Goal: Task Accomplishment & Management: Manage account settings

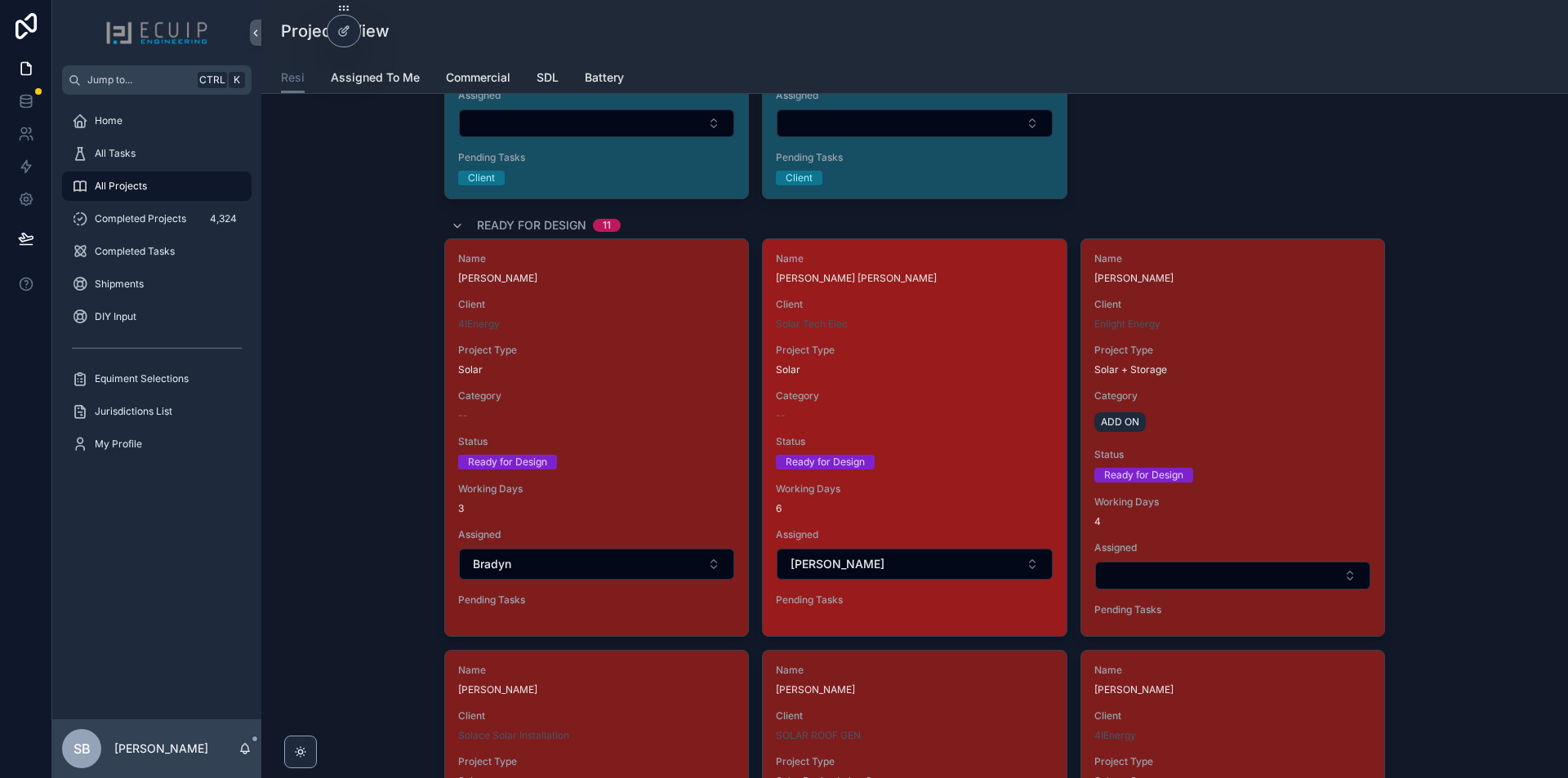
scroll to position [1716, 0]
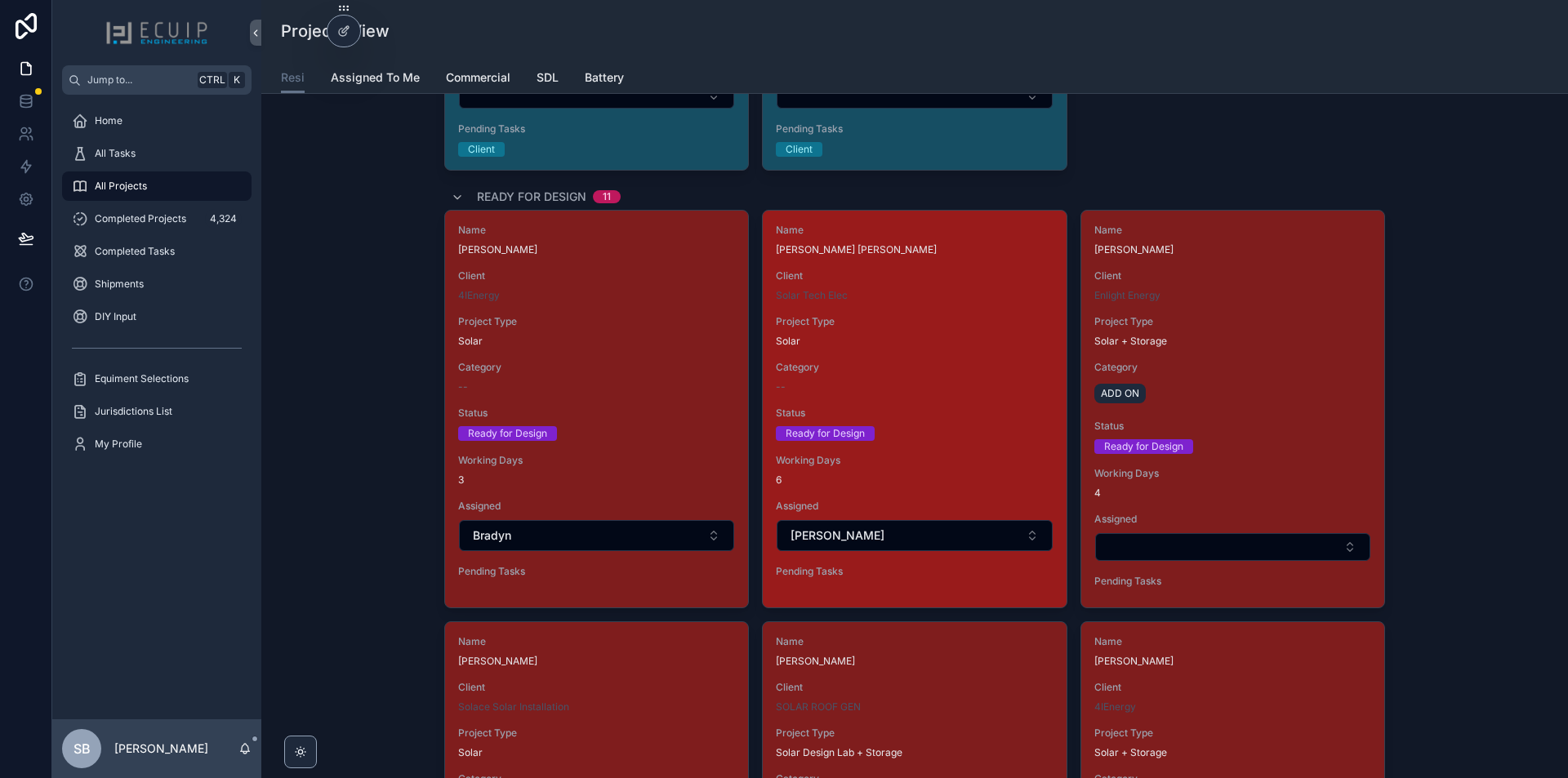
click at [995, 409] on span "Status" at bounding box center [914, 413] width 276 height 13
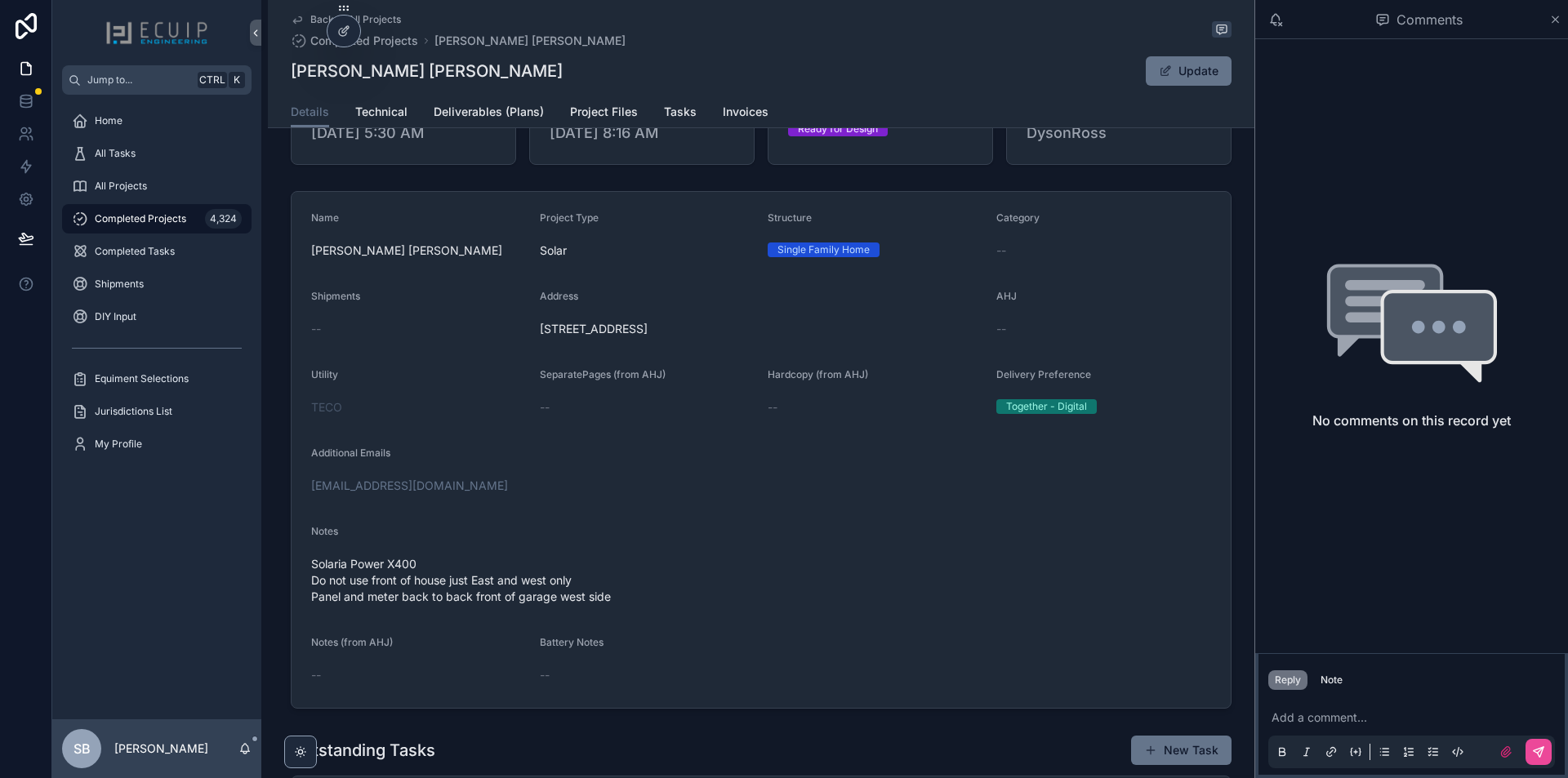
scroll to position [163, 0]
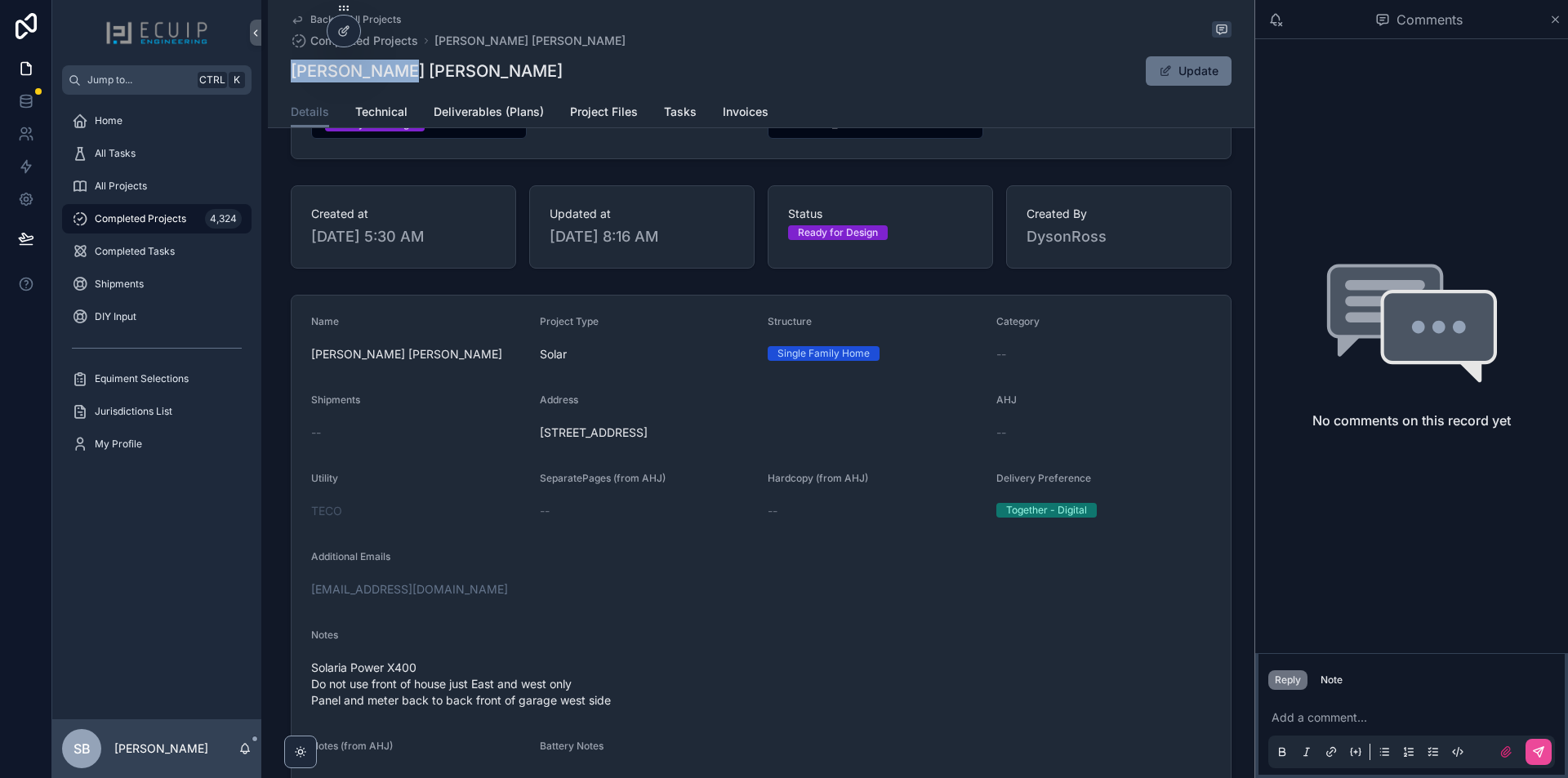
drag, startPoint x: 402, startPoint y: 80, endPoint x: 280, endPoint y: 81, distance: 122.0
click at [280, 81] on div "Back to All Projects Completed Projects [PERSON_NAME] [PERSON_NAME] [PERSON_NAM…" at bounding box center [760, 63] width 986 height 128
copy h1 "[PERSON_NAME] [PERSON_NAME]"
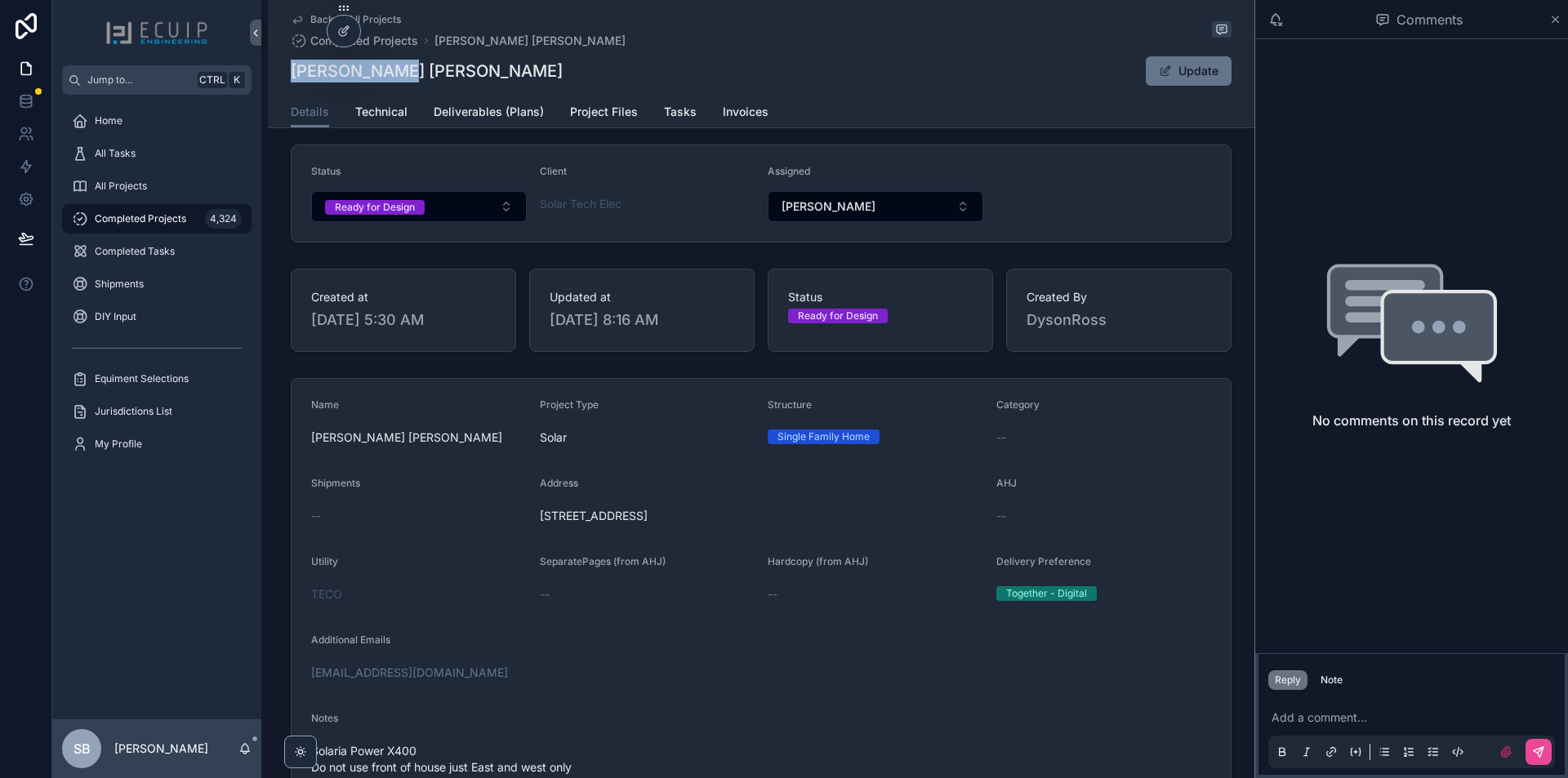
scroll to position [0, 0]
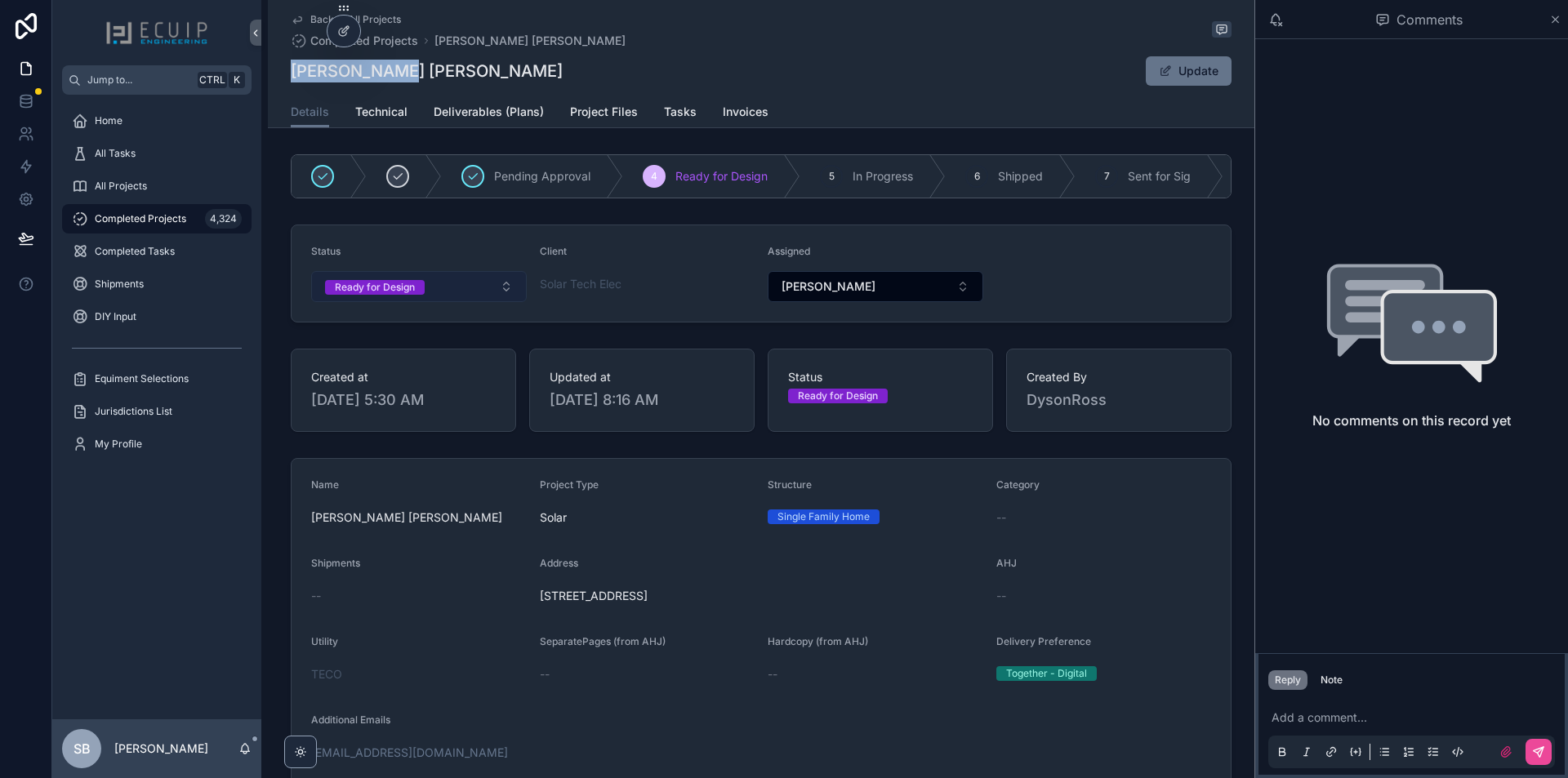
click at [469, 302] on button "Ready for Design" at bounding box center [419, 287] width 216 height 31
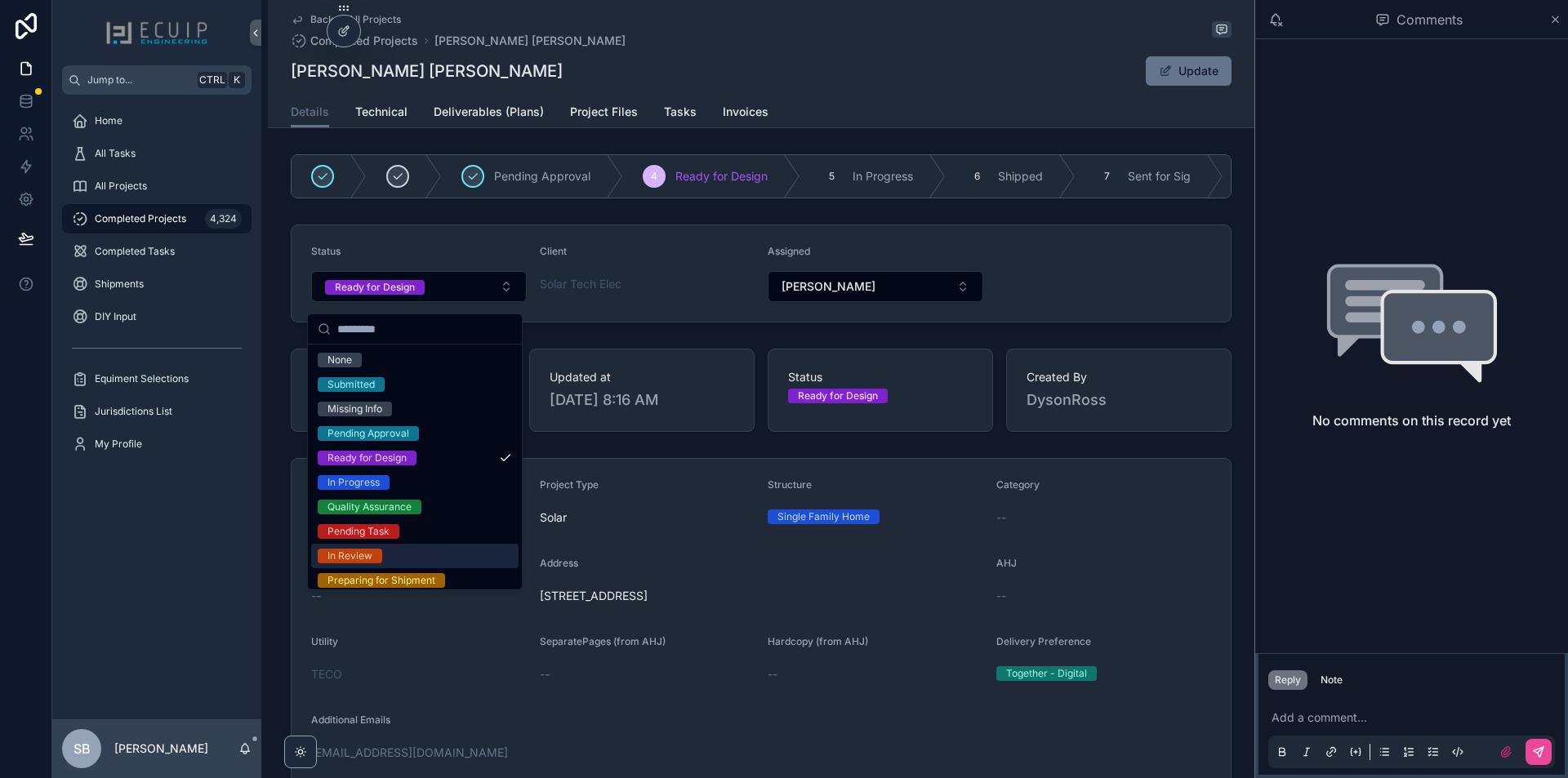
click at [437, 555] on div "In Review" at bounding box center [414, 556] width 208 height 24
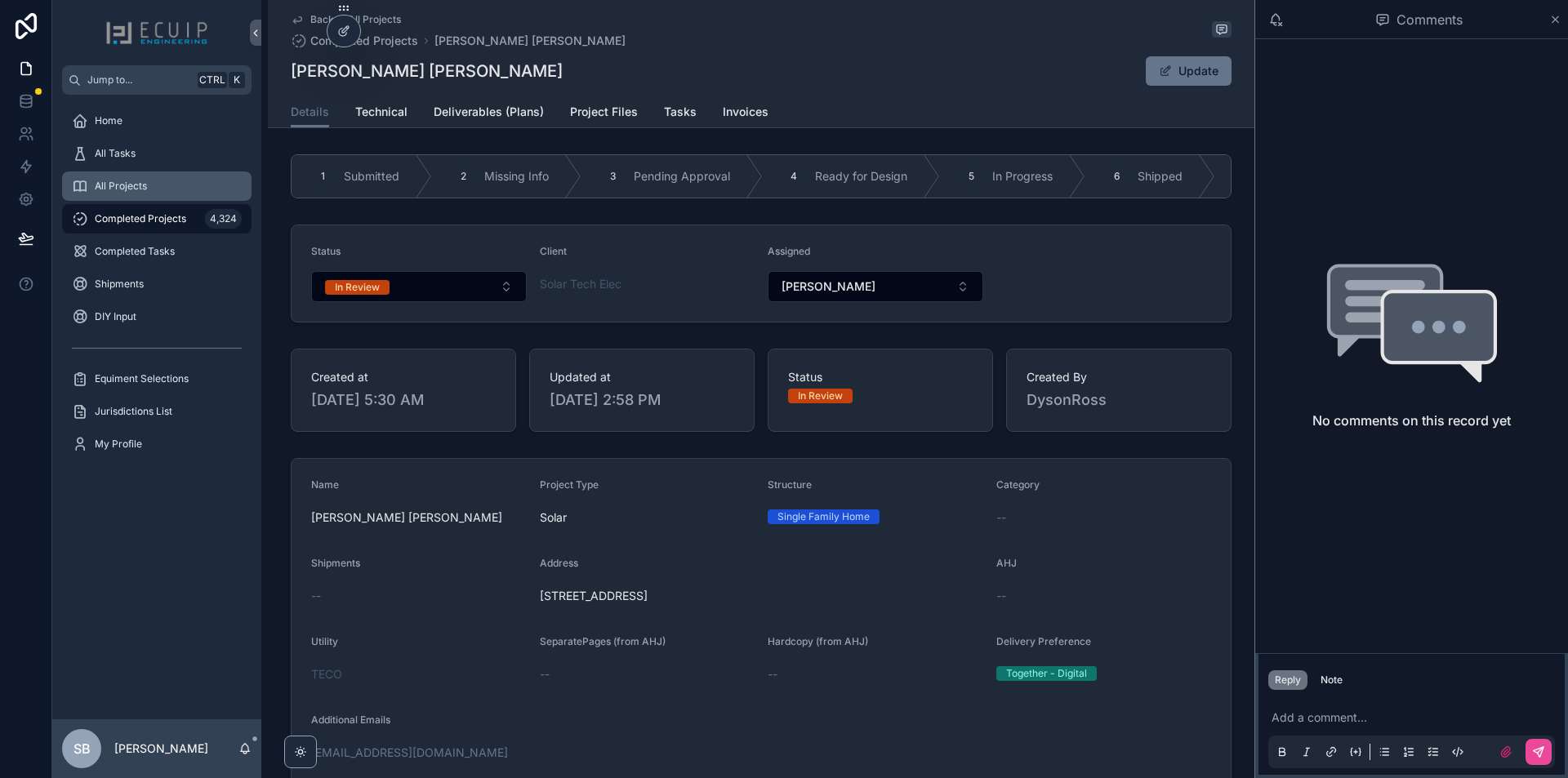
click at [145, 192] on span "All Projects" at bounding box center [121, 186] width 53 height 13
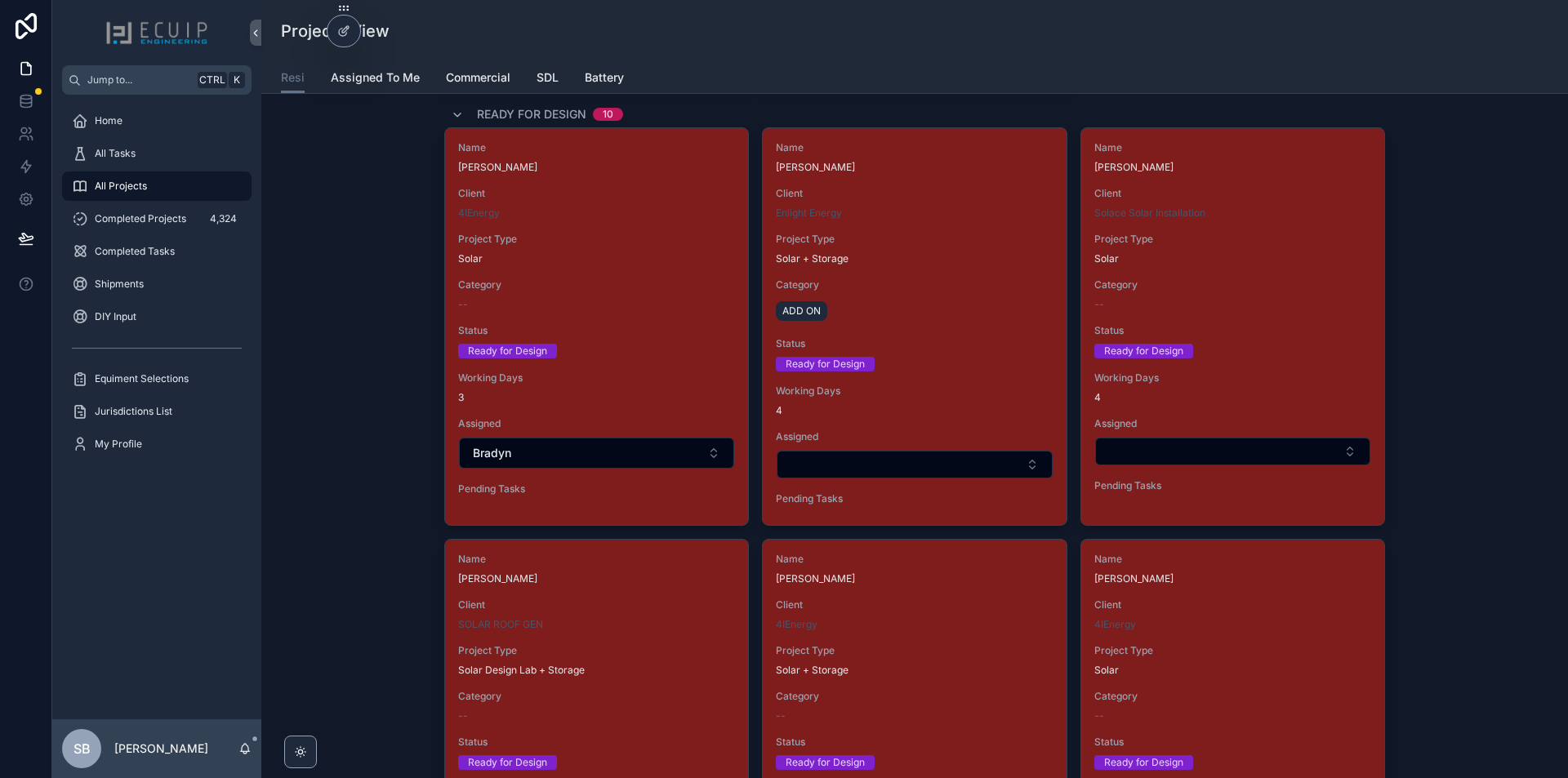
scroll to position [1797, 0]
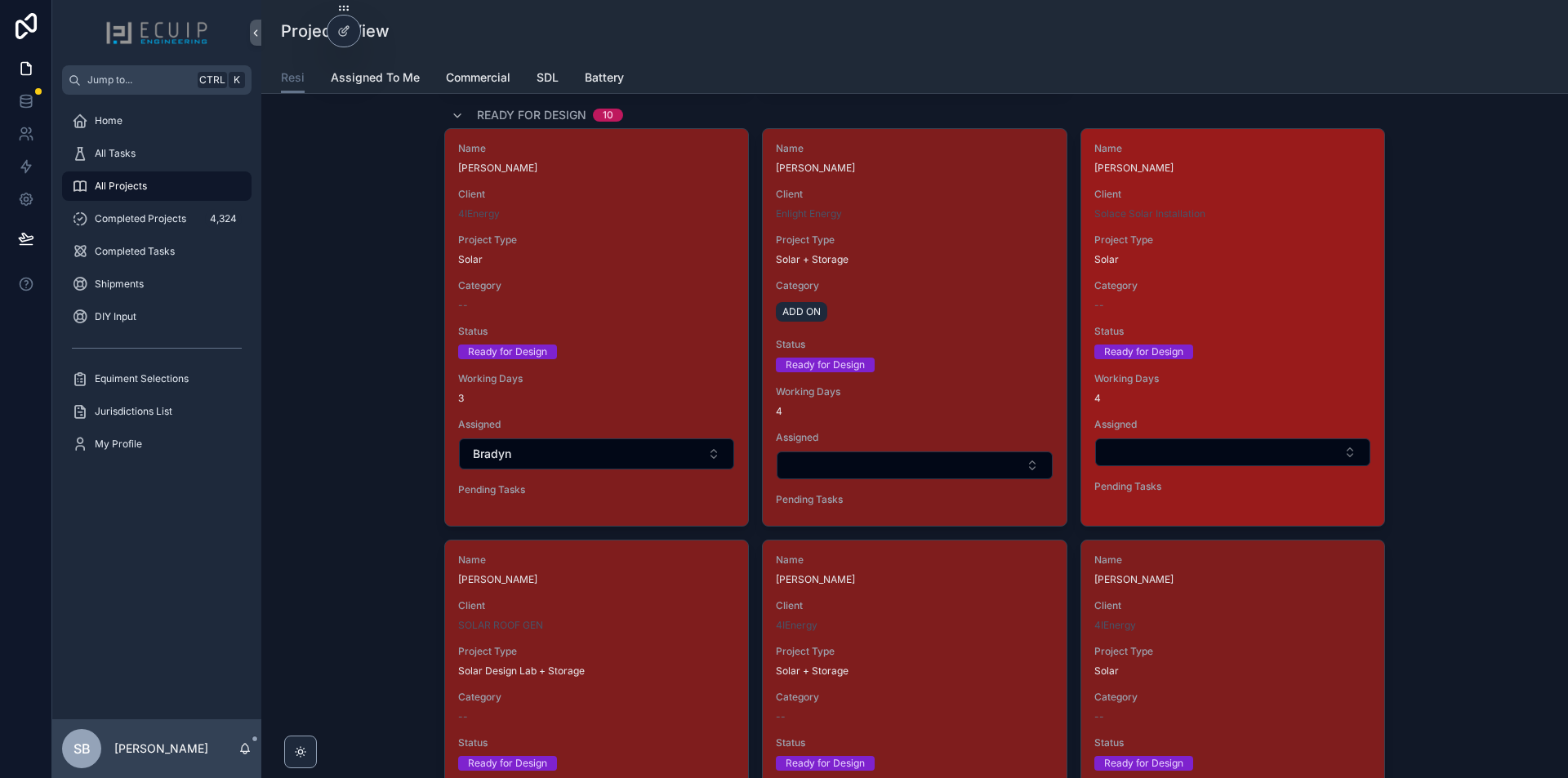
click at [1314, 266] on div "Solar" at bounding box center [1232, 259] width 276 height 13
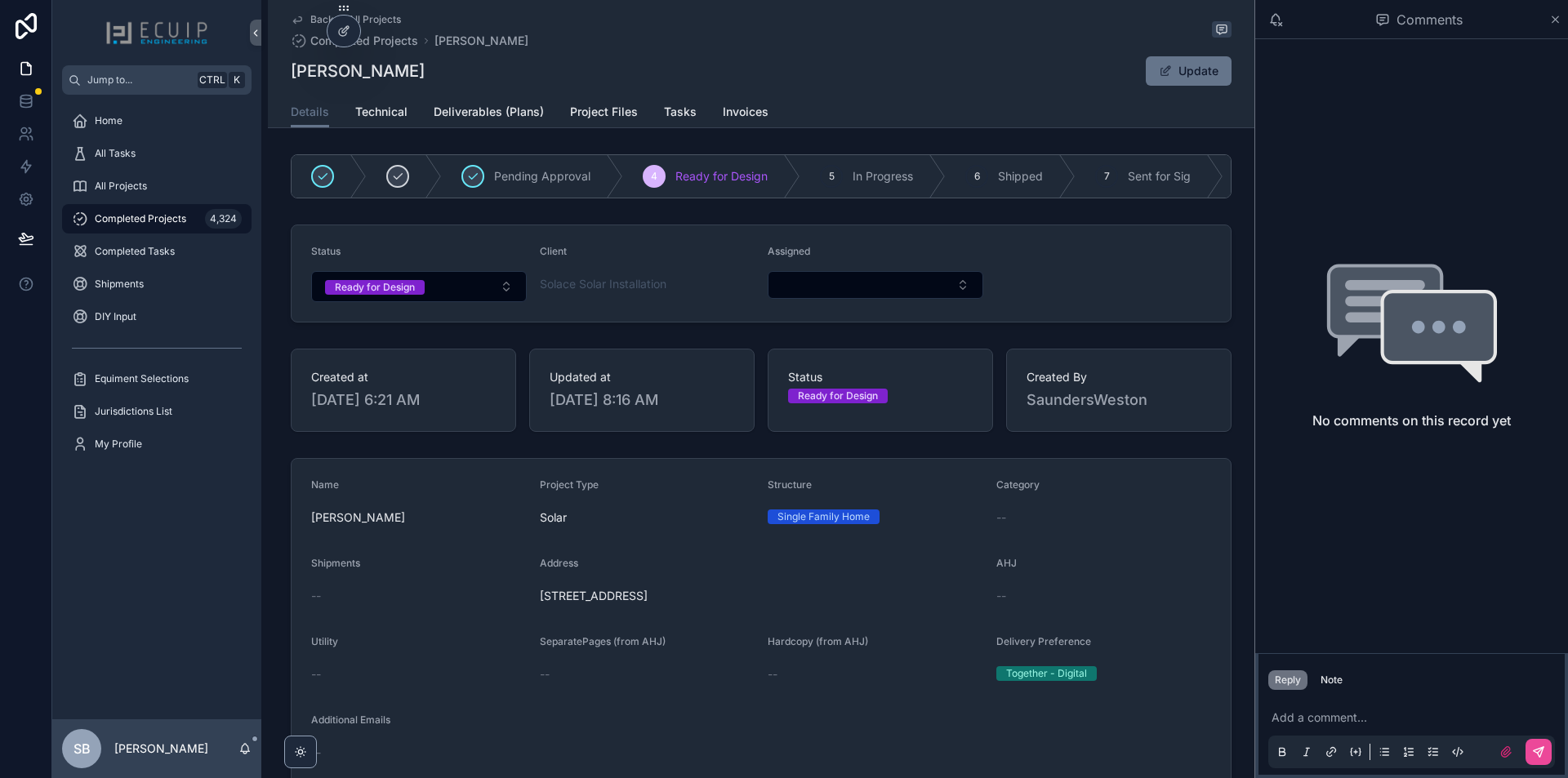
drag, startPoint x: 454, startPoint y: 77, endPoint x: 290, endPoint y: 87, distance: 164.3
click at [291, 87] on div "Back to All Projects Completed Projects [PERSON_NAME] [PERSON_NAME] Update" at bounding box center [761, 48] width 941 height 96
copy h1 "[PERSON_NAME]"
drag, startPoint x: 752, startPoint y: 629, endPoint x: 560, endPoint y: 645, distance: 192.7
click at [560, 645] on form "Name [PERSON_NAME] Project Type Solar Structure Single Family Home Category -- …" at bounding box center [761, 716] width 939 height 516
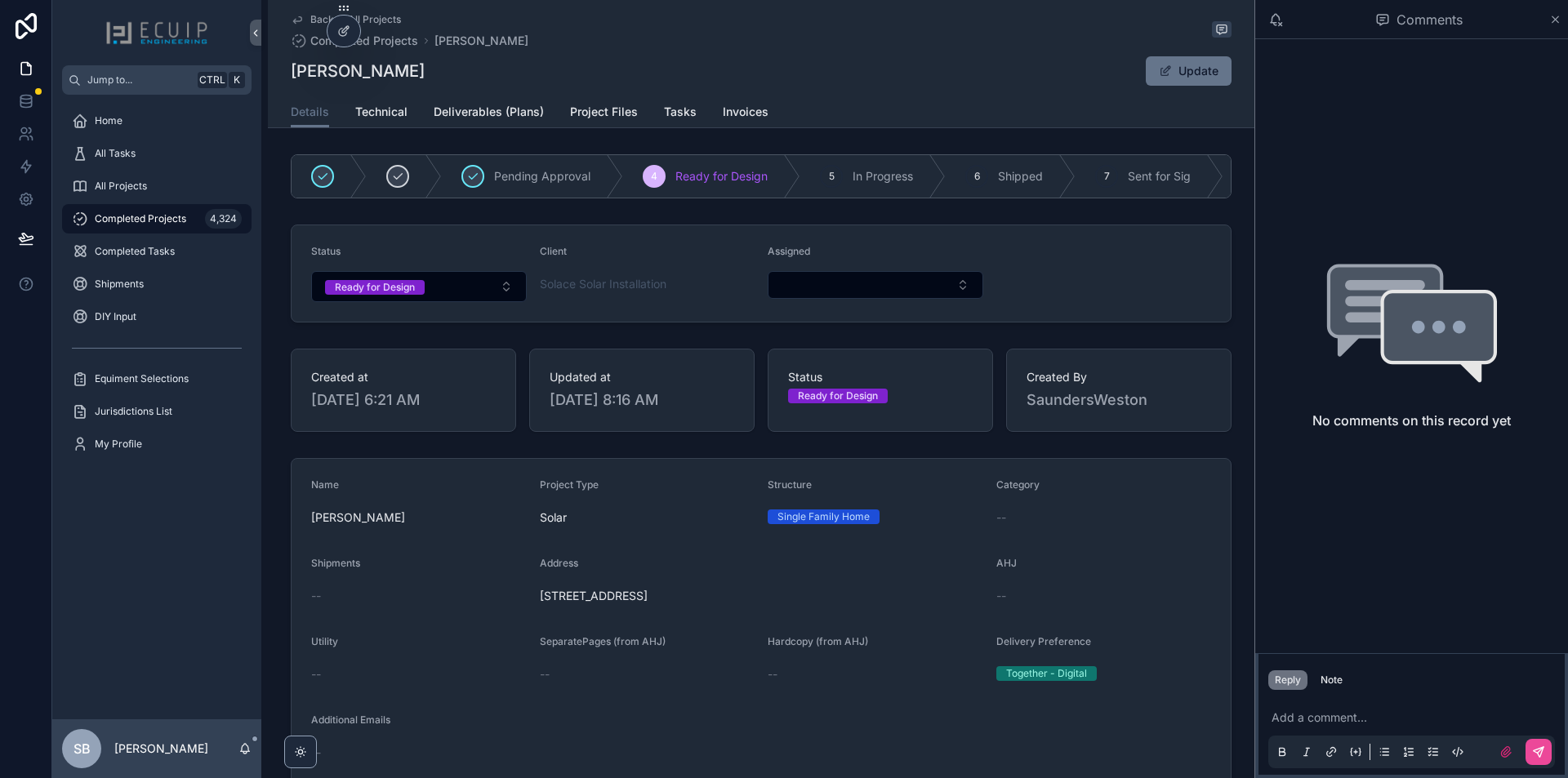
click at [740, 595] on div "[STREET_ADDRESS]" at bounding box center [760, 596] width 443 height 26
drag, startPoint x: 730, startPoint y: 605, endPoint x: 523, endPoint y: 611, distance: 207.1
click at [523, 611] on form "Name [PERSON_NAME] Project Type Solar Structure Single Family Home Category -- …" at bounding box center [761, 716] width 939 height 516
click at [684, 602] on span "[STREET_ADDRESS]" at bounding box center [760, 597] width 443 height 16
drag, startPoint x: 728, startPoint y: 605, endPoint x: 539, endPoint y: 621, distance: 189.7
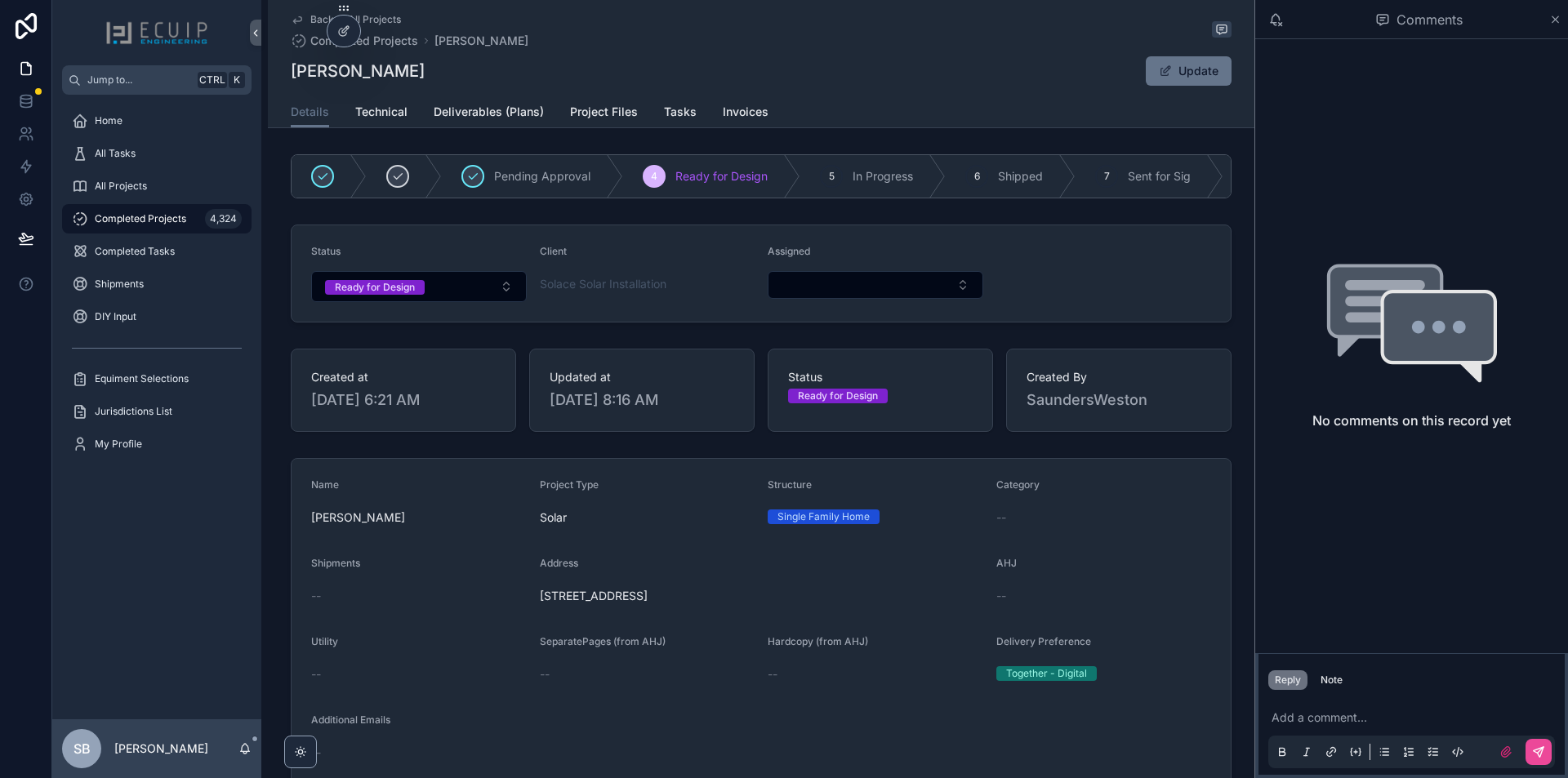
click at [539, 621] on form "Name [PERSON_NAME] Project Type Solar Structure Single Family Home Category -- …" at bounding box center [761, 716] width 939 height 516
copy span "[STREET_ADDRESS]"
click at [673, 605] on span "[STREET_ADDRESS]" at bounding box center [760, 597] width 443 height 16
drag, startPoint x: 732, startPoint y: 605, endPoint x: 523, endPoint y: 603, distance: 209.0
click at [523, 603] on form "Name [PERSON_NAME] Project Type Solar Structure Single Family Home Category -- …" at bounding box center [761, 716] width 939 height 516
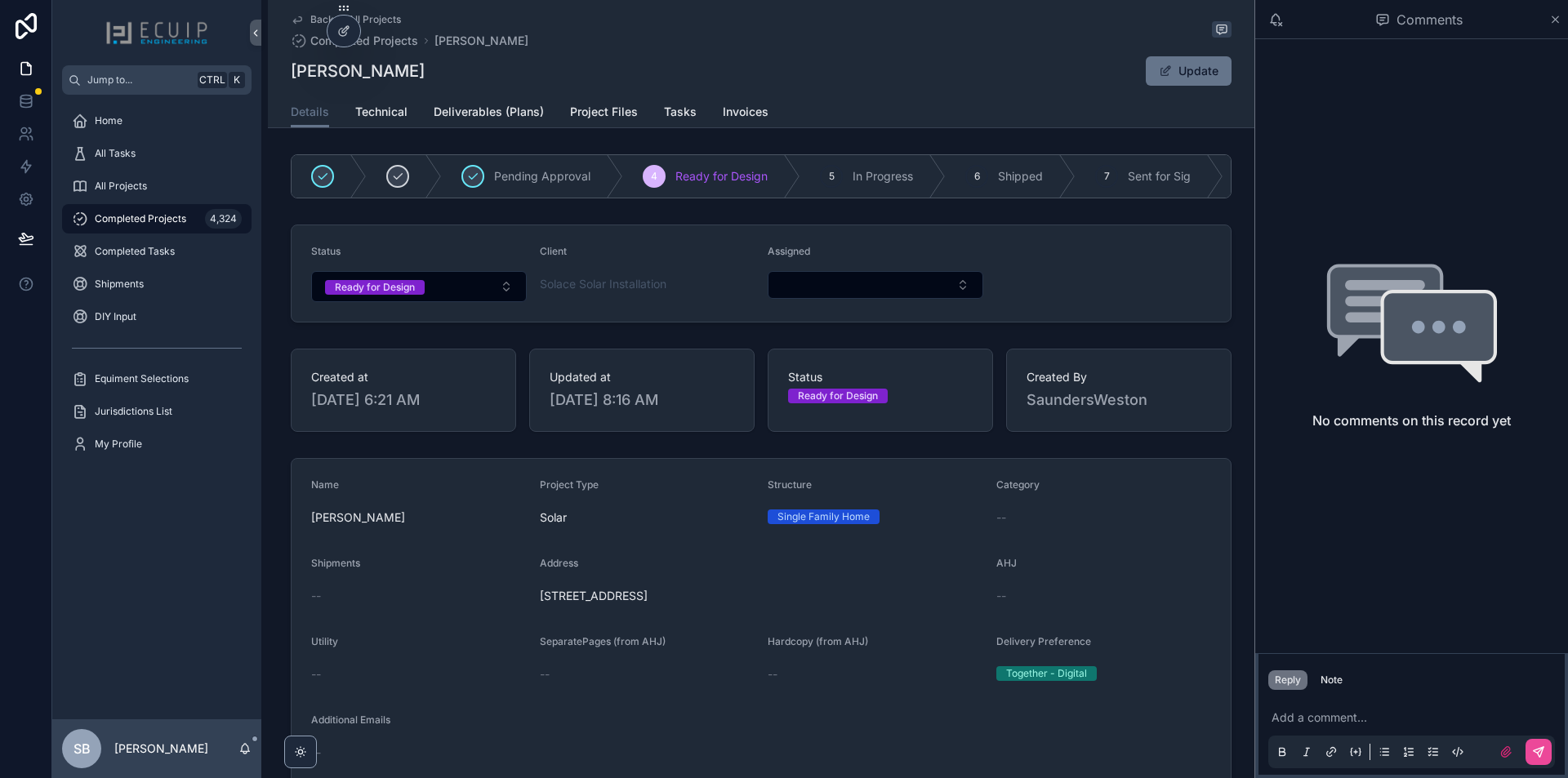
click at [671, 605] on span "[STREET_ADDRESS]" at bounding box center [760, 597] width 443 height 16
drag, startPoint x: 749, startPoint y: 608, endPoint x: 537, endPoint y: 625, distance: 212.7
click at [537, 625] on form "Name [PERSON_NAME] Project Type Solar Structure Single Family Home Category -- …" at bounding box center [761, 716] width 939 height 516
copy span "[STREET_ADDRESS]"
click at [593, 116] on span "Project Files" at bounding box center [604, 112] width 68 height 16
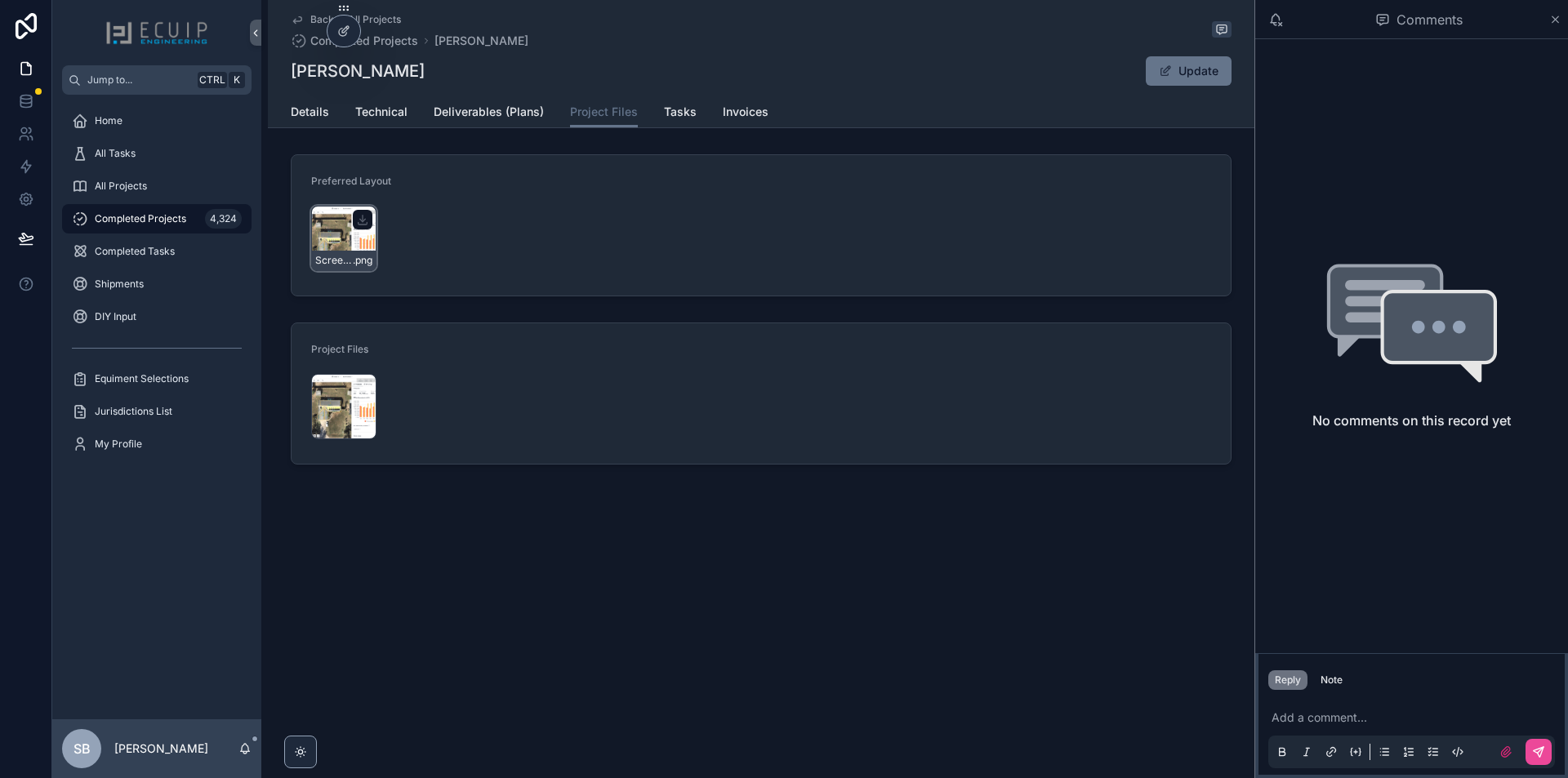
click at [334, 248] on div "Screenshot-2025-09-02-at-6.11.49-PM .png" at bounding box center [344, 238] width 65 height 65
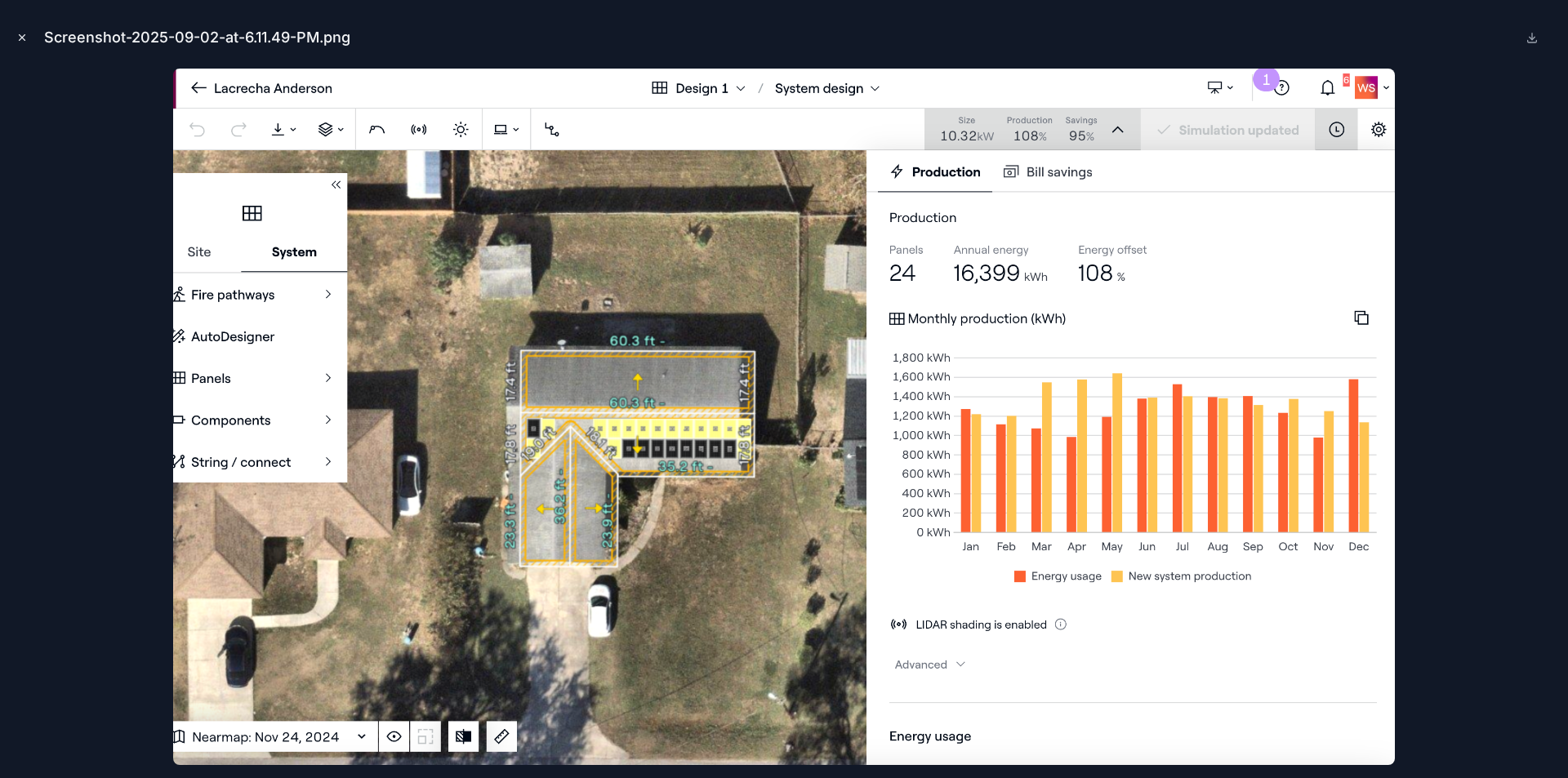
click at [27, 42] on icon "Close modal" at bounding box center [22, 37] width 12 height 12
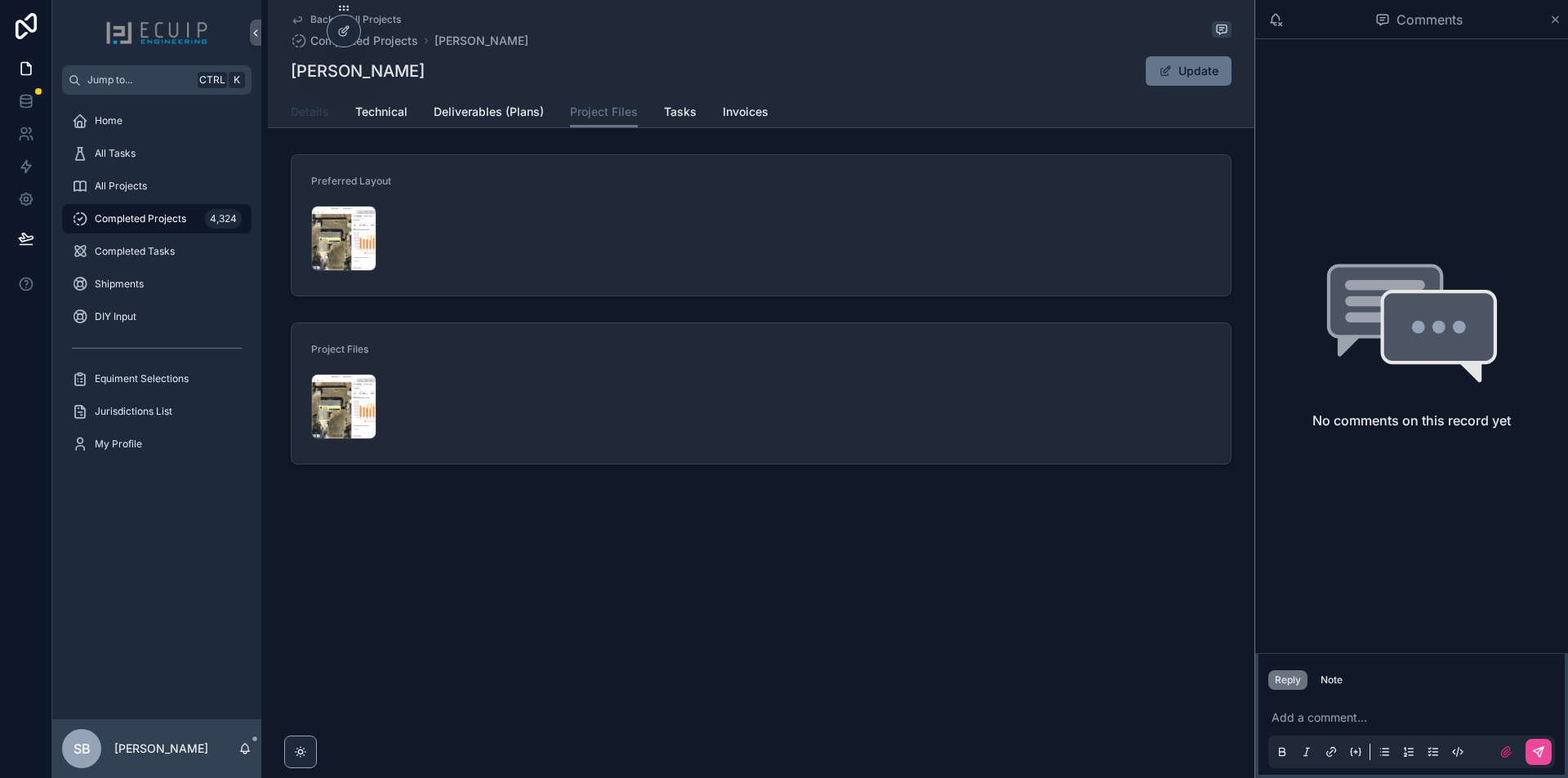
click at [299, 115] on span "Details" at bounding box center [310, 112] width 38 height 16
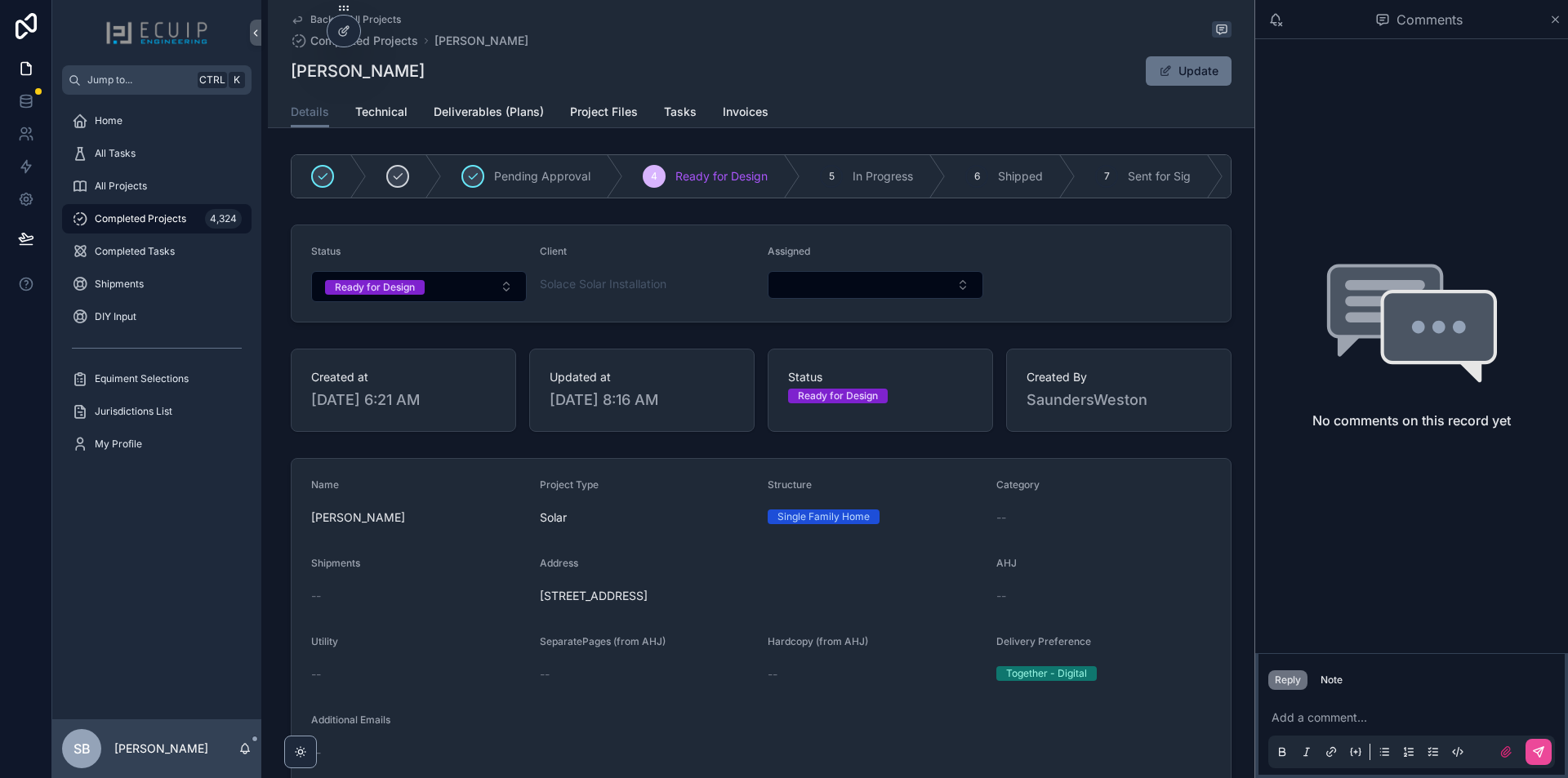
drag, startPoint x: 437, startPoint y: 528, endPoint x: 424, endPoint y: 540, distance: 17.7
click at [506, 513] on div "[PERSON_NAME]" at bounding box center [419, 518] width 216 height 26
drag, startPoint x: 438, startPoint y: 523, endPoint x: 303, endPoint y: 528, distance: 135.1
click at [303, 528] on form "Name [PERSON_NAME] Project Type Solar Structure Single Family Home Category -- …" at bounding box center [761, 716] width 939 height 516
copy span "[PERSON_NAME]"
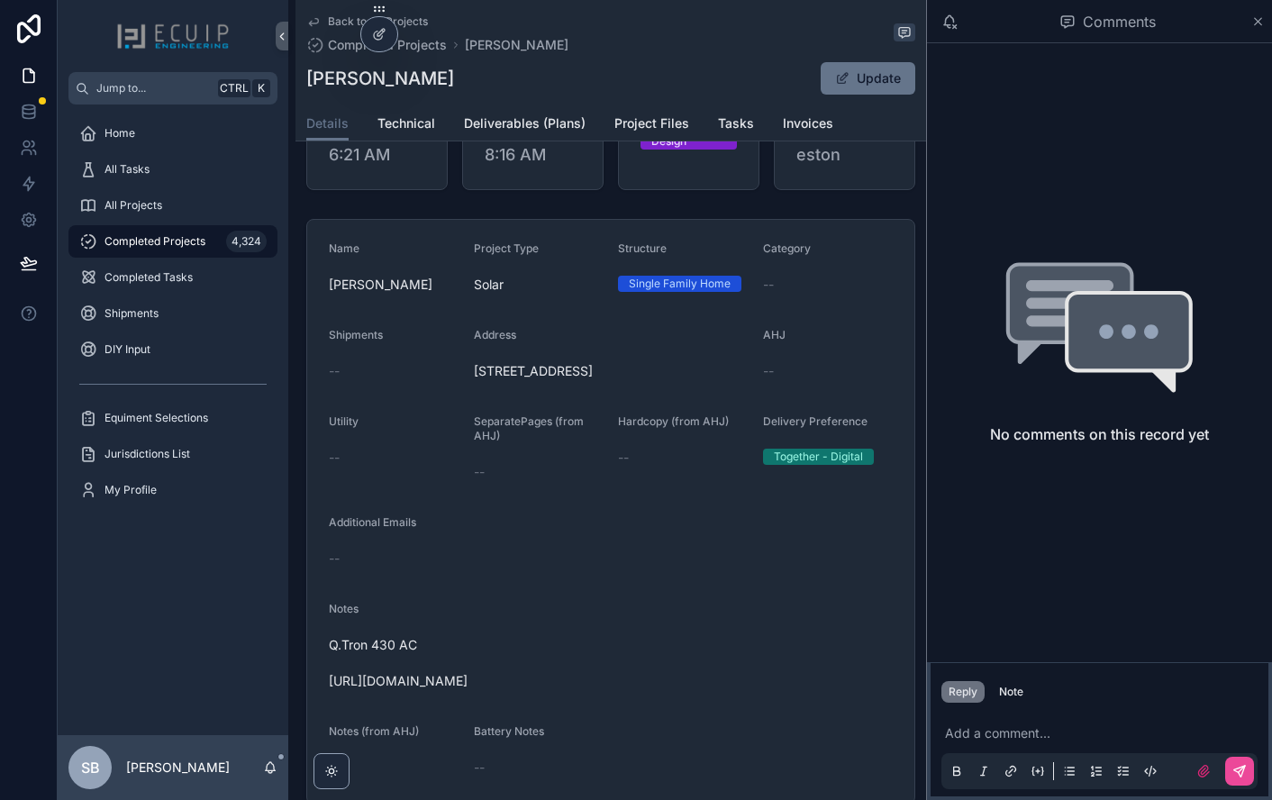
scroll to position [360, 0]
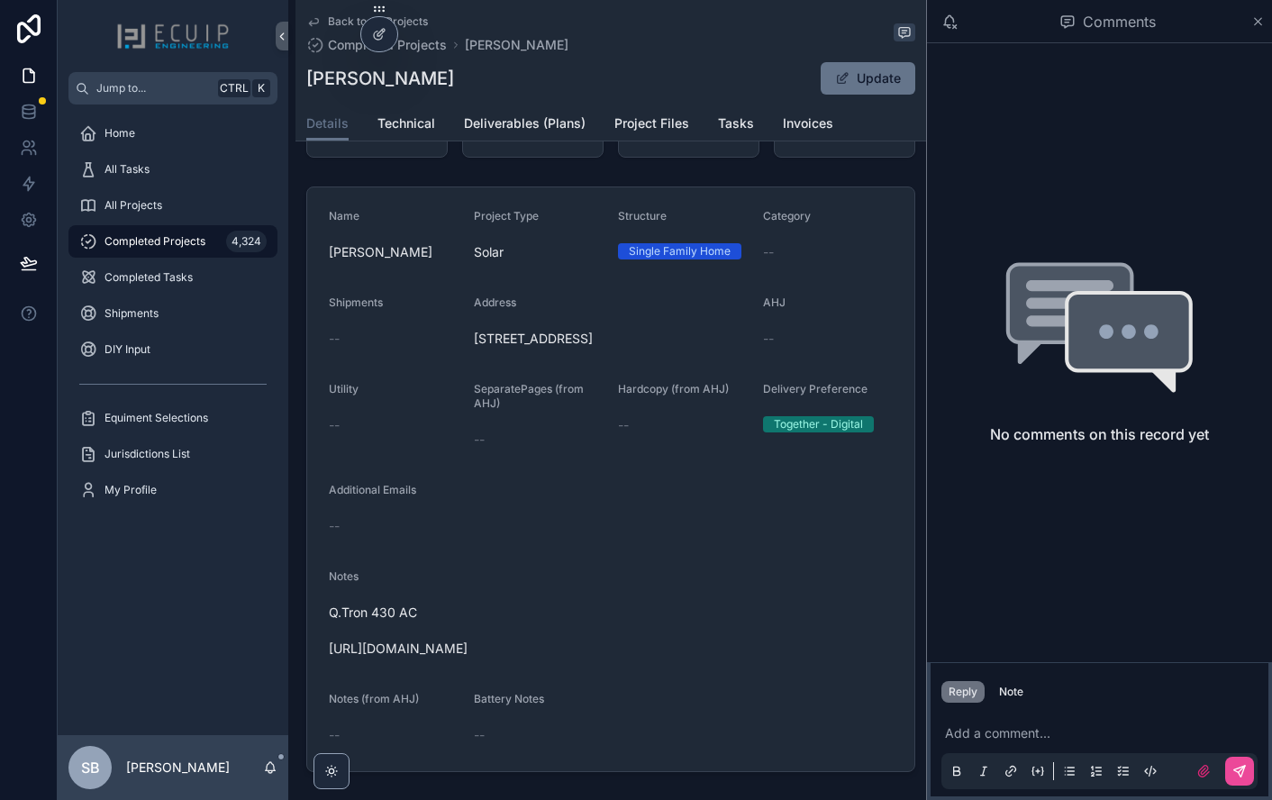
drag, startPoint x: 644, startPoint y: 645, endPoint x: 388, endPoint y: 631, distance: 256.2
click at [388, 631] on span "Q.Tron 430 AC [URL][DOMAIN_NAME]" at bounding box center [611, 631] width 564 height 54
drag, startPoint x: 628, startPoint y: 661, endPoint x: 324, endPoint y: 672, distance: 303.8
click at [324, 672] on form "Name [PERSON_NAME] Project Type Solar Structure Single Family Home Category -- …" at bounding box center [610, 479] width 607 height 584
copy span "[URL][DOMAIN_NAME]"
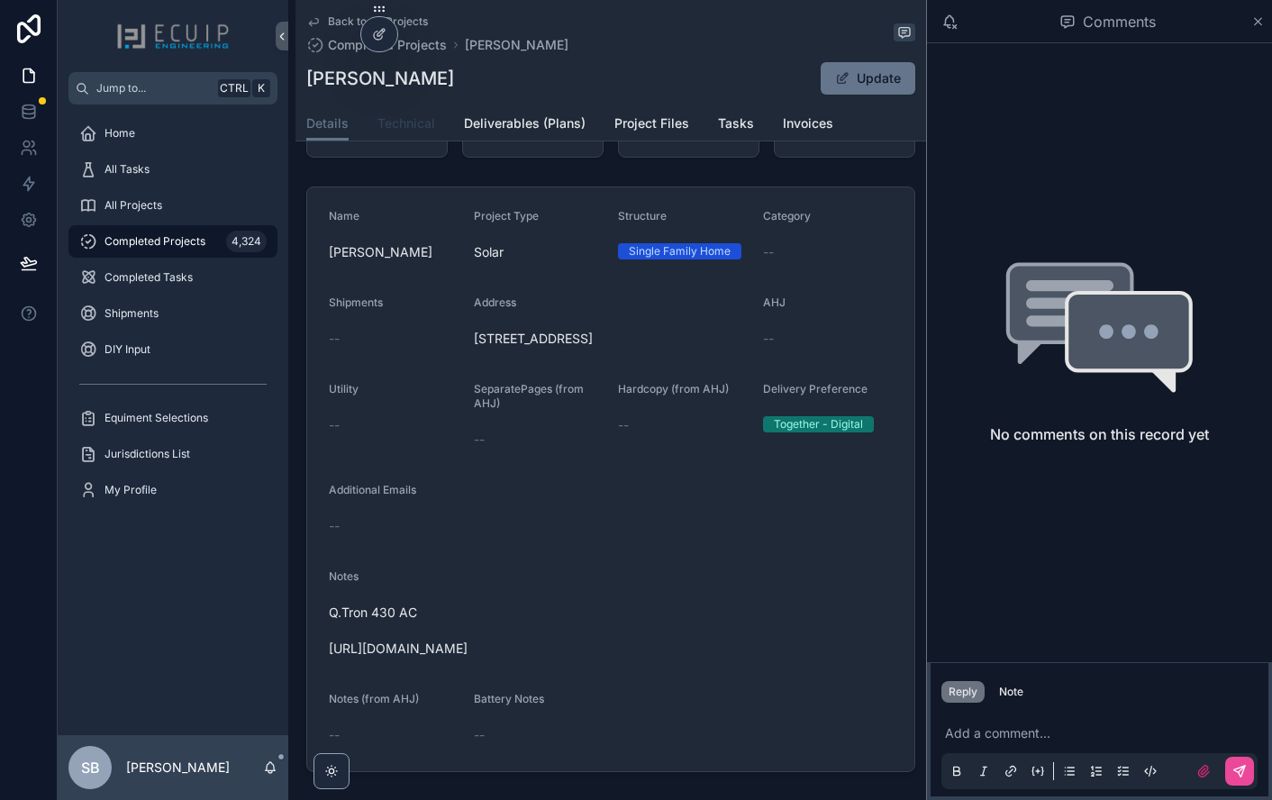
click at [411, 116] on span "Technical" at bounding box center [406, 123] width 58 height 18
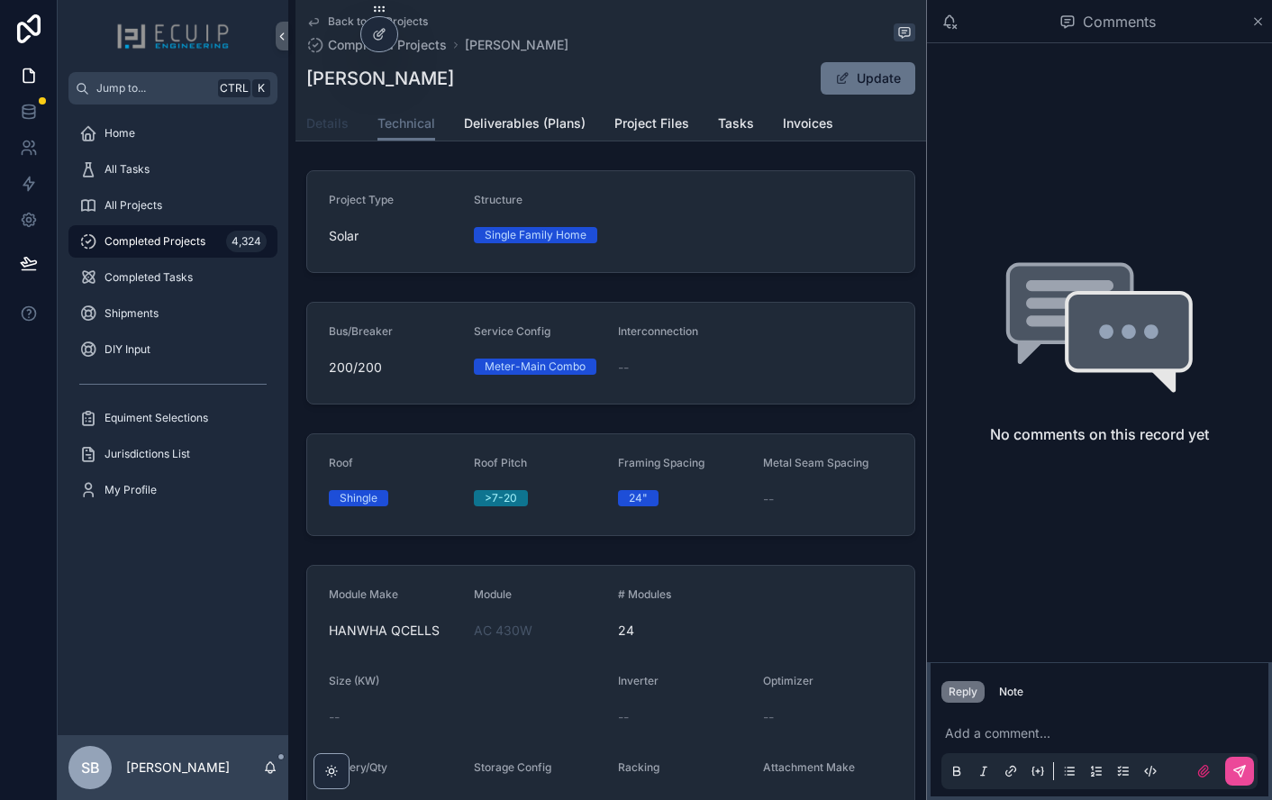
click at [324, 120] on span "Details" at bounding box center [327, 123] width 42 height 18
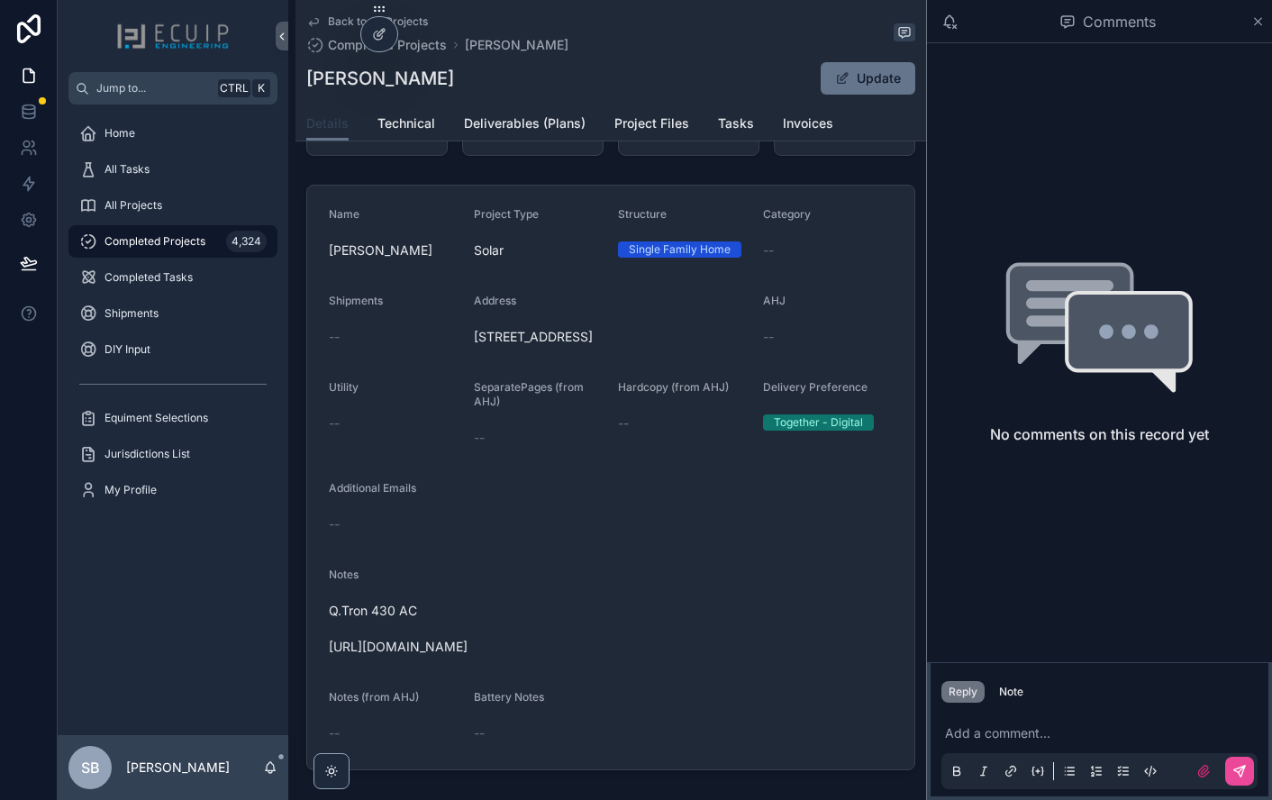
scroll to position [450, 0]
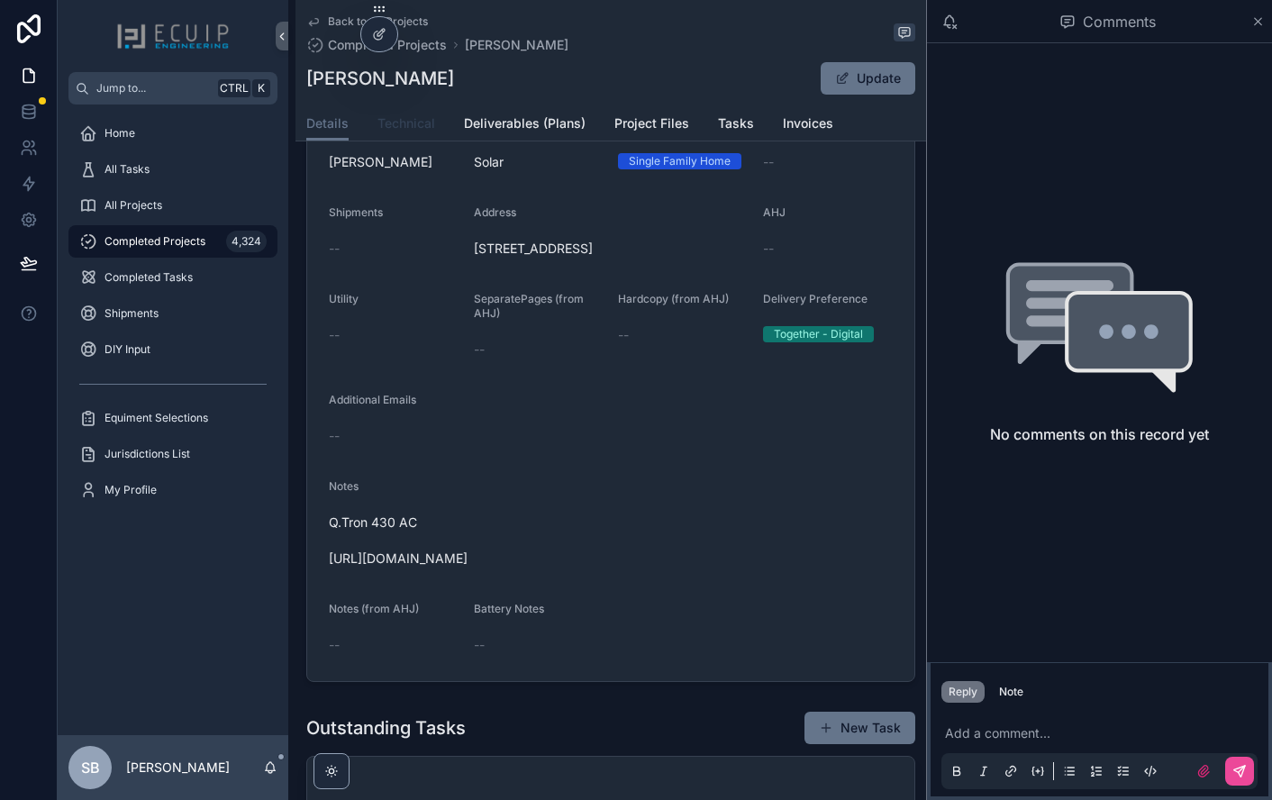
click at [387, 122] on span "Technical" at bounding box center [406, 123] width 58 height 18
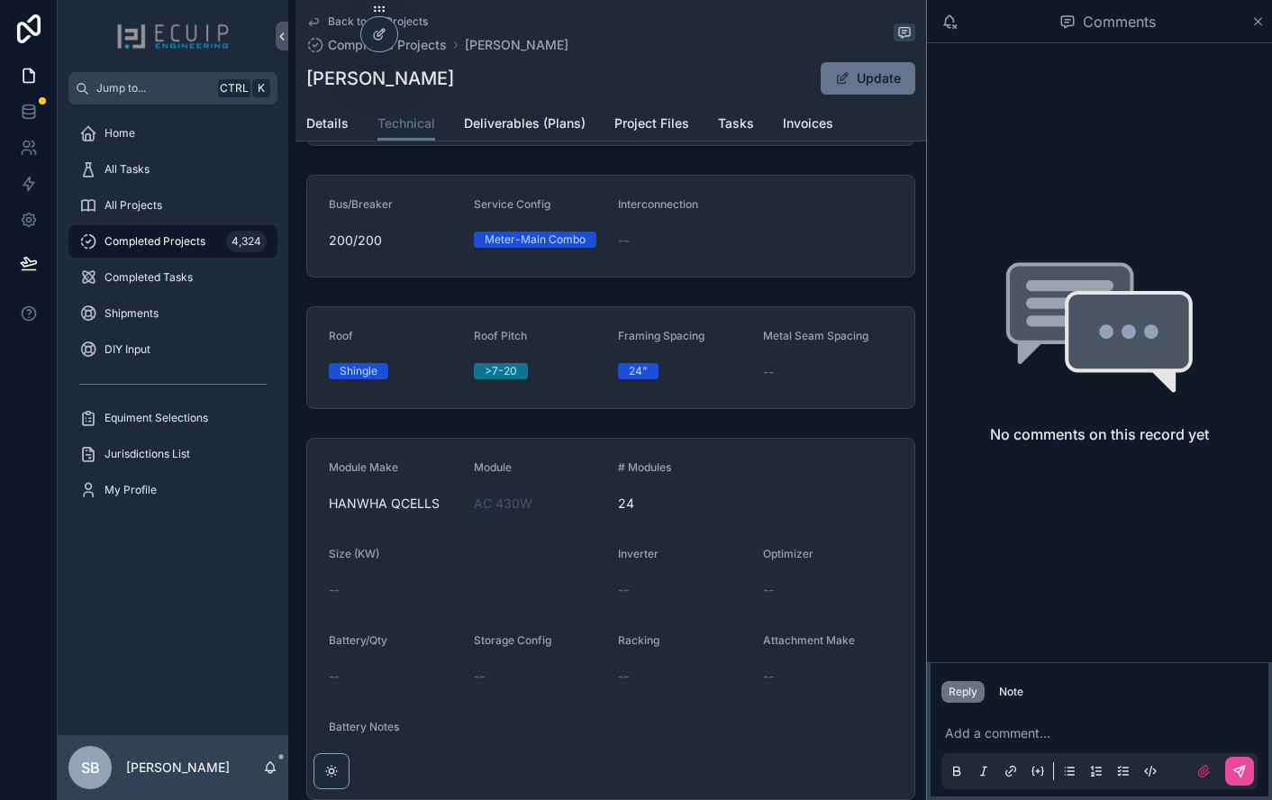
scroll to position [159, 0]
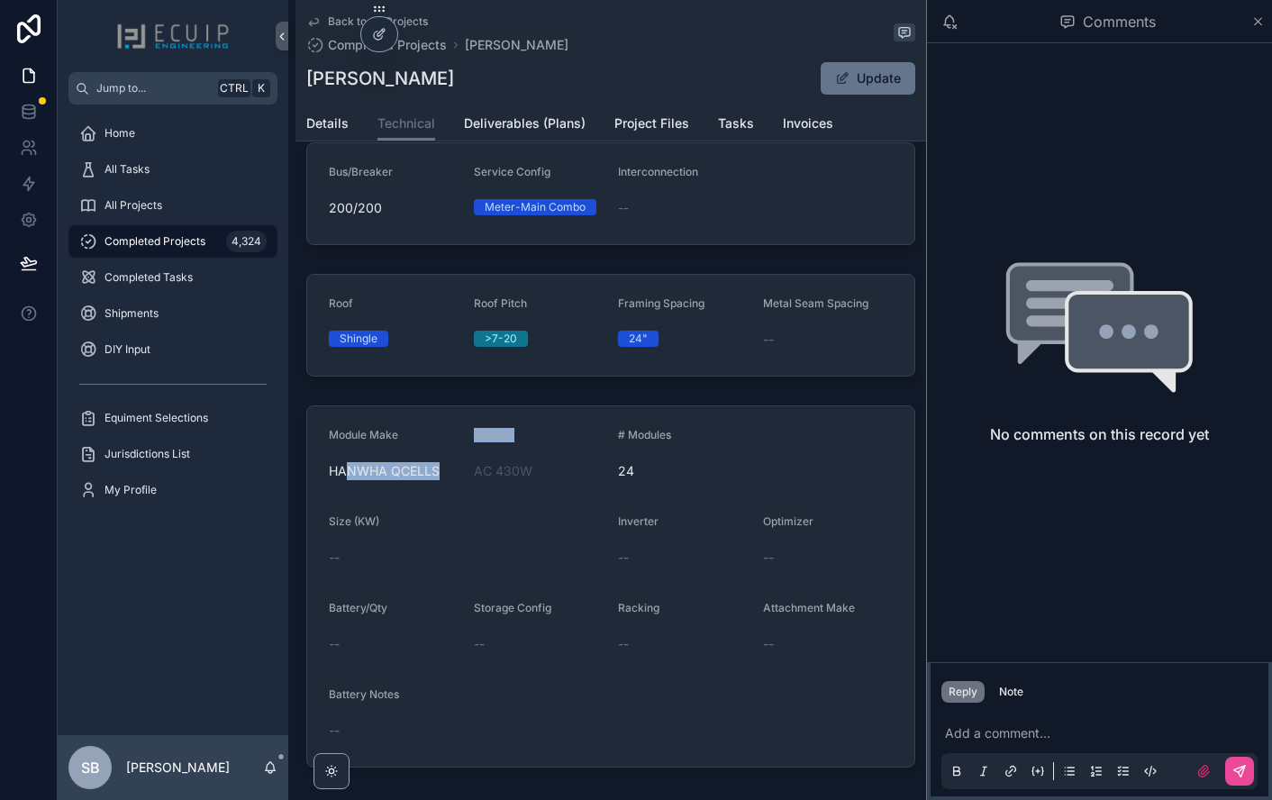
drag, startPoint x: 350, startPoint y: 468, endPoint x: 469, endPoint y: 479, distance: 120.3
click at [469, 479] on form "Module Make HANWHA QCELLS Module AC 430W # Modules 24 Size (KW) -- Inverter -- …" at bounding box center [610, 586] width 607 height 360
click at [523, 504] on form "Module Make HANWHA QCELLS Module AC 430W # Modules 24 Size (KW) -- Inverter -- …" at bounding box center [610, 586] width 607 height 360
click at [334, 126] on span "Details" at bounding box center [327, 123] width 42 height 18
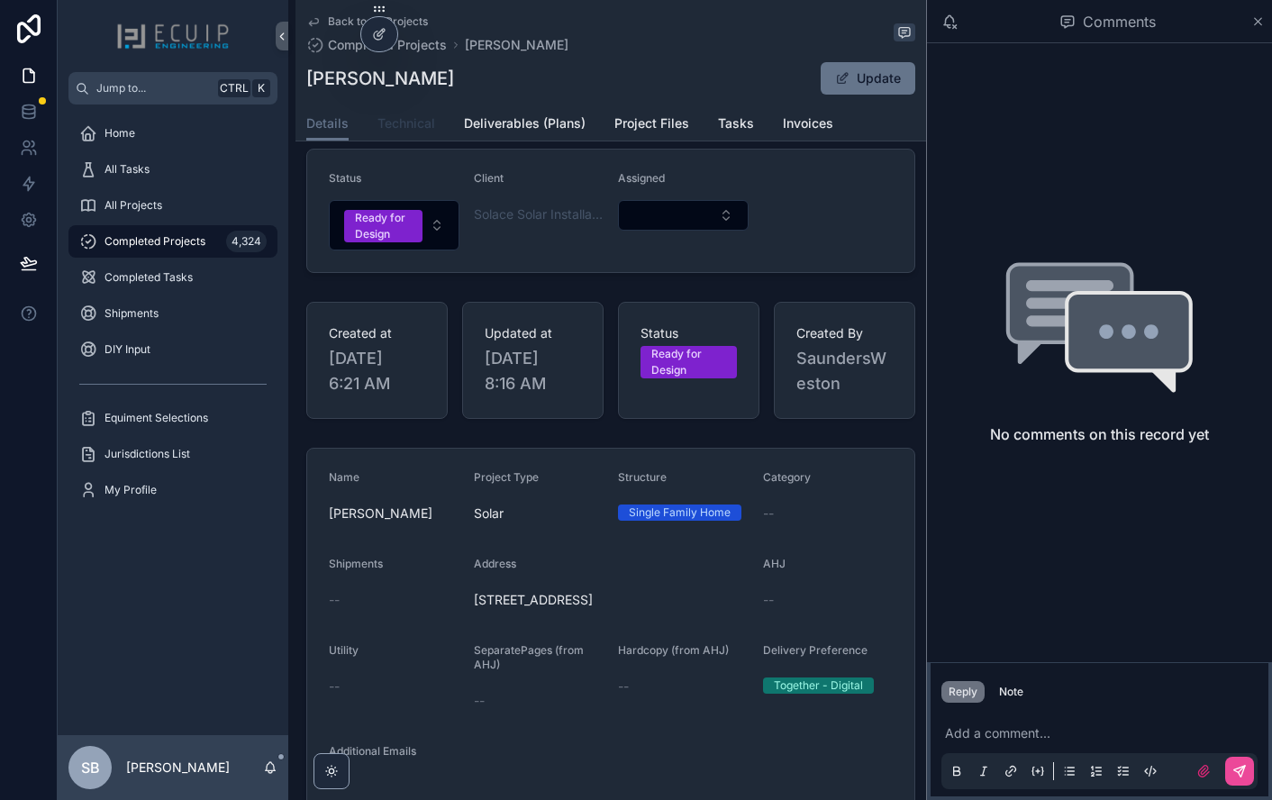
scroll to position [90, 0]
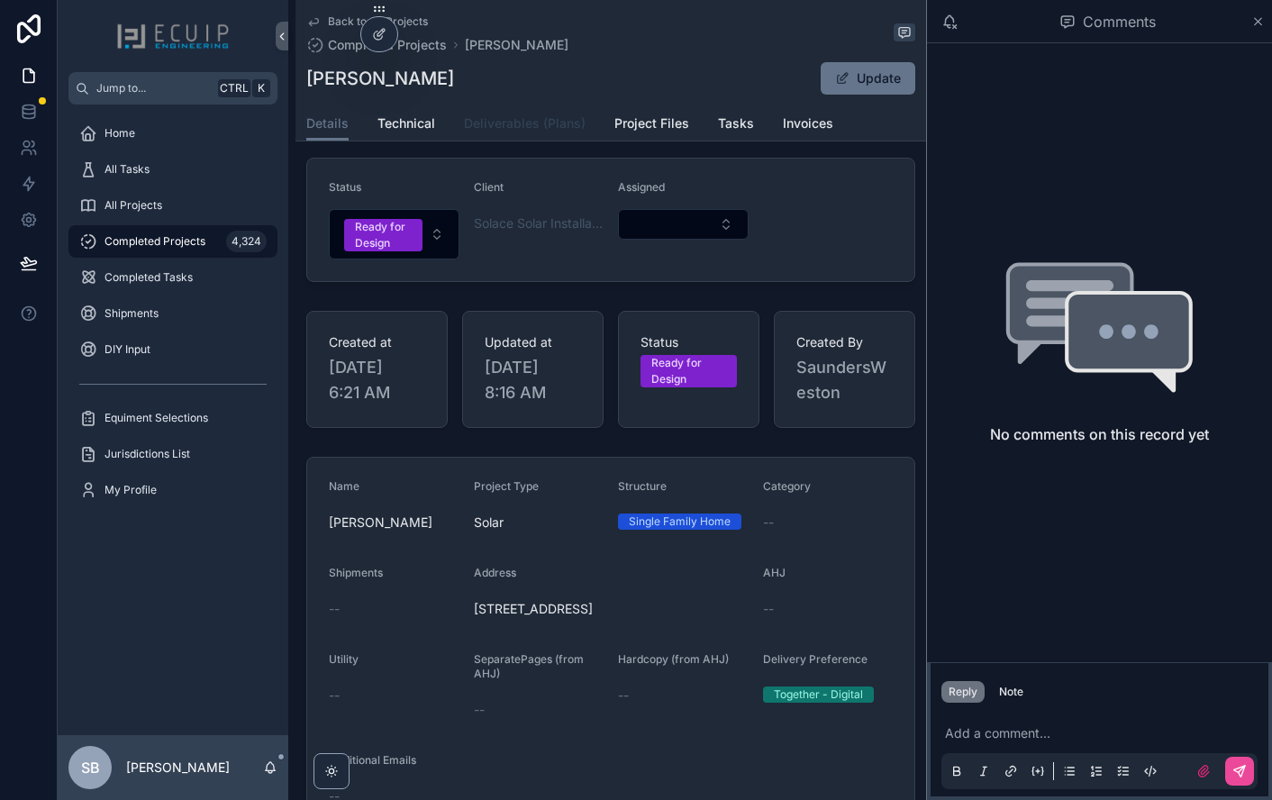
click at [524, 130] on span "Deliverables (Plans)" at bounding box center [525, 123] width 122 height 18
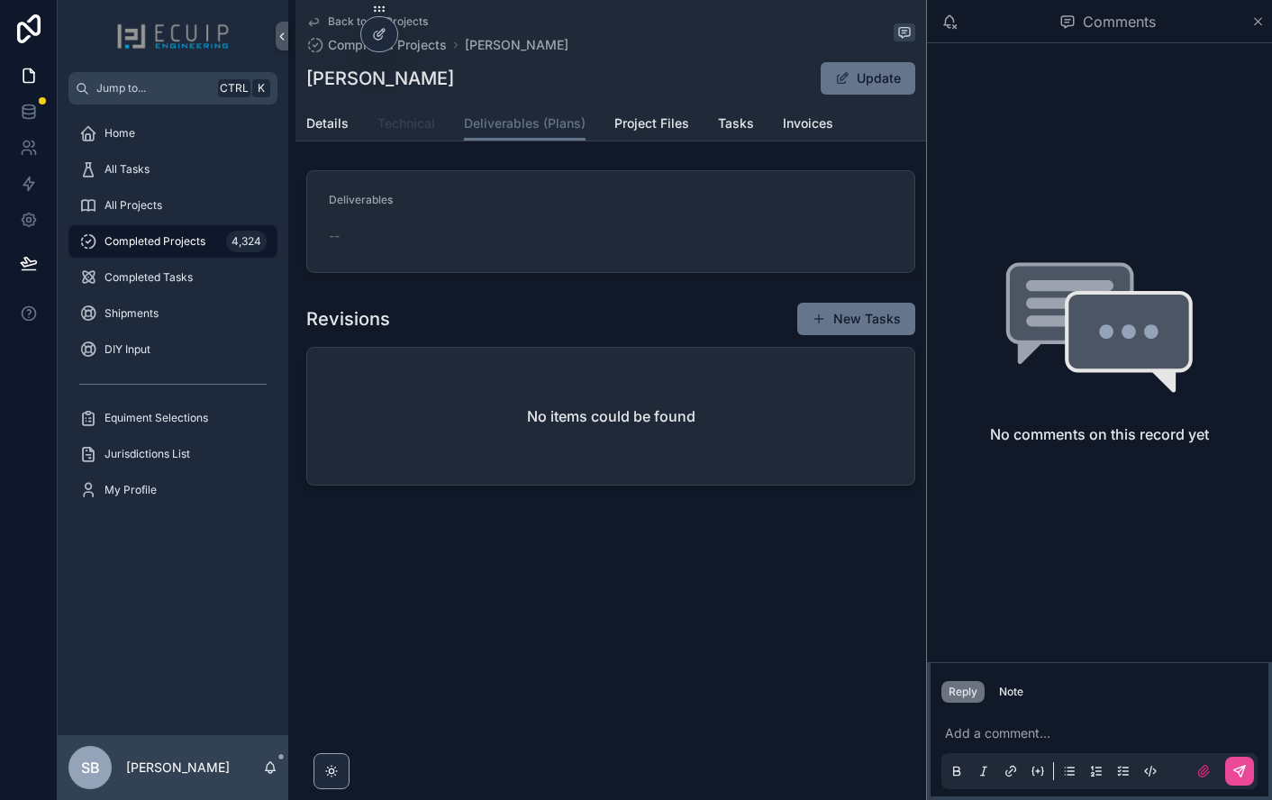
click at [383, 120] on span "Technical" at bounding box center [406, 123] width 58 height 18
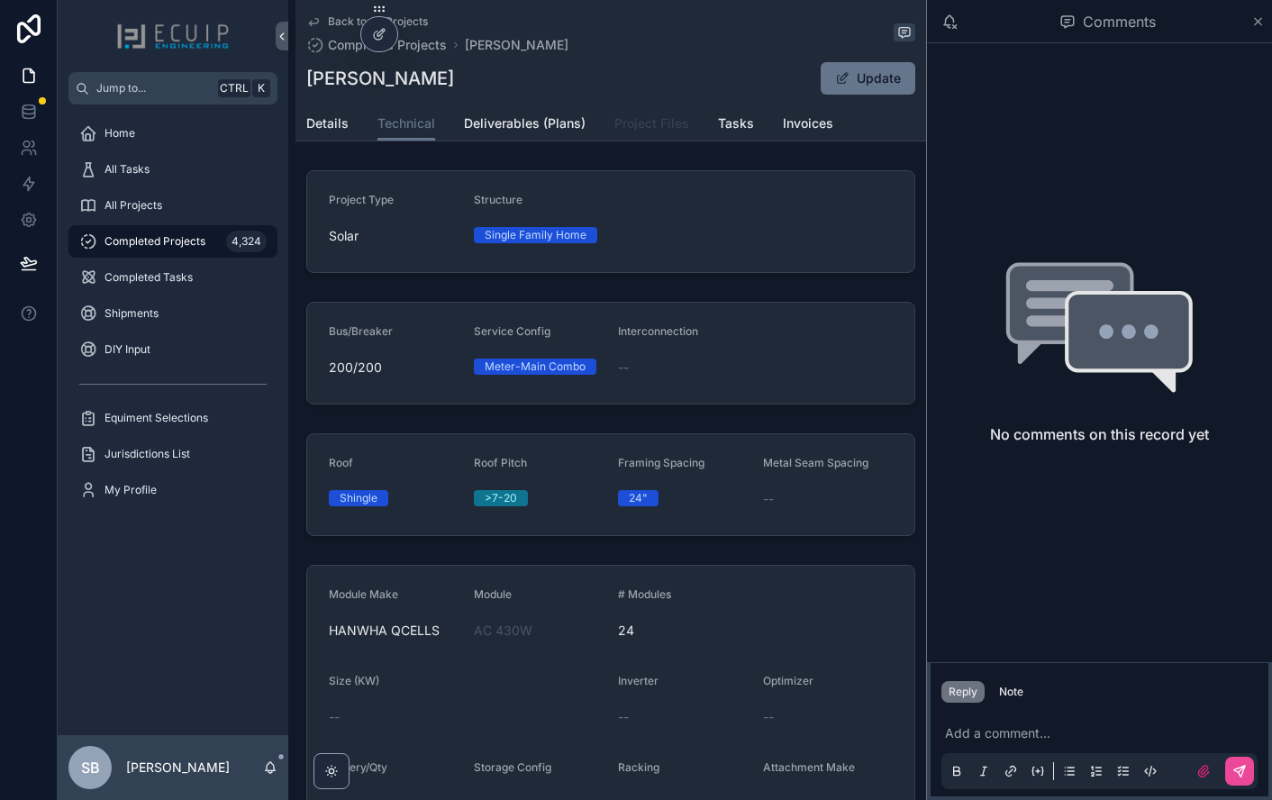
click at [640, 127] on span "Project Files" at bounding box center [651, 123] width 75 height 18
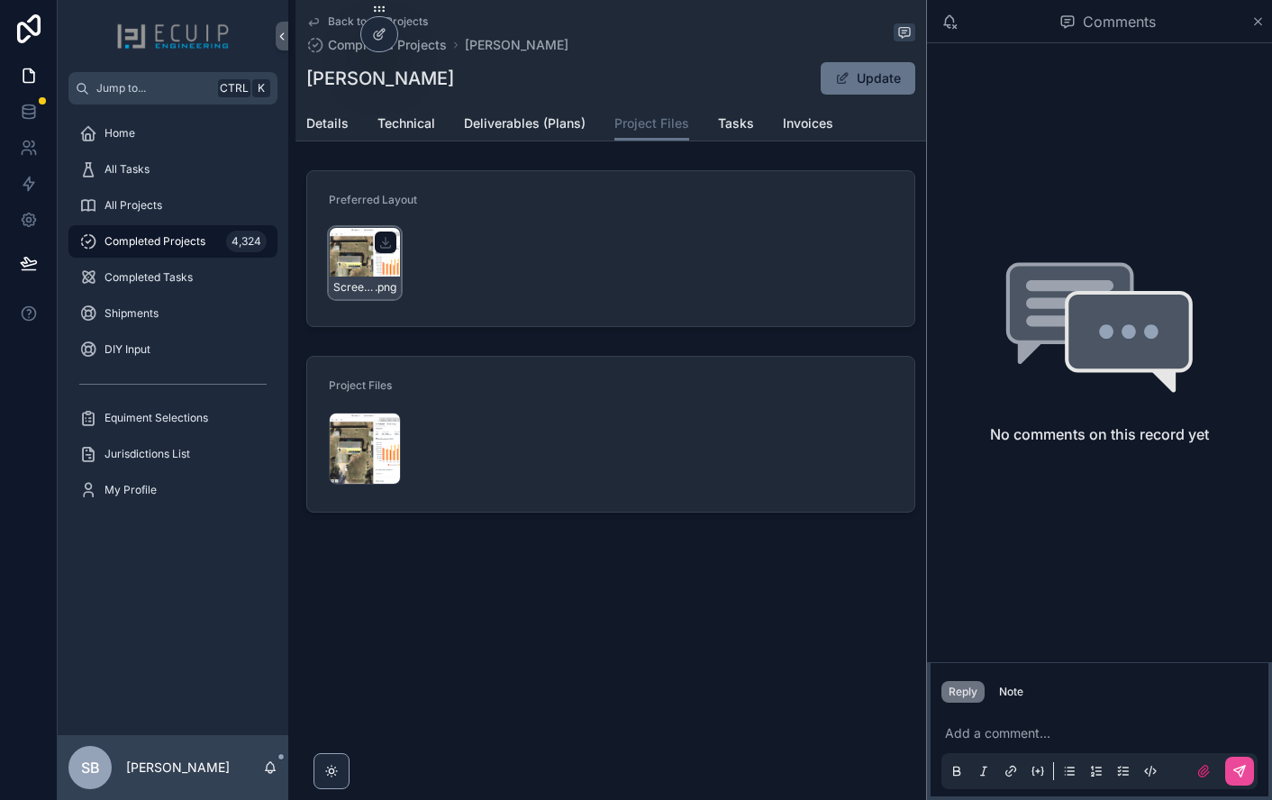
click at [352, 265] on div "Screenshot-2025-09-02-at-6.11.49-PM .png" at bounding box center [365, 263] width 72 height 72
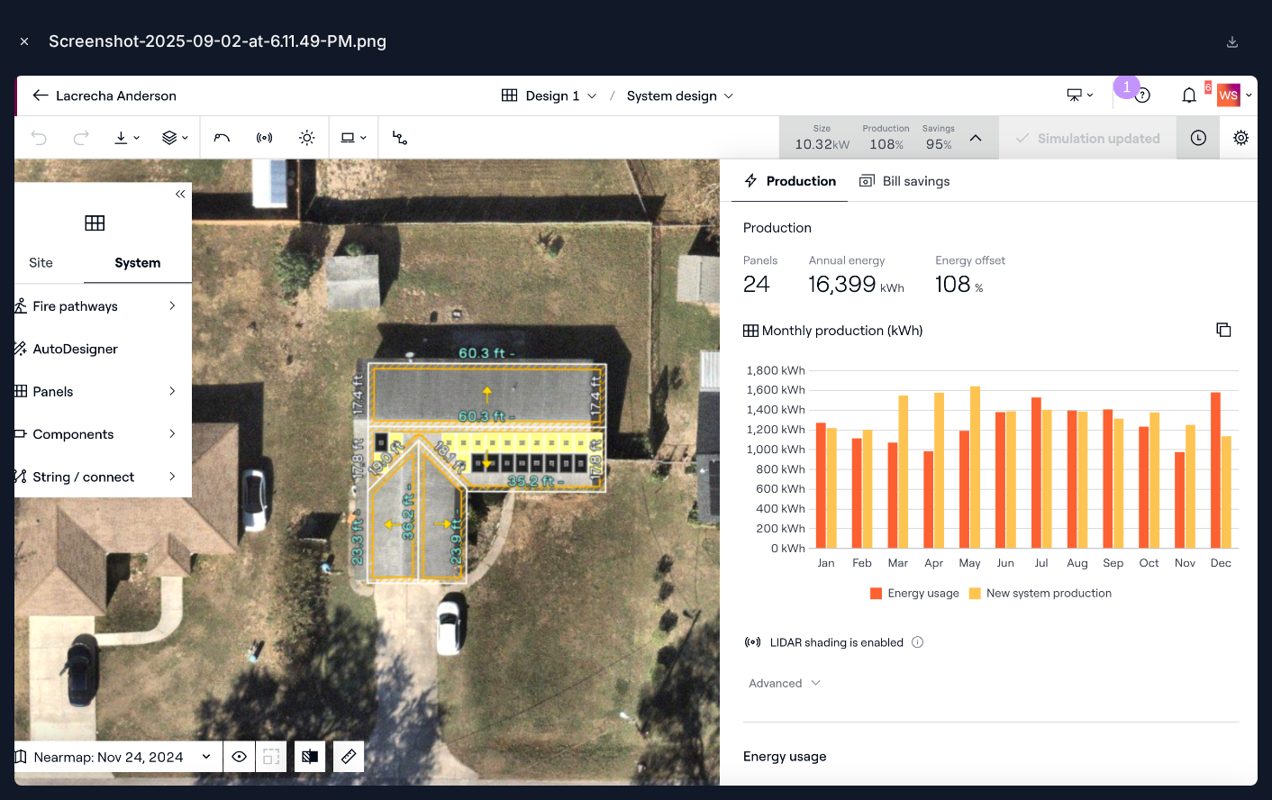
click at [30, 37] on icon "Close modal" at bounding box center [24, 41] width 13 height 13
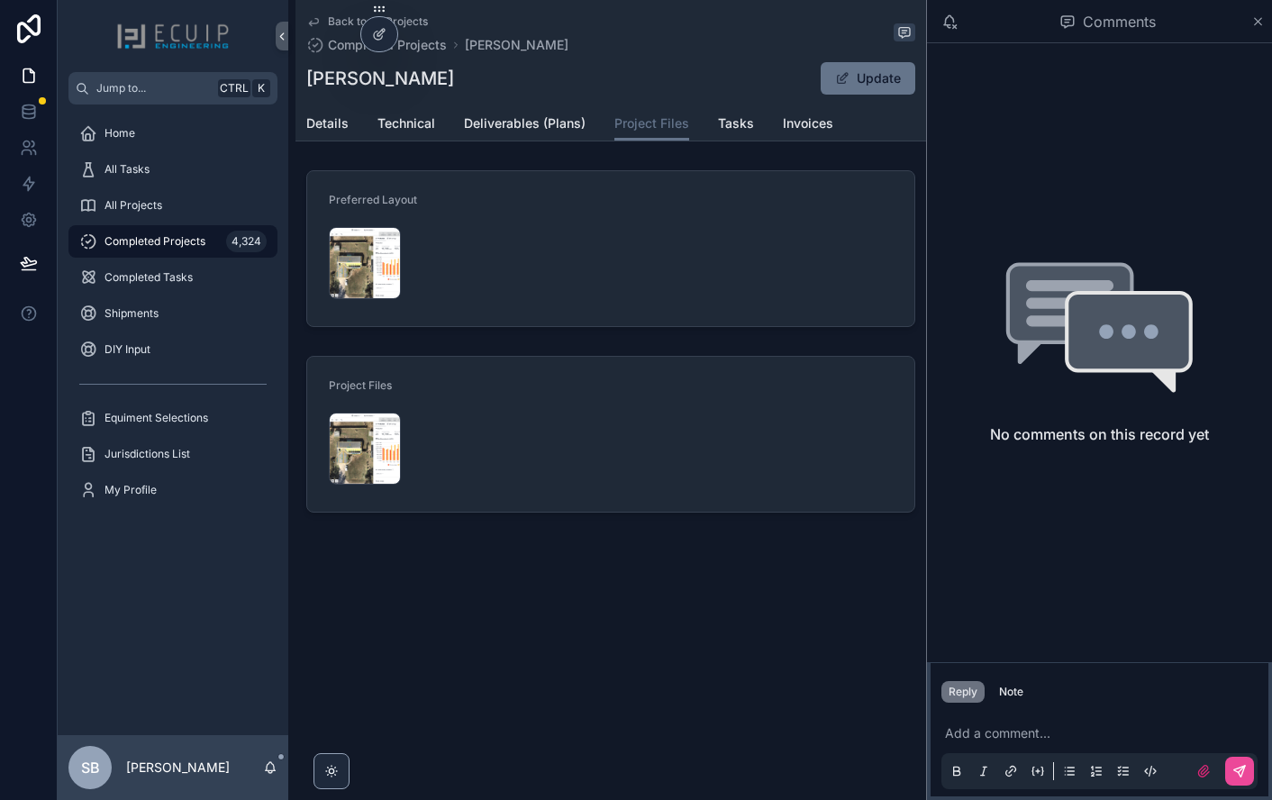
drag, startPoint x: 494, startPoint y: 82, endPoint x: 291, endPoint y: 88, distance: 202.8
click at [291, 88] on div "Back to All Projects Completed Projects [PERSON_NAME] [PERSON_NAME] Update Proj…" at bounding box center [607, 317] width 638 height 635
copy h1 "[PERSON_NAME]"
click at [316, 121] on span "Details" at bounding box center [327, 123] width 42 height 18
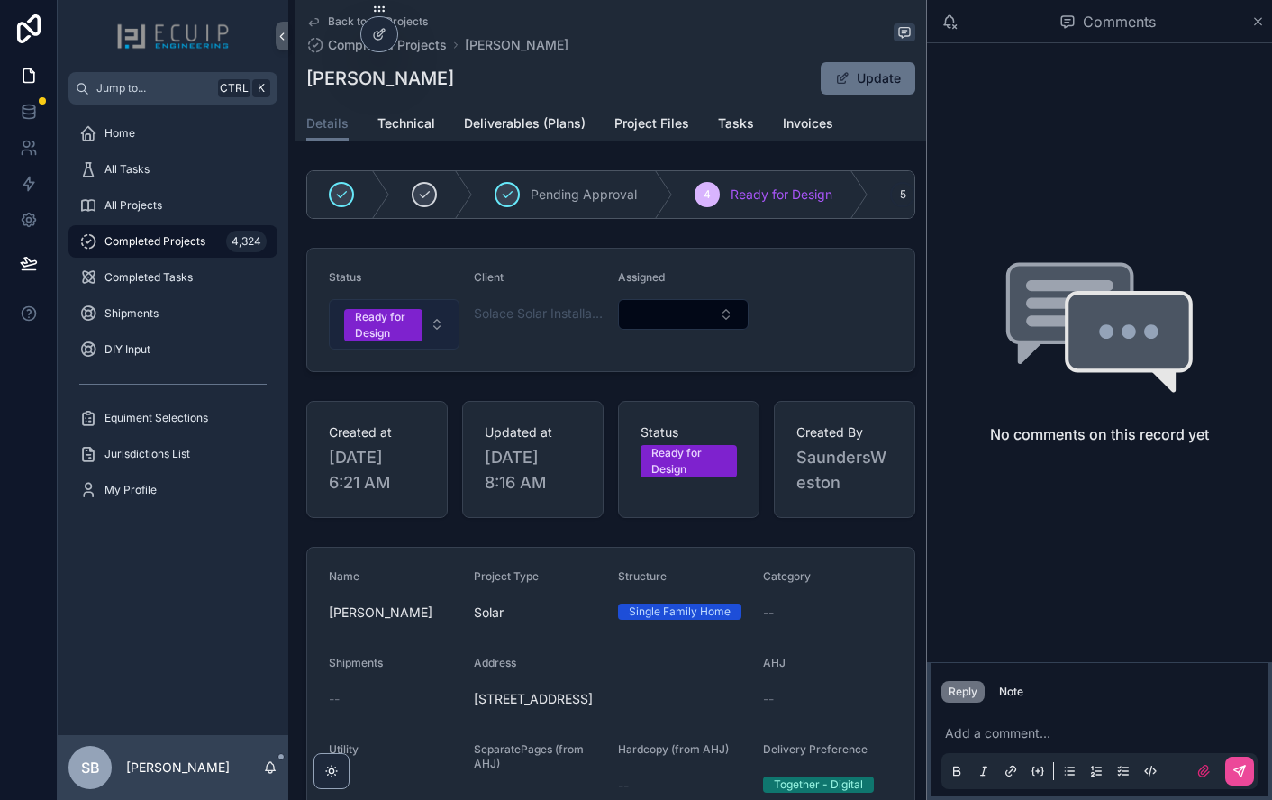
click at [440, 336] on button "Ready for Design" at bounding box center [394, 324] width 131 height 50
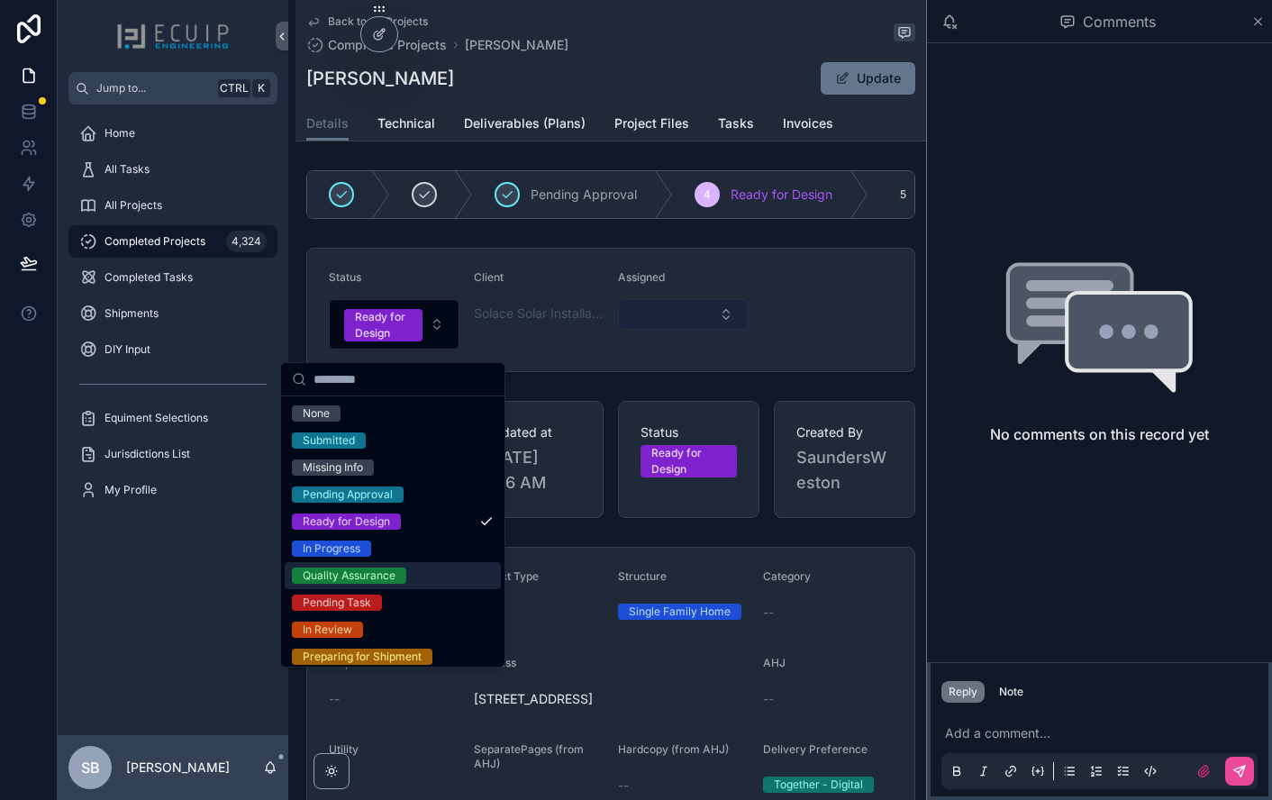
click at [678, 327] on button "Select Button" at bounding box center [683, 314] width 131 height 31
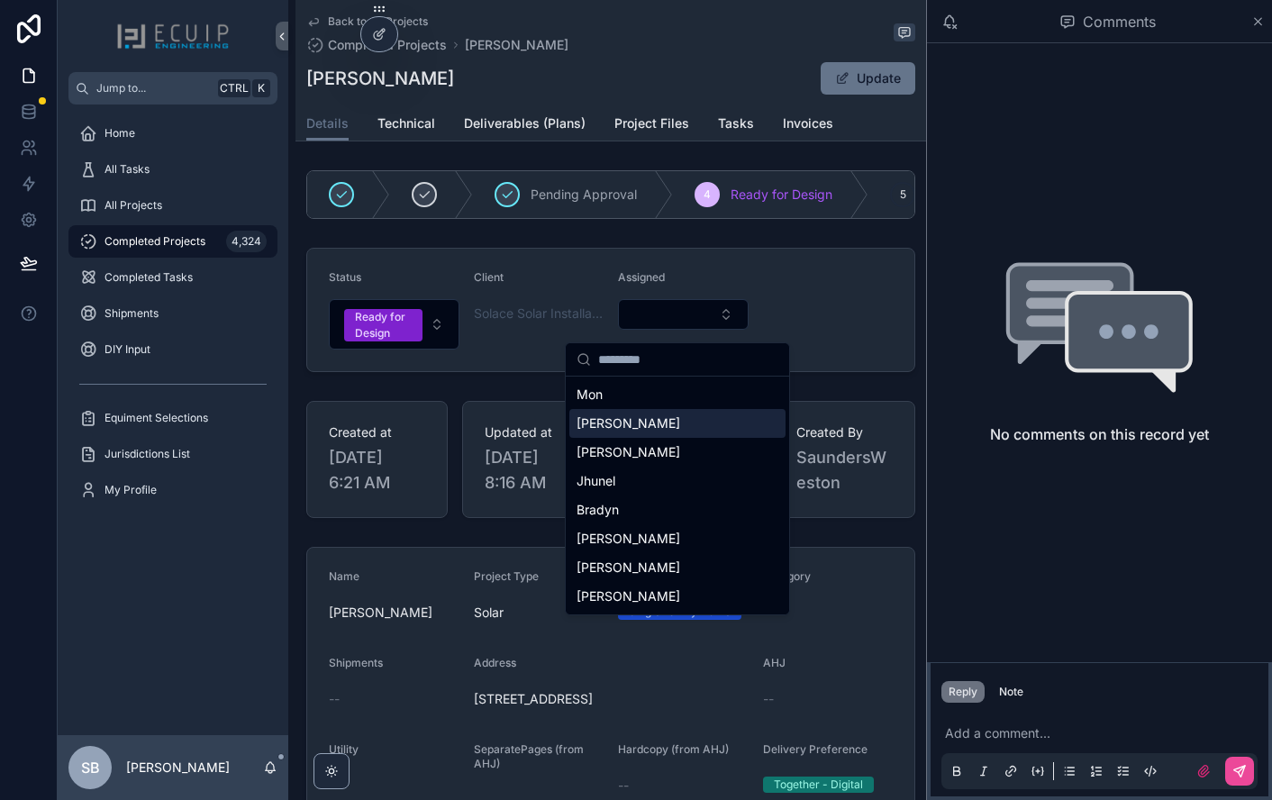
click at [657, 412] on div "[PERSON_NAME]" at bounding box center [677, 423] width 216 height 29
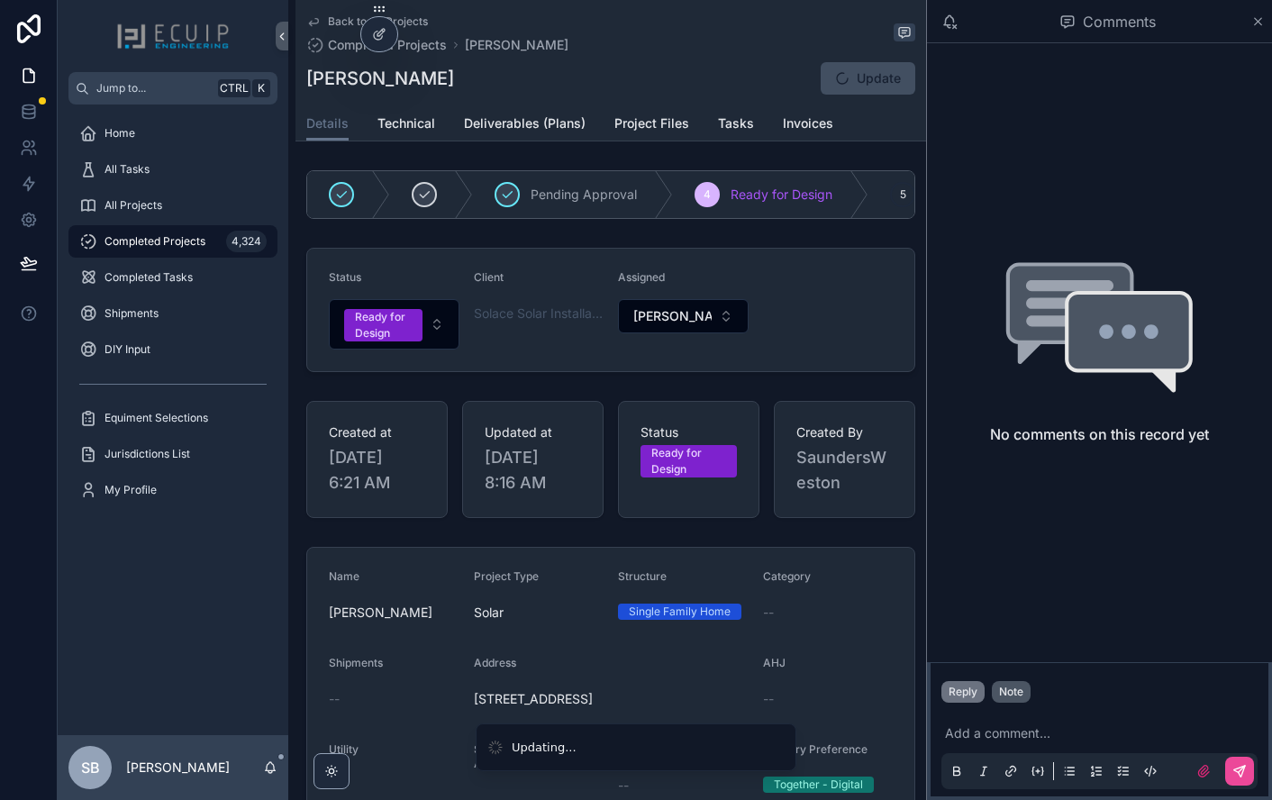
click at [1026, 695] on button "Note" at bounding box center [1011, 692] width 39 height 22
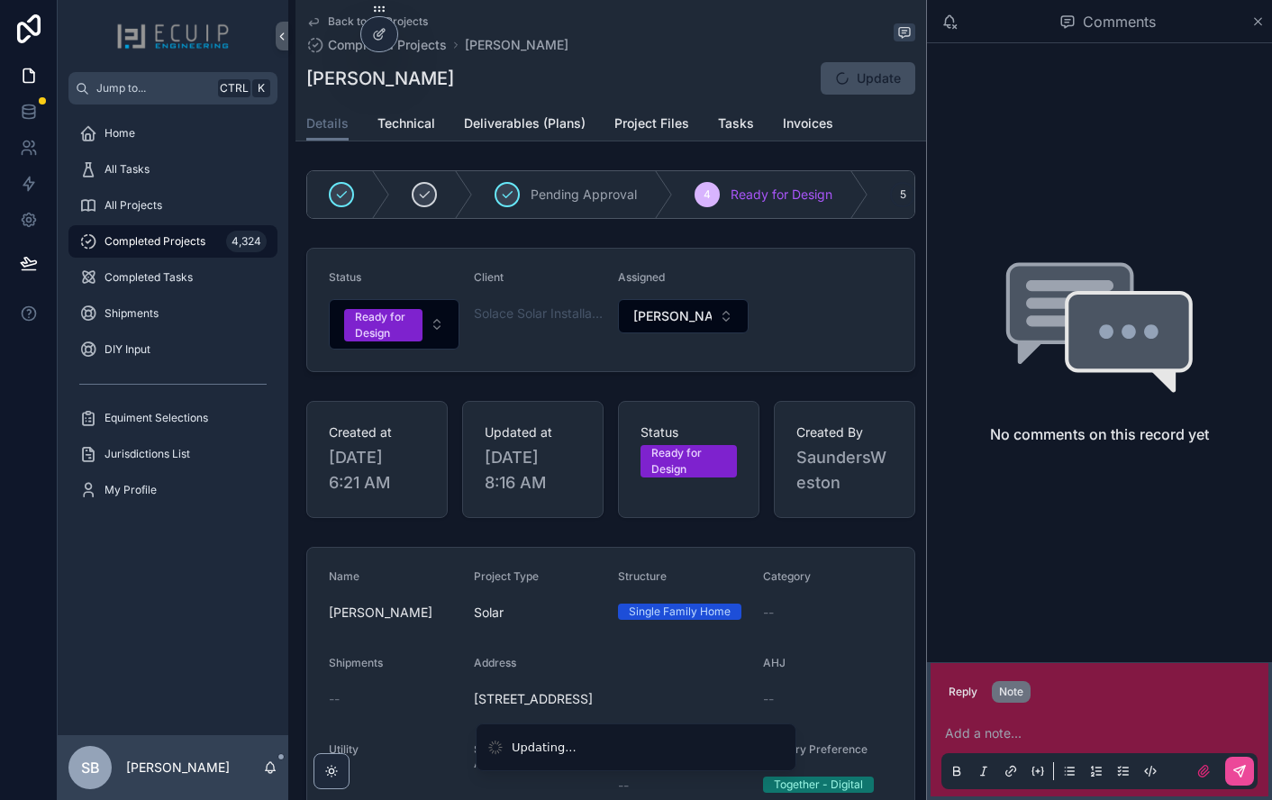
click at [997, 726] on p "scrollable content" at bounding box center [1103, 733] width 316 height 18
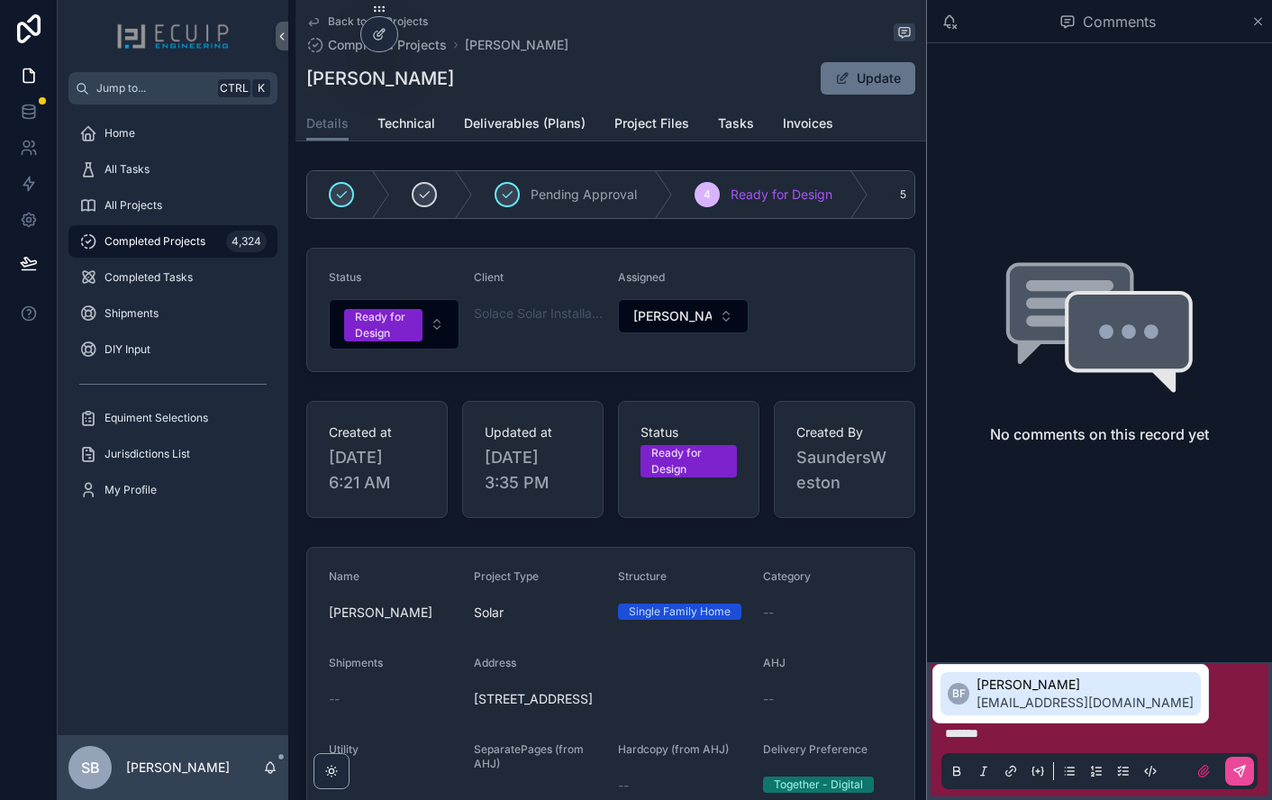
click at [975, 690] on li "BF [PERSON_NAME] [PERSON_NAME][EMAIL_ADDRESS][DOMAIN_NAME]" at bounding box center [1070, 693] width 260 height 43
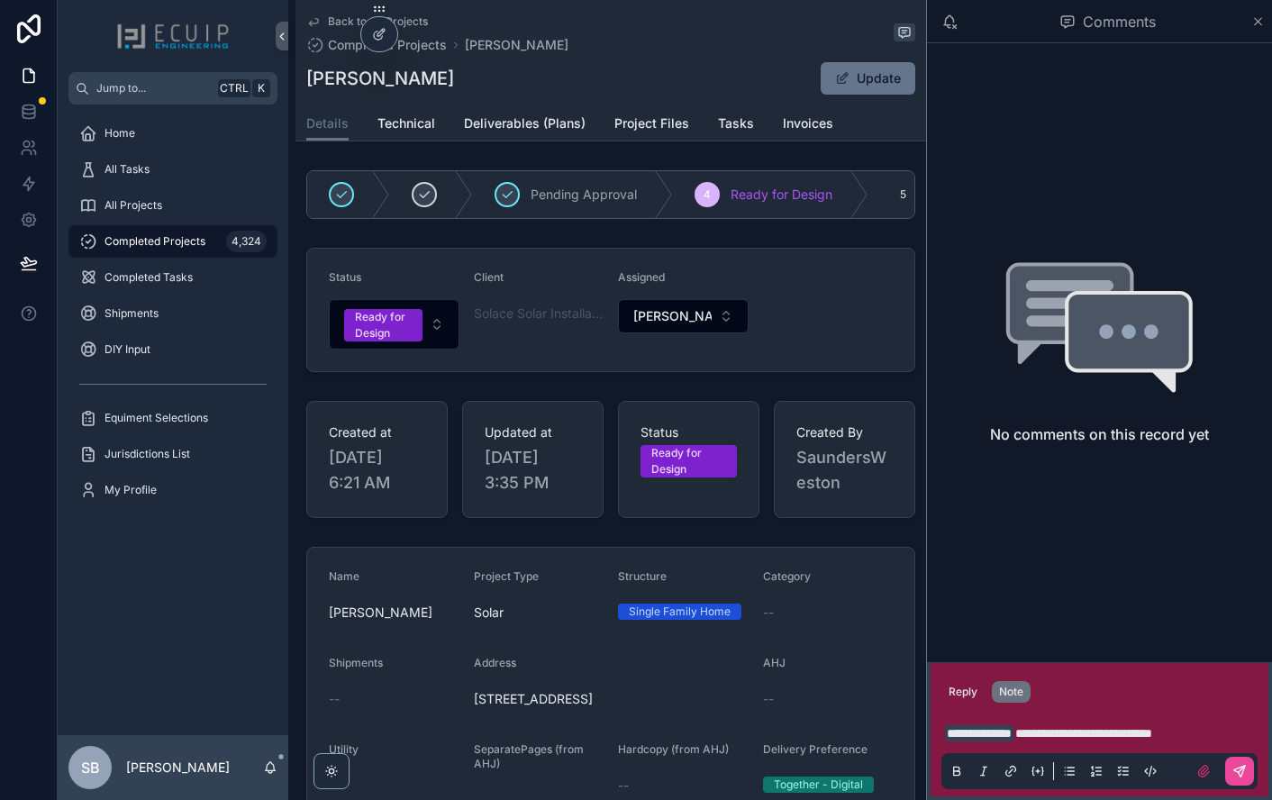
click at [1236, 734] on p "**********" at bounding box center [1103, 733] width 316 height 18
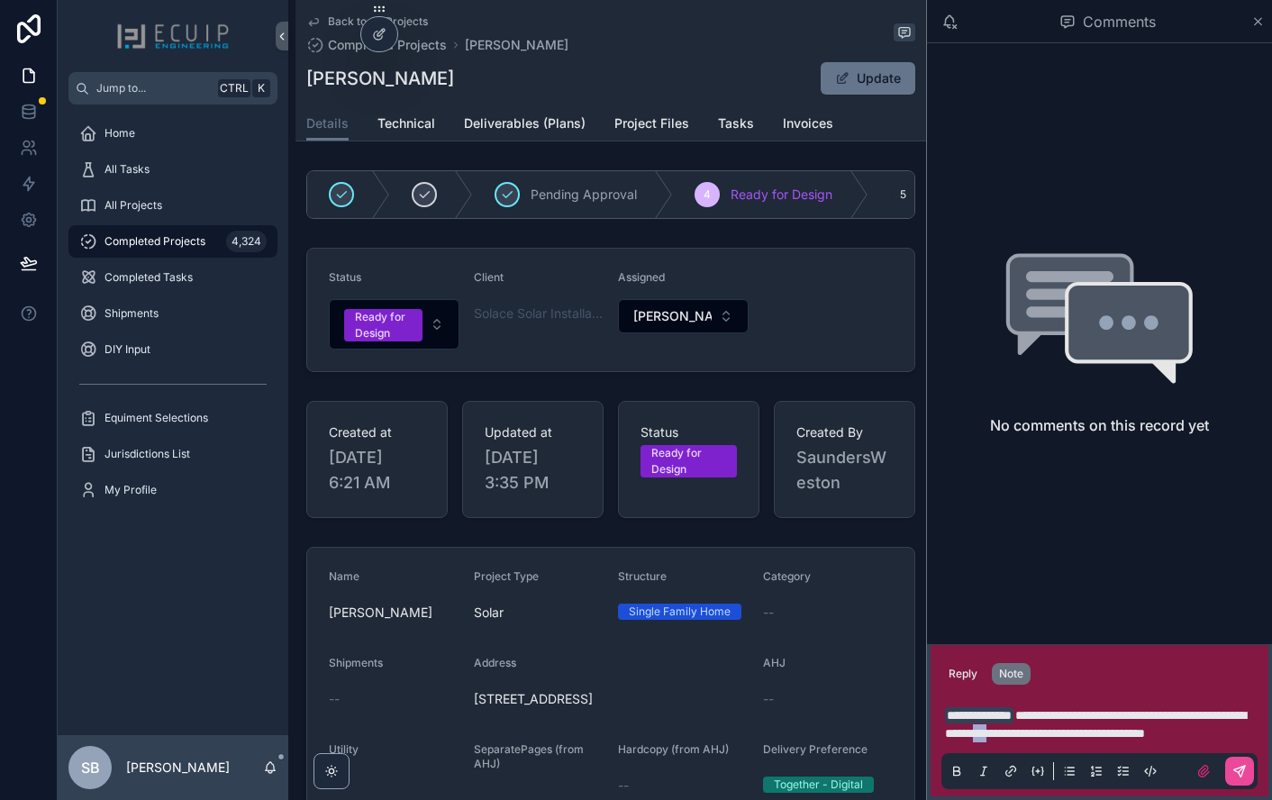
drag, startPoint x: 1099, startPoint y: 720, endPoint x: 1075, endPoint y: 720, distance: 24.3
click at [1075, 720] on span "**********" at bounding box center [1095, 724] width 301 height 31
click at [1243, 784] on button "scrollable content" at bounding box center [1239, 771] width 29 height 29
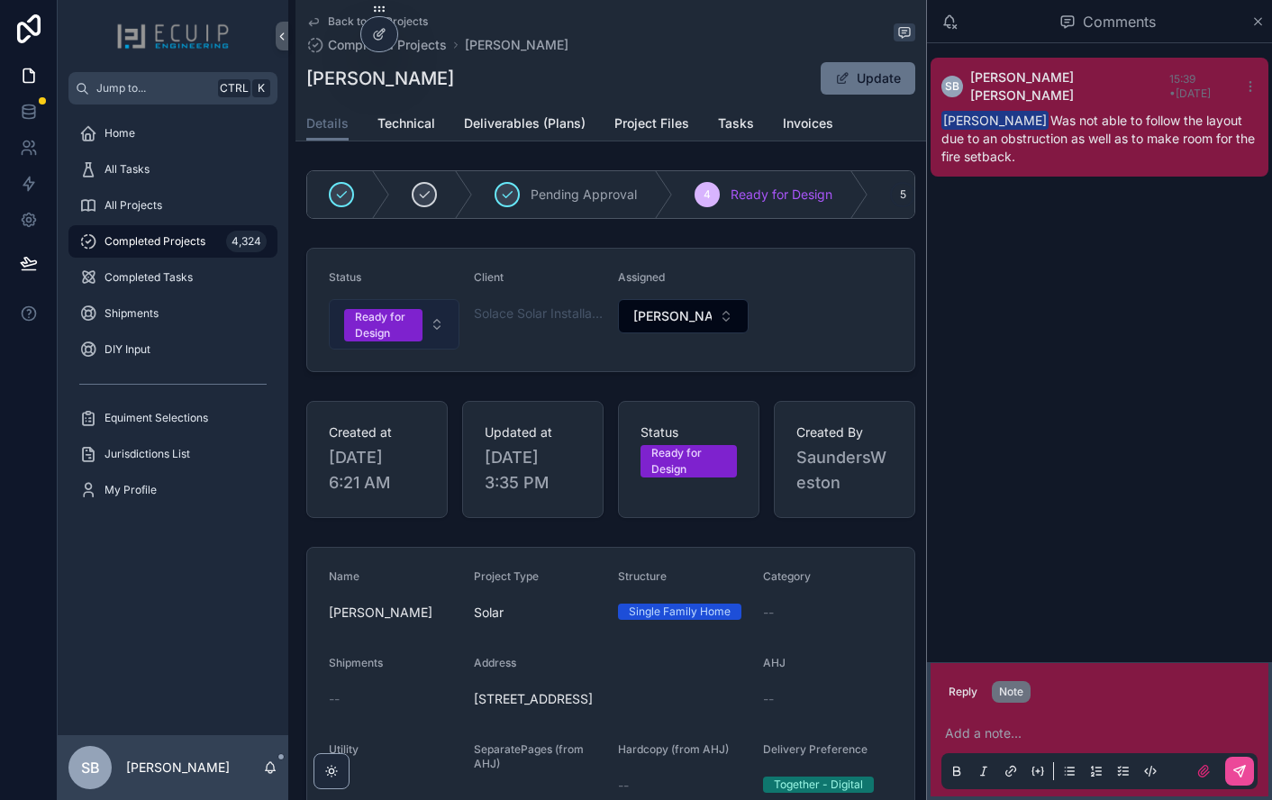
click at [438, 331] on button "Ready for Design" at bounding box center [394, 324] width 131 height 50
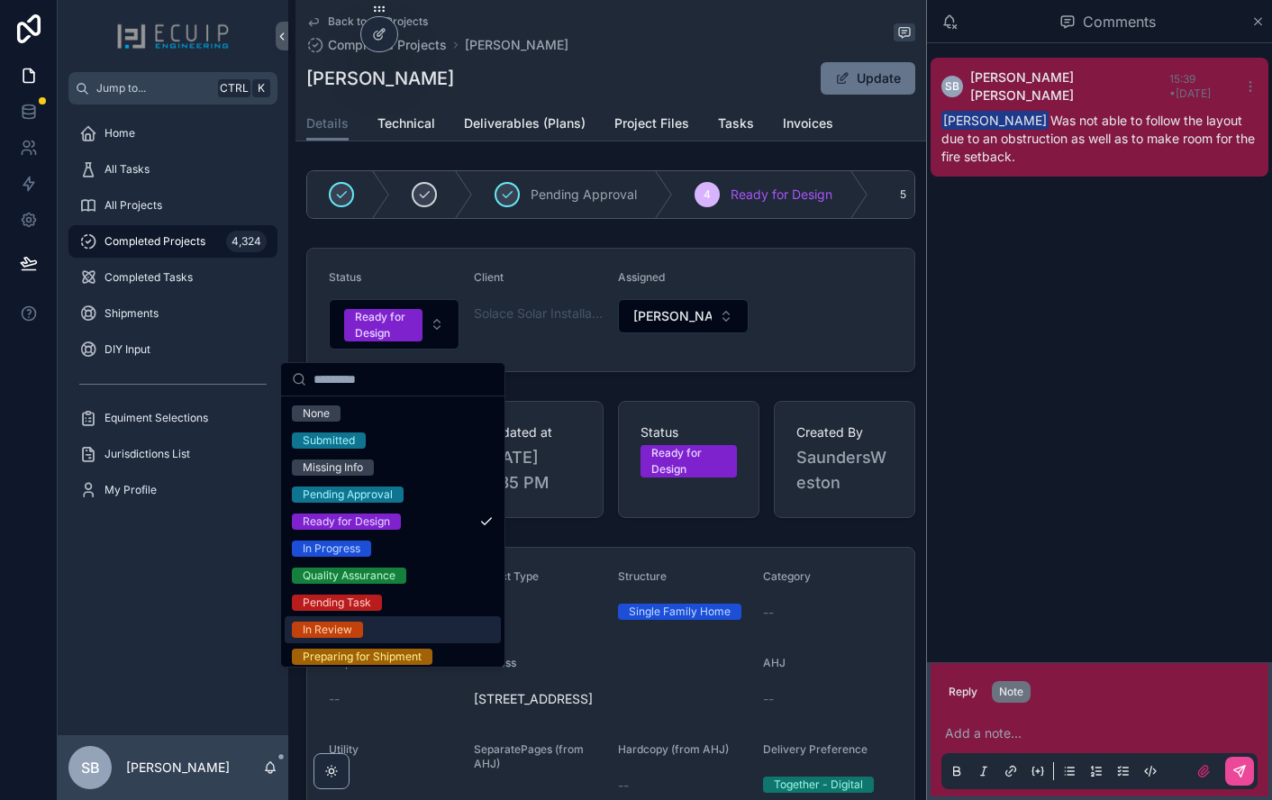
click at [390, 631] on div "In Review" at bounding box center [393, 629] width 216 height 27
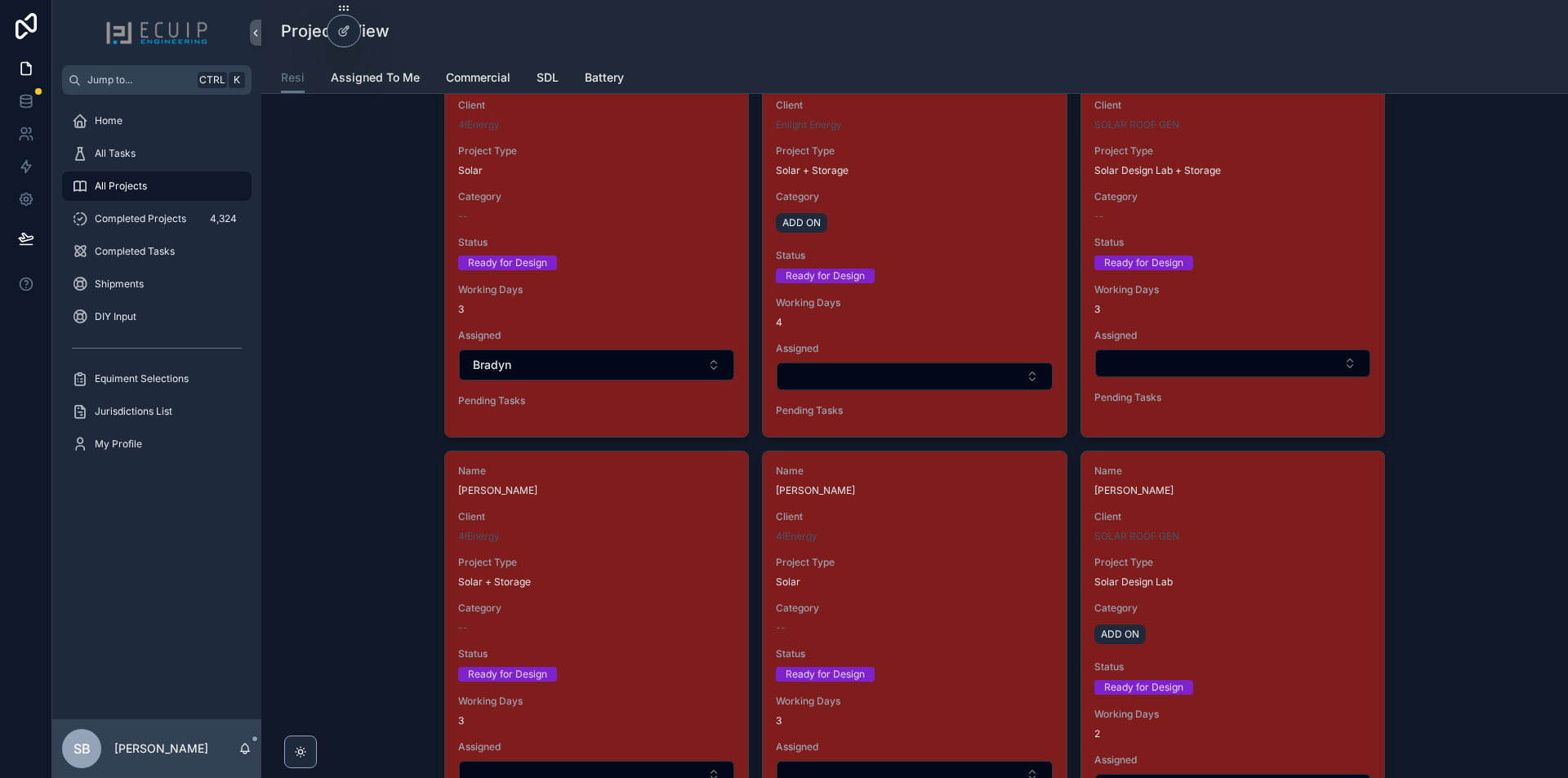
scroll to position [1960, 0]
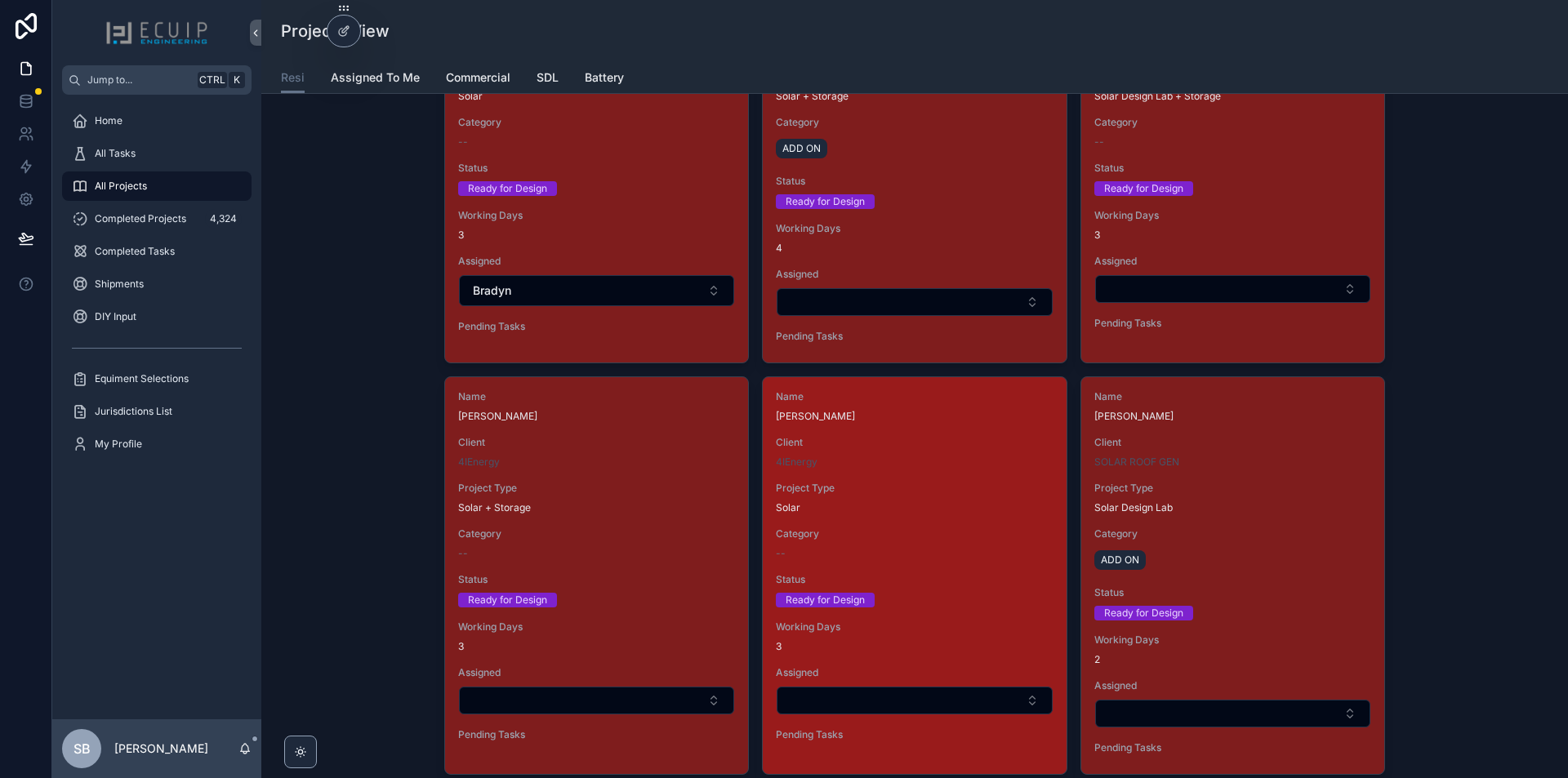
click at [896, 497] on div "Project Type Solar" at bounding box center [914, 498] width 276 height 33
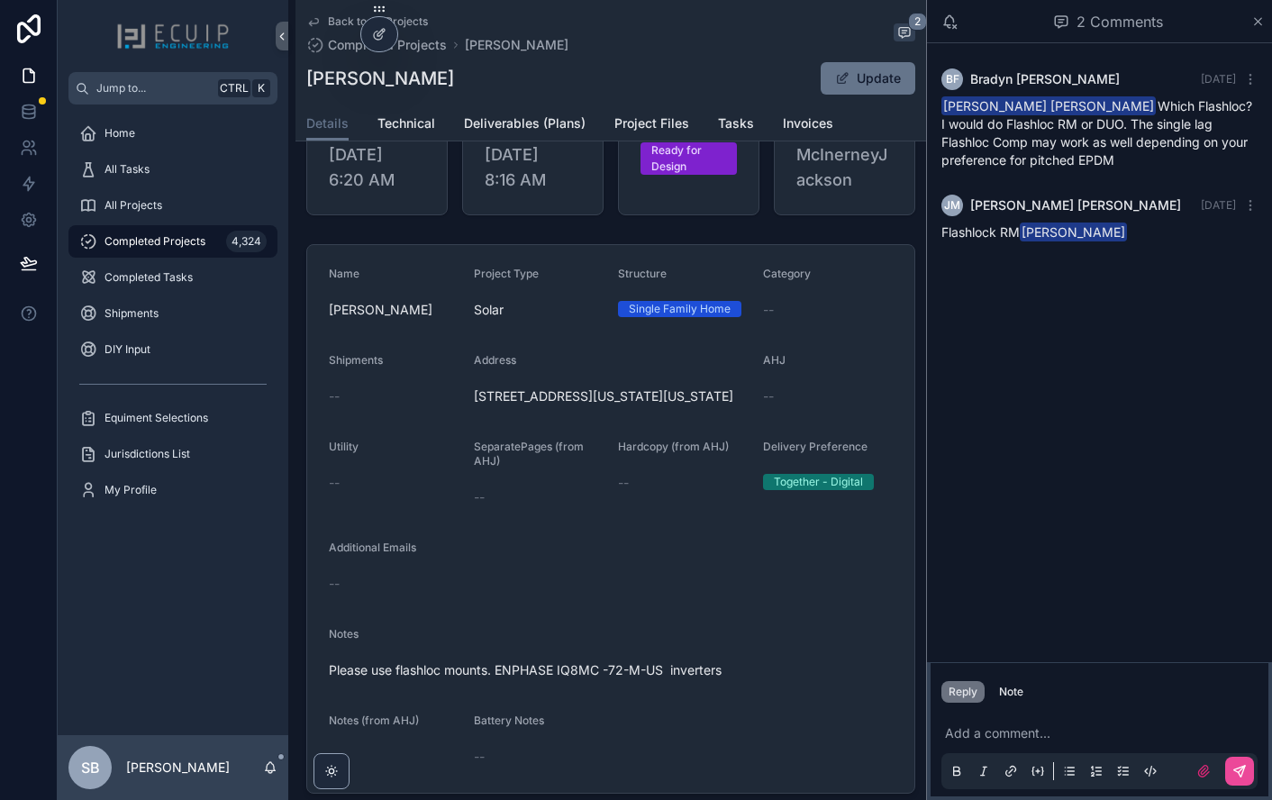
scroll to position [270, 0]
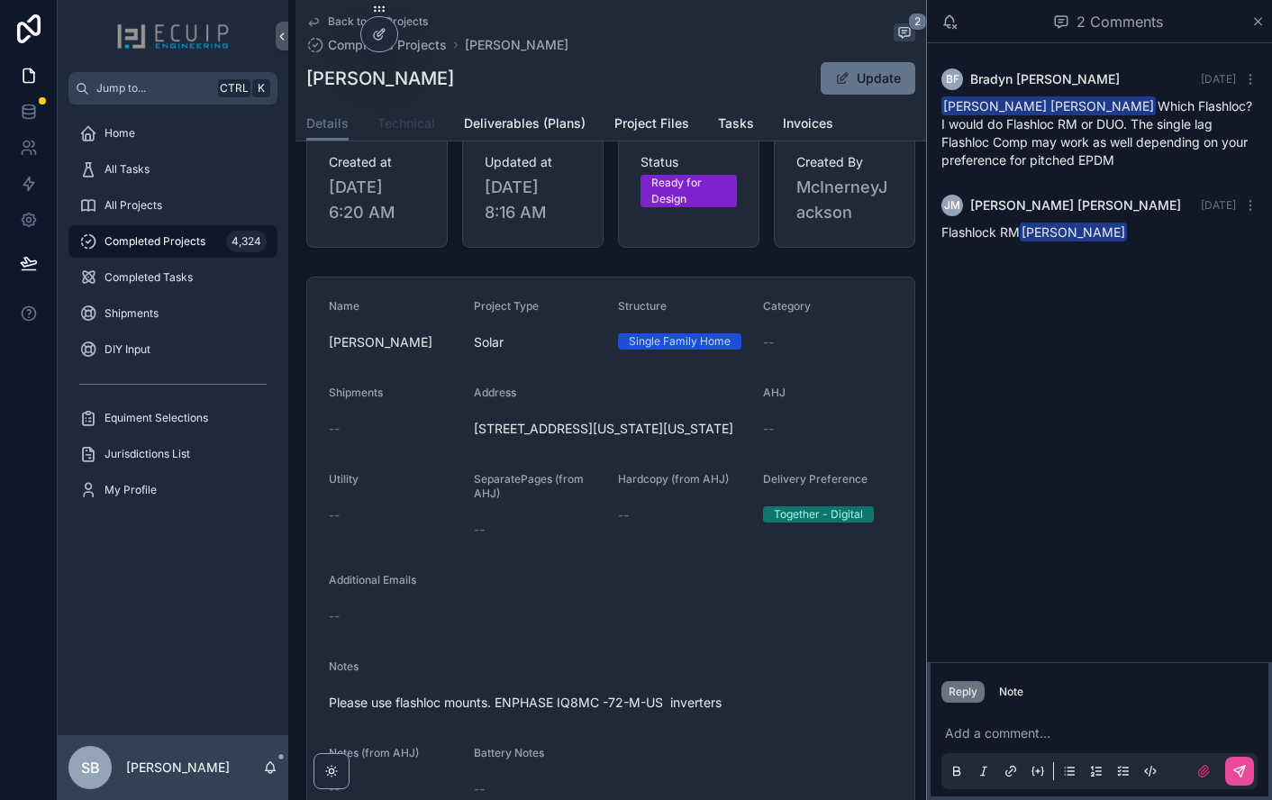
click at [420, 123] on span "Technical" at bounding box center [406, 123] width 58 height 18
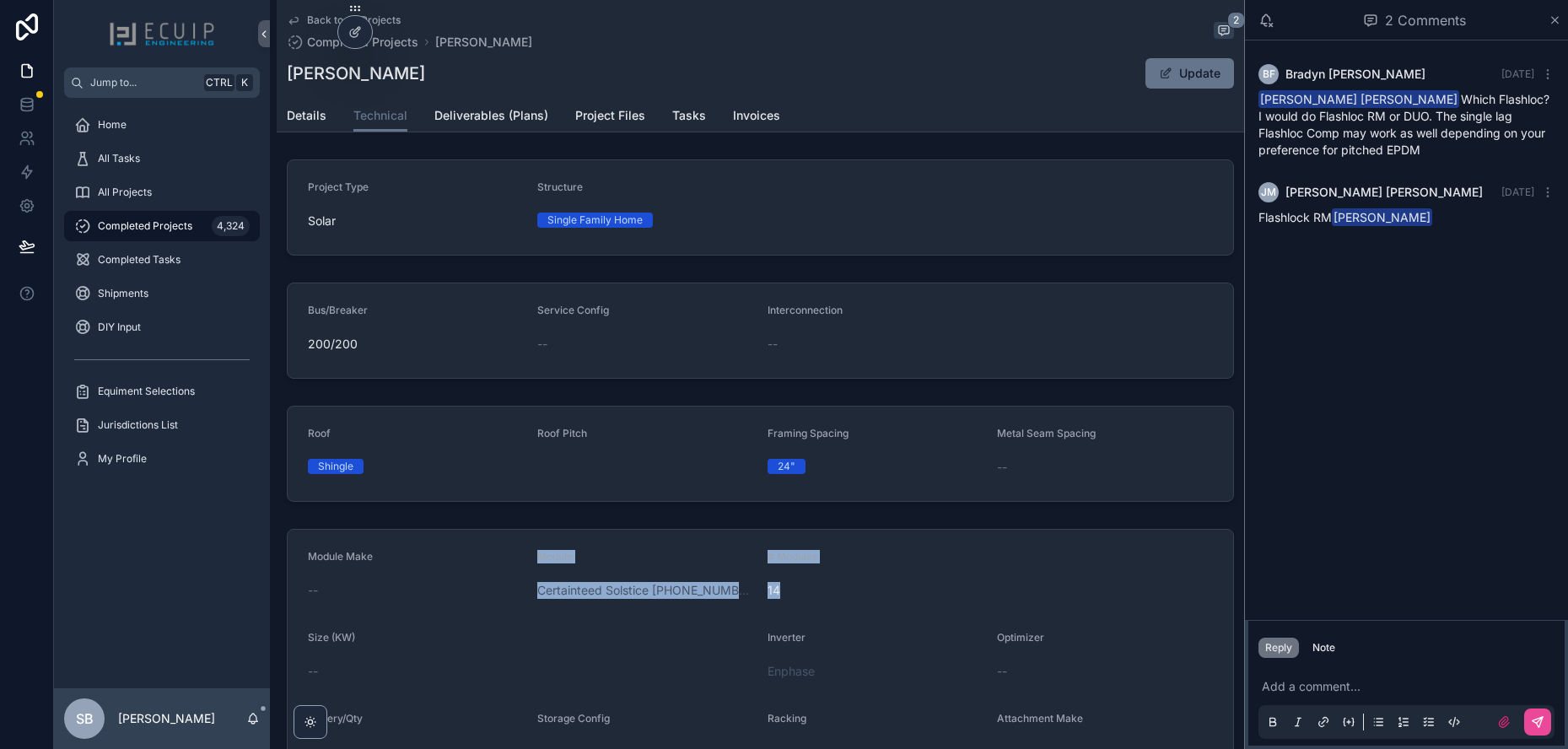
drag, startPoint x: 524, startPoint y: 593, endPoint x: 772, endPoint y: 606, distance: 248.3
click at [772, 606] on form "Module Make -- Module Certainteed Solstice 440 12-08 # Modules 14 Size (KW) -- …" at bounding box center [760, 698] width 945 height 337
click at [684, 657] on div "Size (KW) --" at bounding box center [531, 658] width 447 height 54
drag, startPoint x: 466, startPoint y: 90, endPoint x: 287, endPoint y: 84, distance: 179.1
click at [287, 84] on div "Back to All Projects Completed Projects Emily Alexander 2 Emily Alexander Update" at bounding box center [760, 50] width 947 height 99
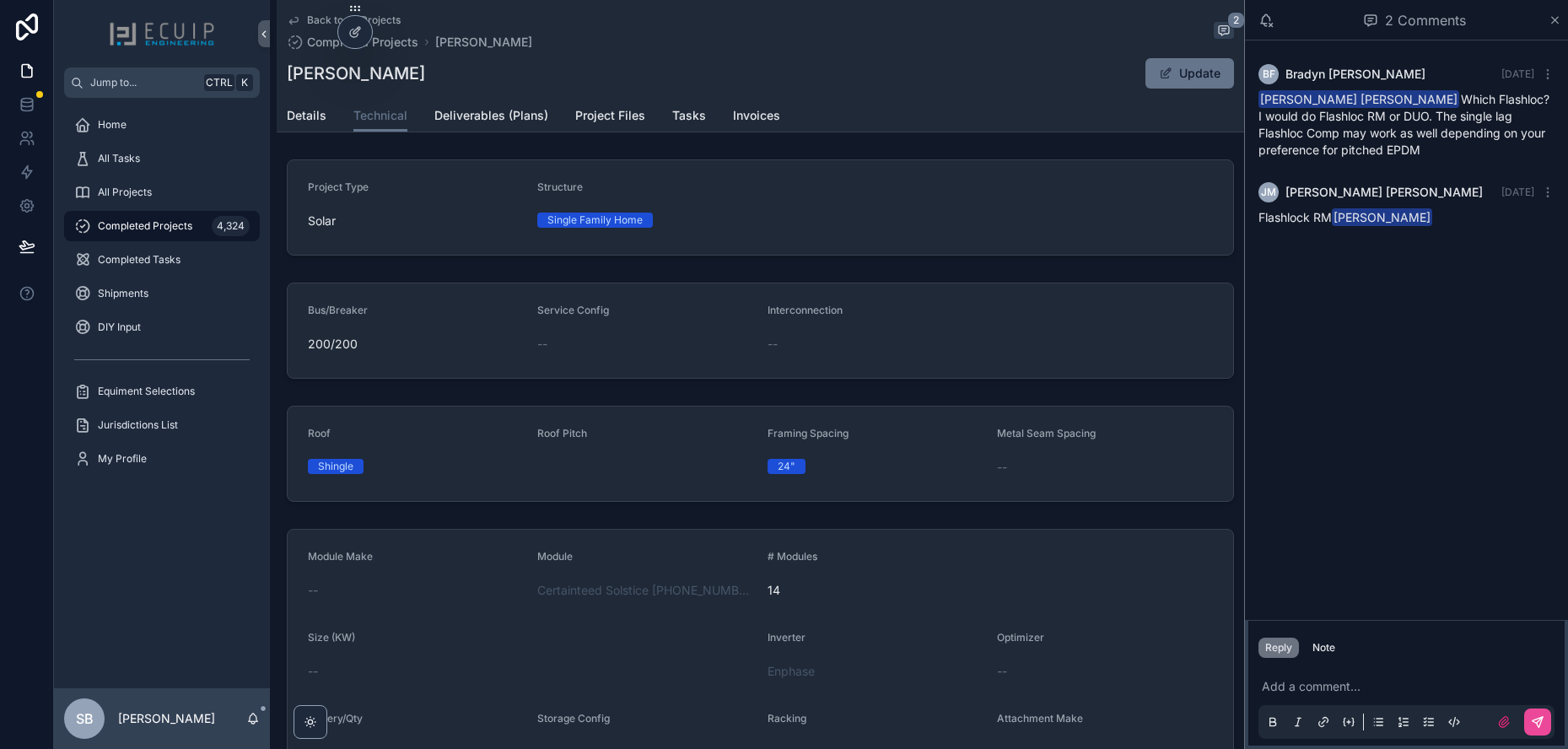
copy h1 "[PERSON_NAME]"
click at [328, 122] on div "Details Technical Deliverables (Plans) Project Files Tasks Invoices" at bounding box center [760, 115] width 947 height 32
drag, startPoint x: 306, startPoint y: 118, endPoint x: 401, endPoint y: 140, distance: 97.5
click at [306, 117] on span "Details" at bounding box center [306, 115] width 39 height 17
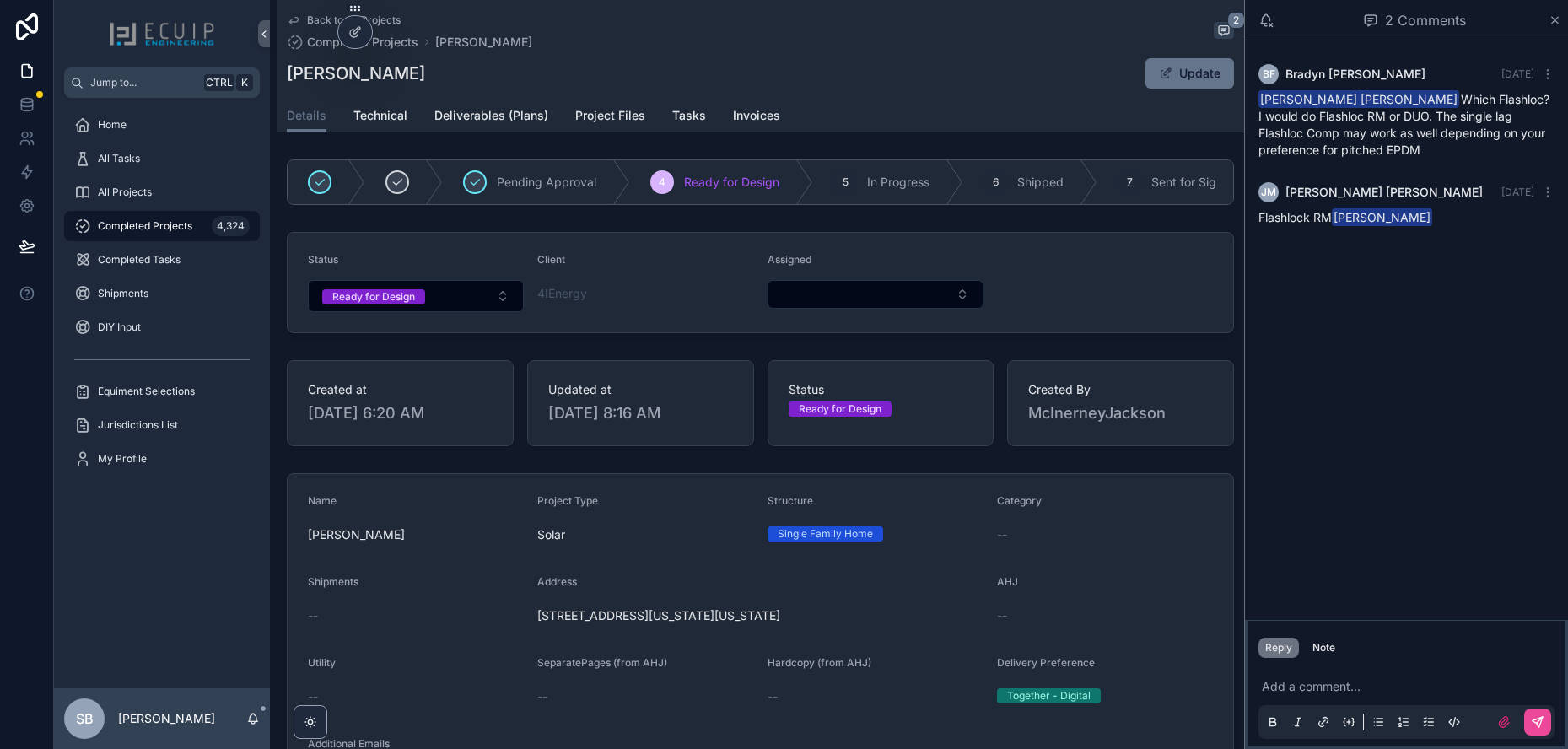
drag, startPoint x: 803, startPoint y: 629, endPoint x: 536, endPoint y: 638, distance: 267.2
click at [536, 638] on form "Name Emily Alexander Project Type Solar Structure Single Family Home Category -…" at bounding box center [760, 723] width 945 height 499
copy span "209 Rhode Island Avenue Northeast, Washington, DC, USA 20002"
click at [599, 118] on span "Project Files" at bounding box center [609, 115] width 70 height 17
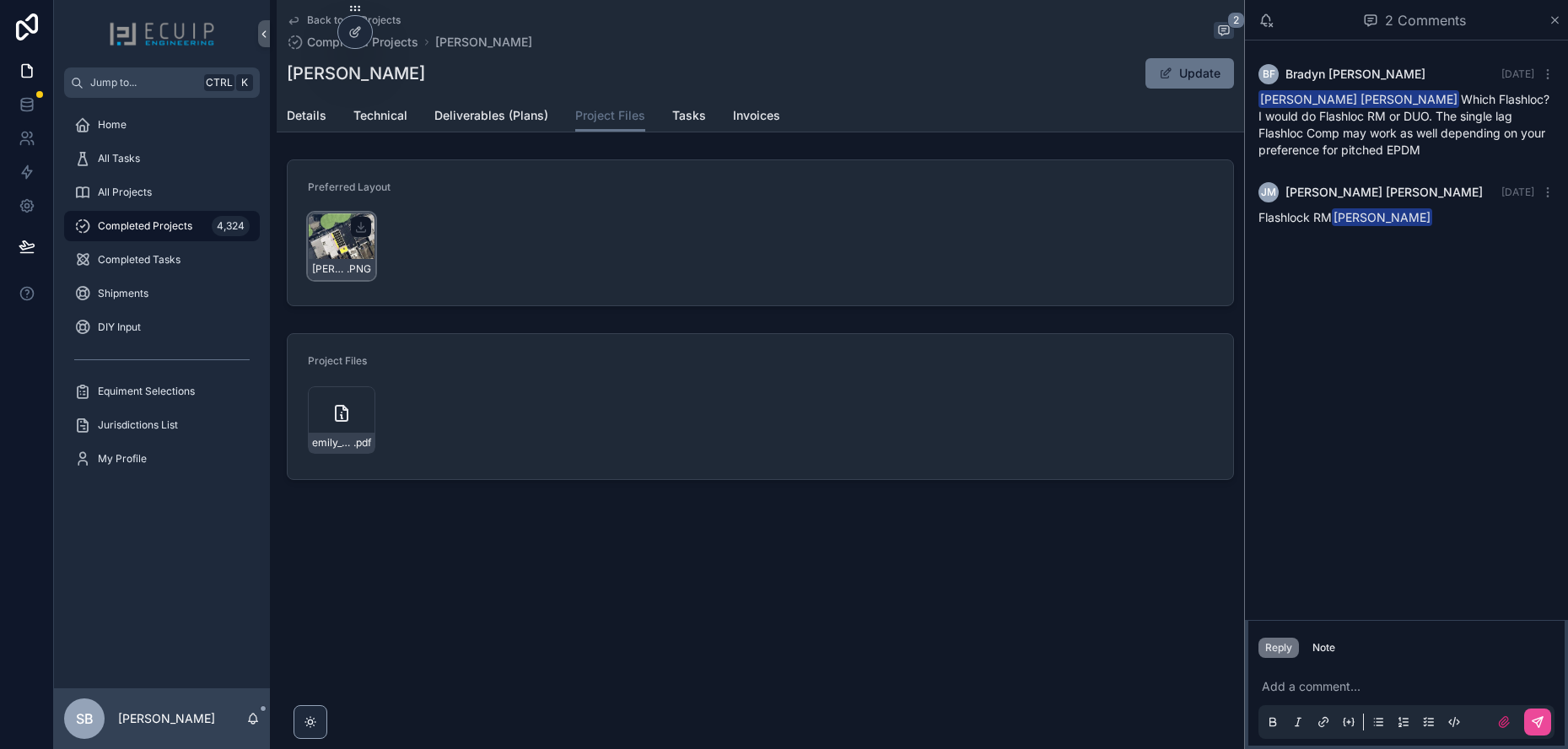
click at [356, 244] on div "Emily-Alexander-Design .PNG" at bounding box center [342, 246] width 67 height 67
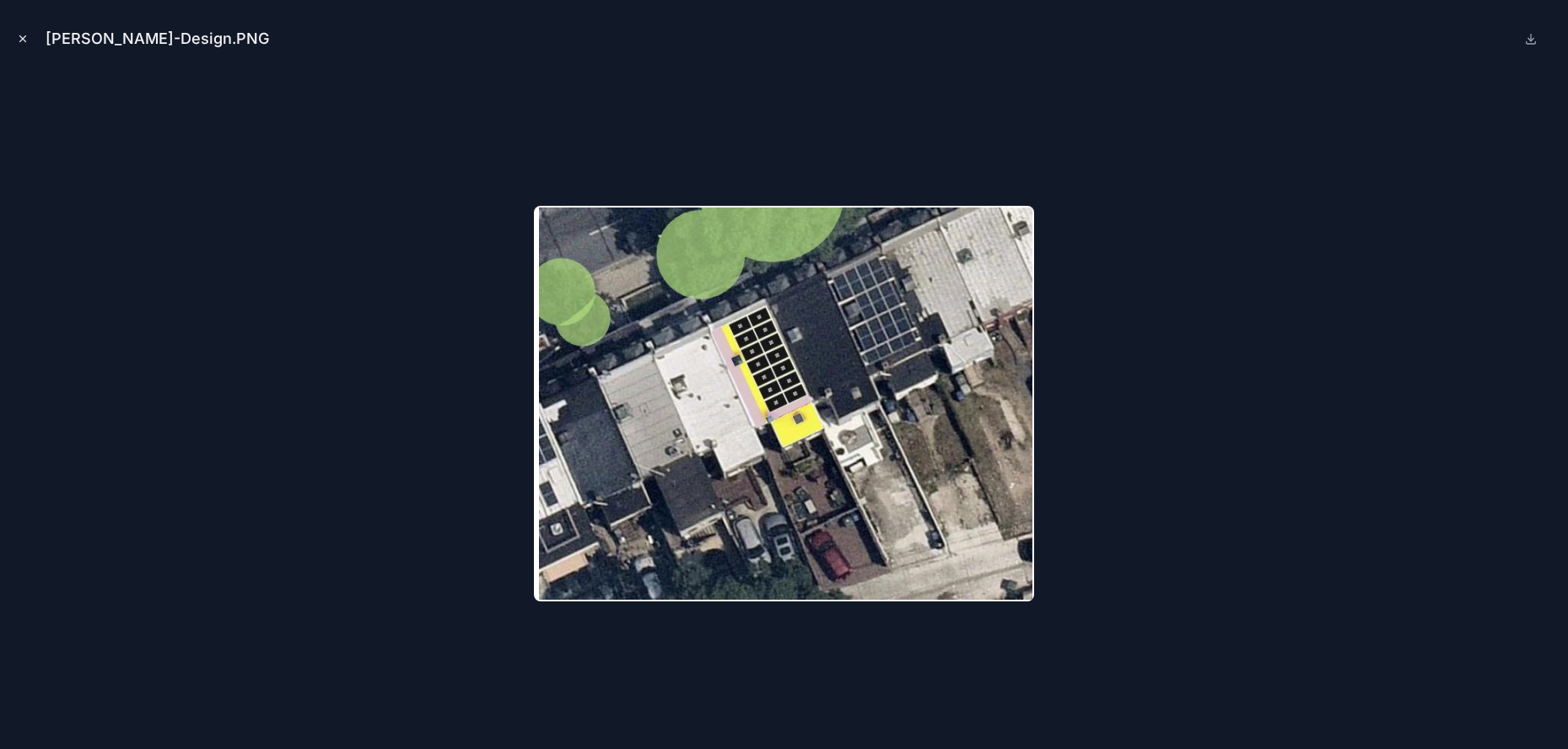
click at [22, 31] on button "Close modal" at bounding box center [22, 39] width 19 height 19
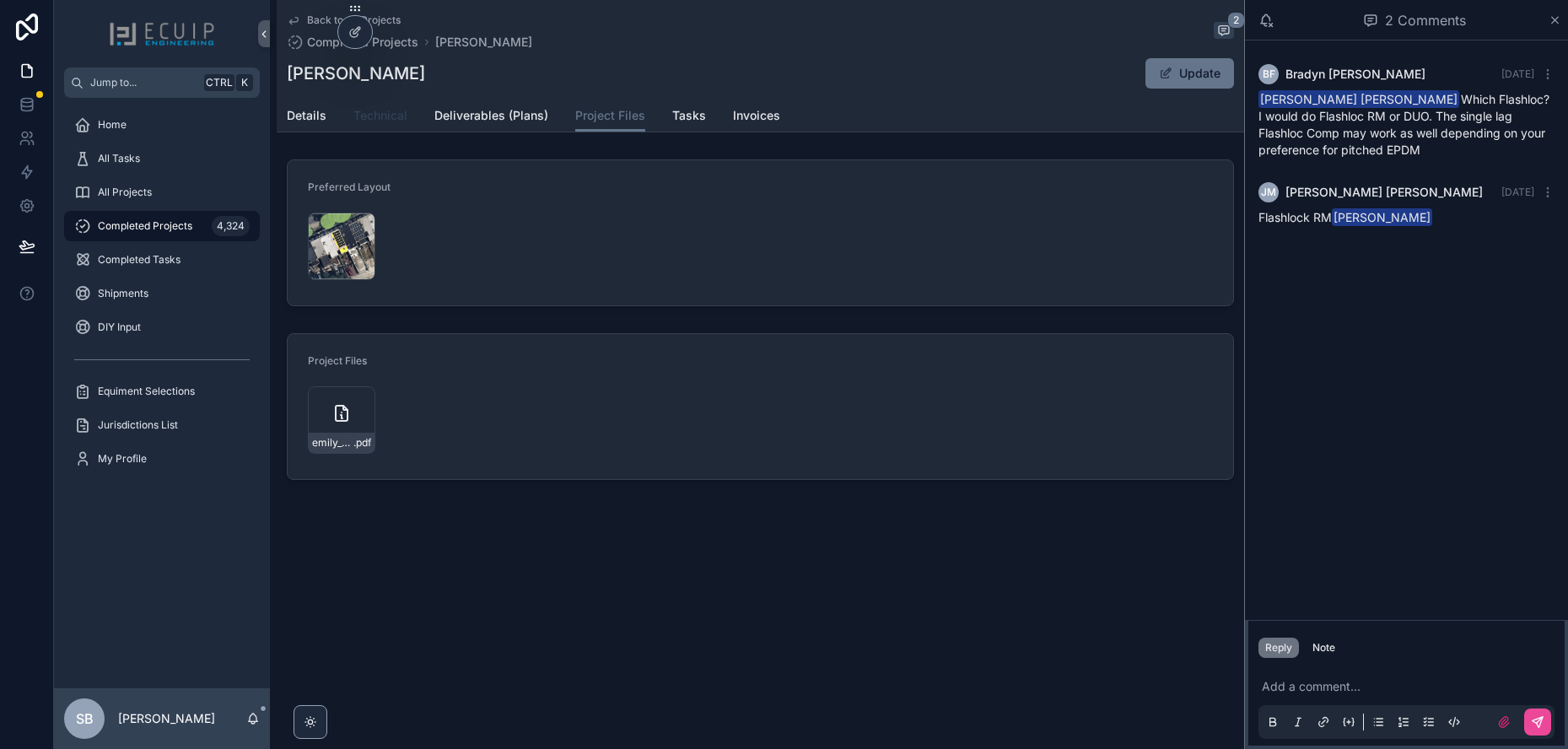
click at [389, 110] on span "Technical" at bounding box center [380, 115] width 54 height 17
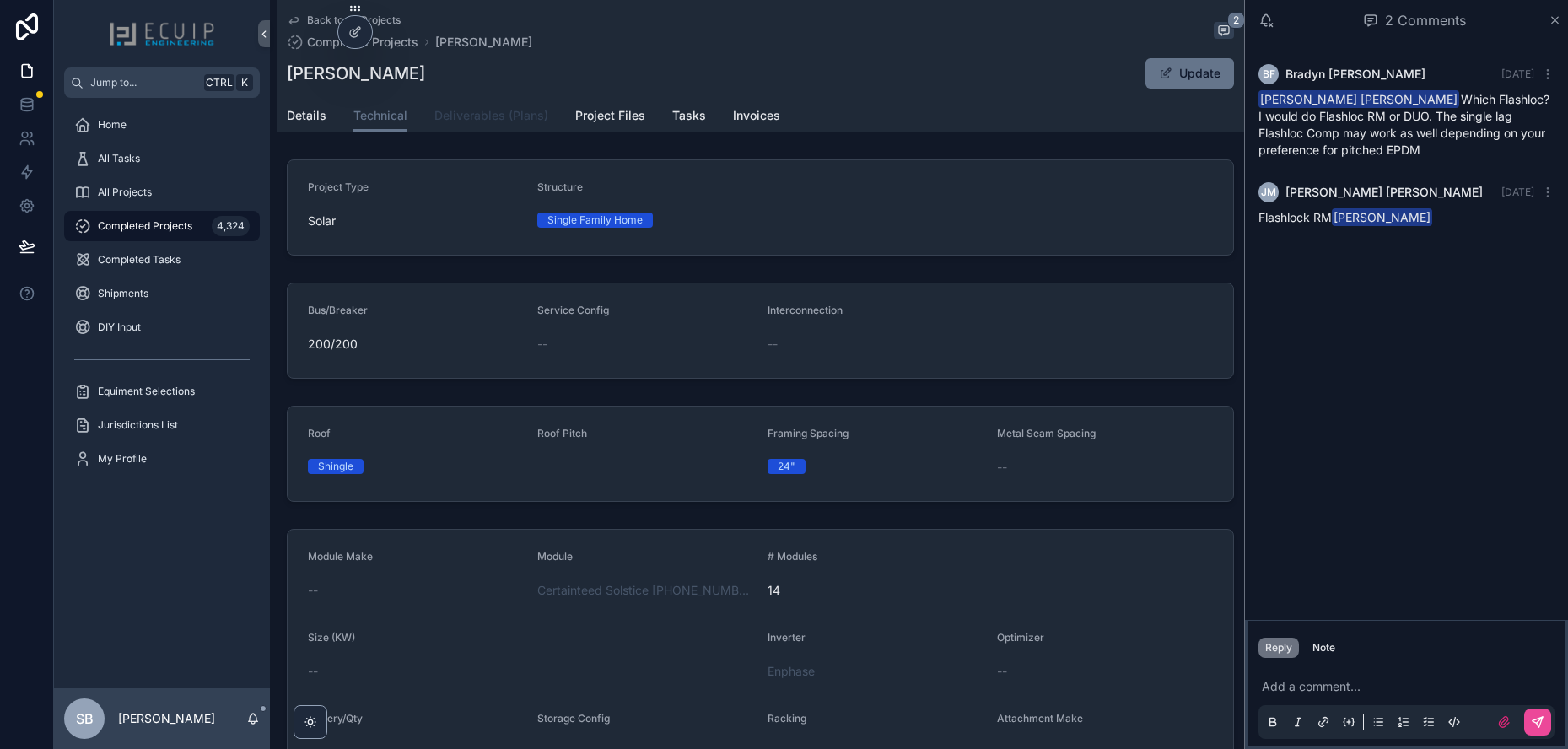
click at [487, 108] on span "Deliverables (Plans)" at bounding box center [491, 115] width 114 height 17
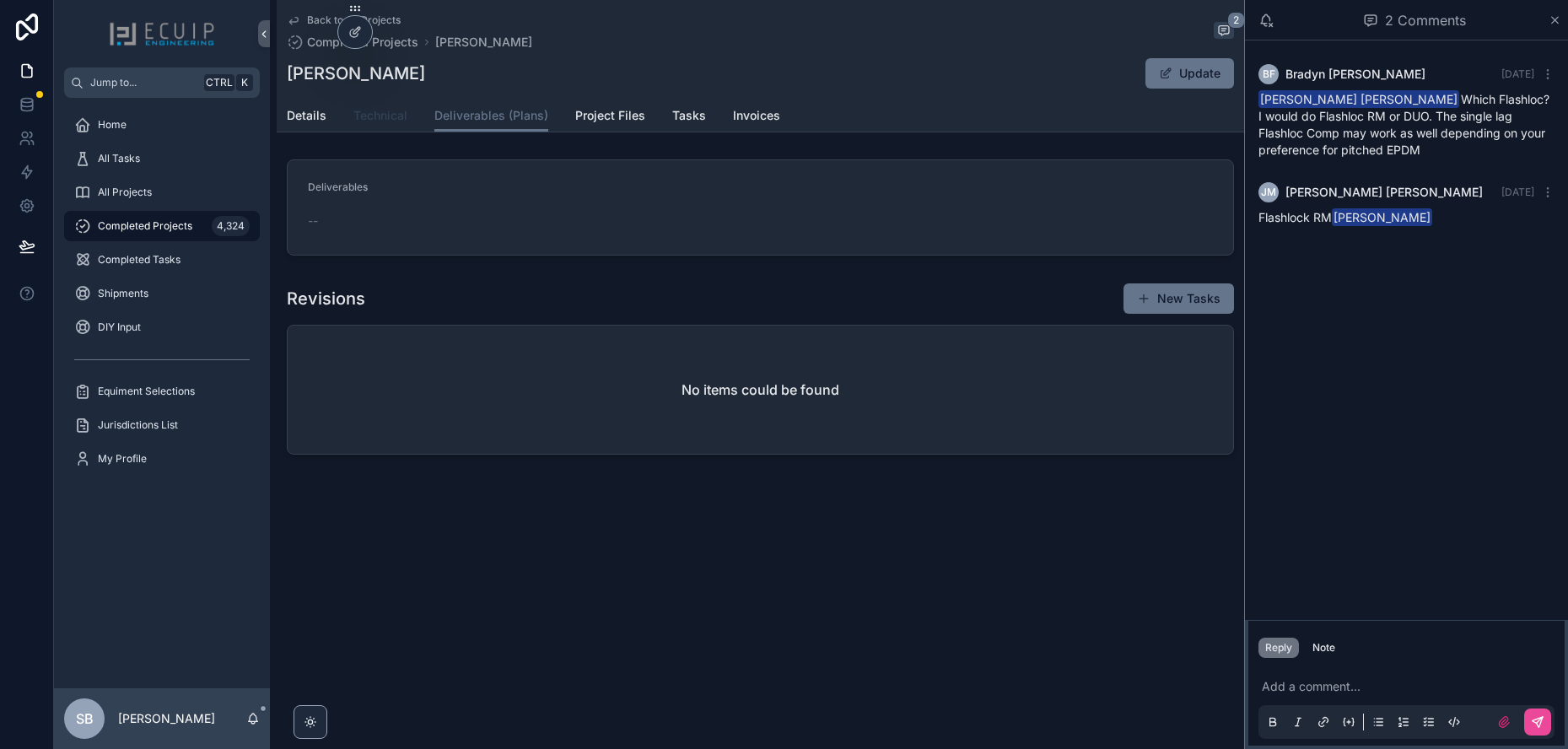
click at [387, 125] on link "Technical" at bounding box center [380, 117] width 54 height 34
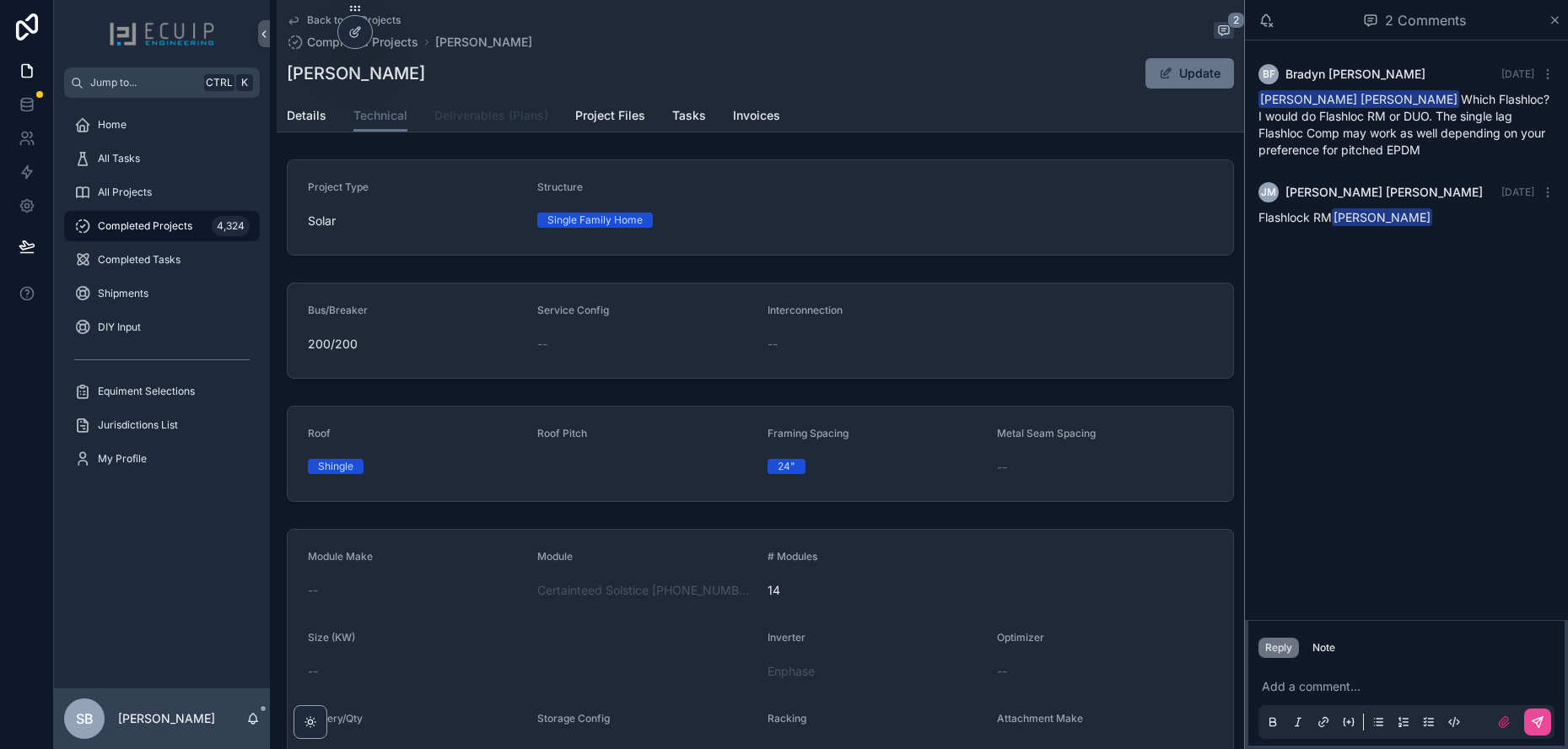
click at [522, 130] on link "Deliverables (Plans)" at bounding box center [491, 117] width 114 height 34
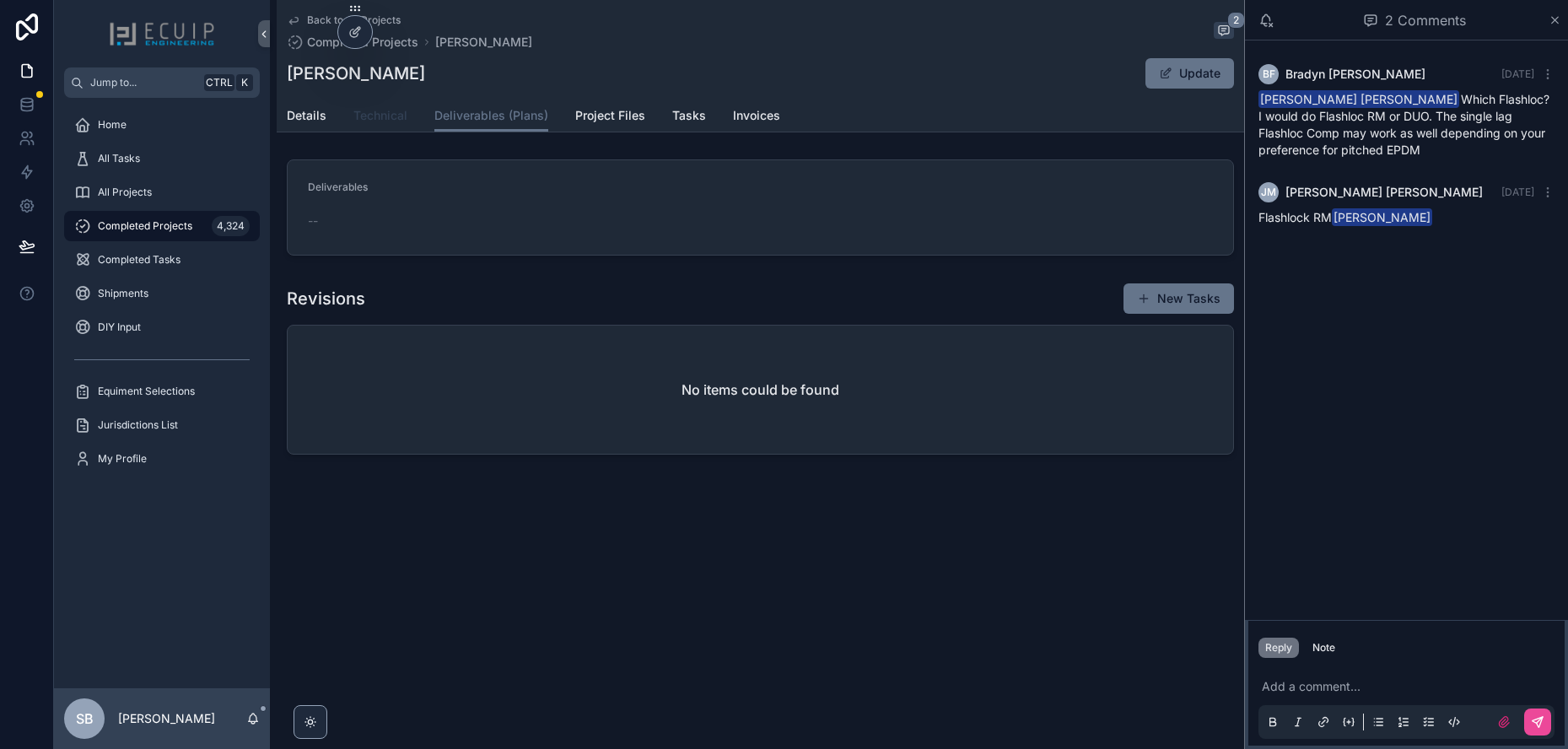
click at [370, 127] on link "Technical" at bounding box center [380, 117] width 54 height 34
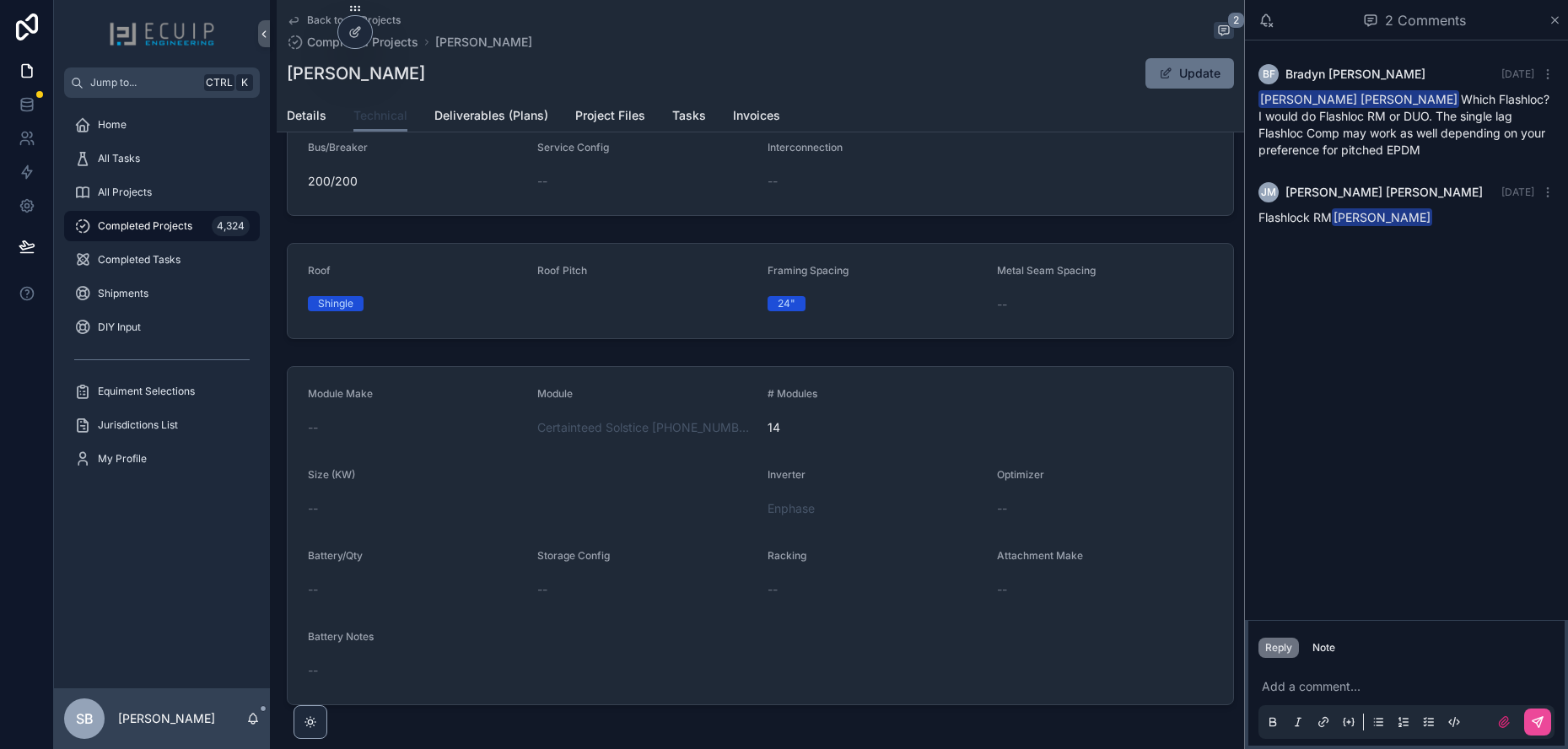
scroll to position [65, 0]
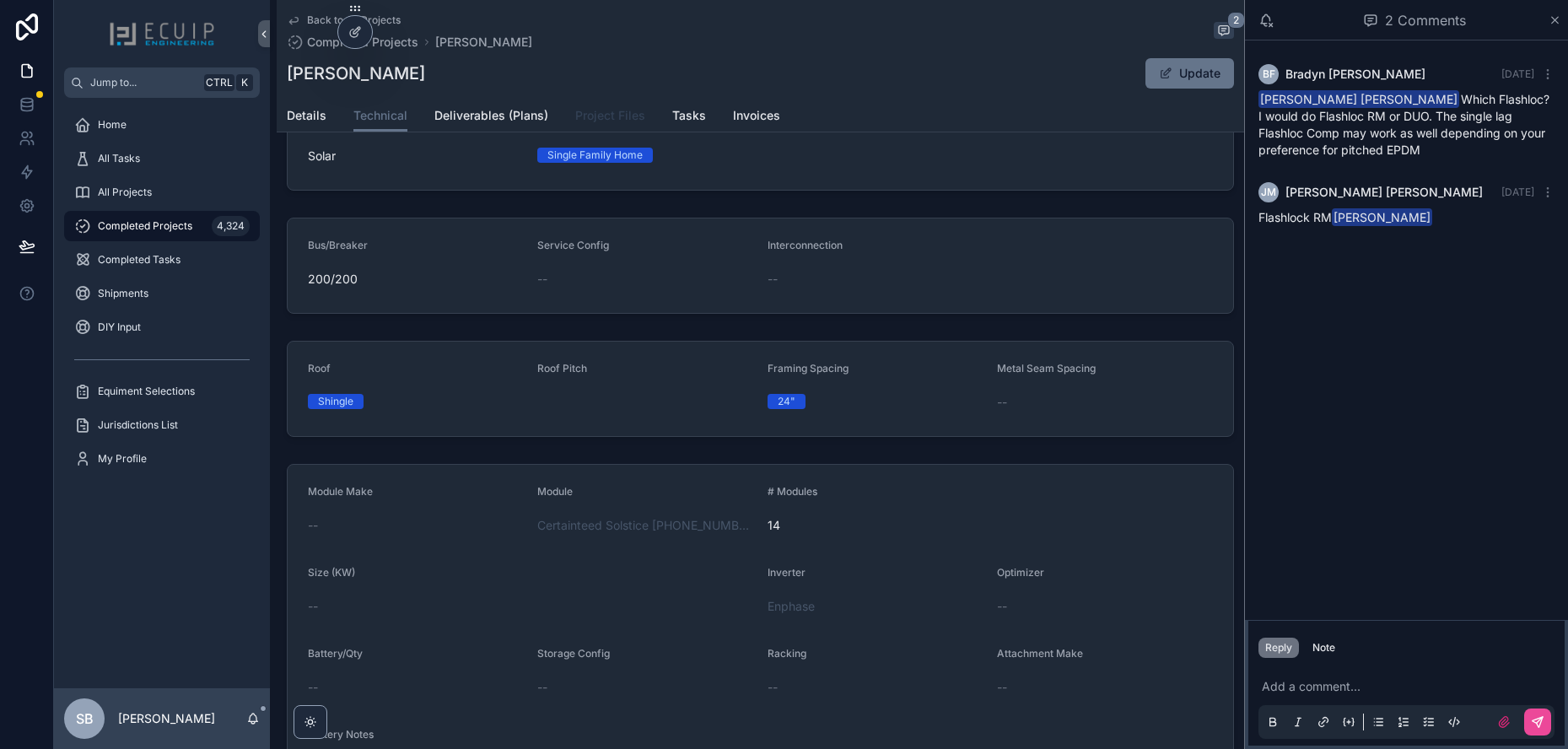
click at [601, 127] on link "Project Files" at bounding box center [609, 117] width 70 height 34
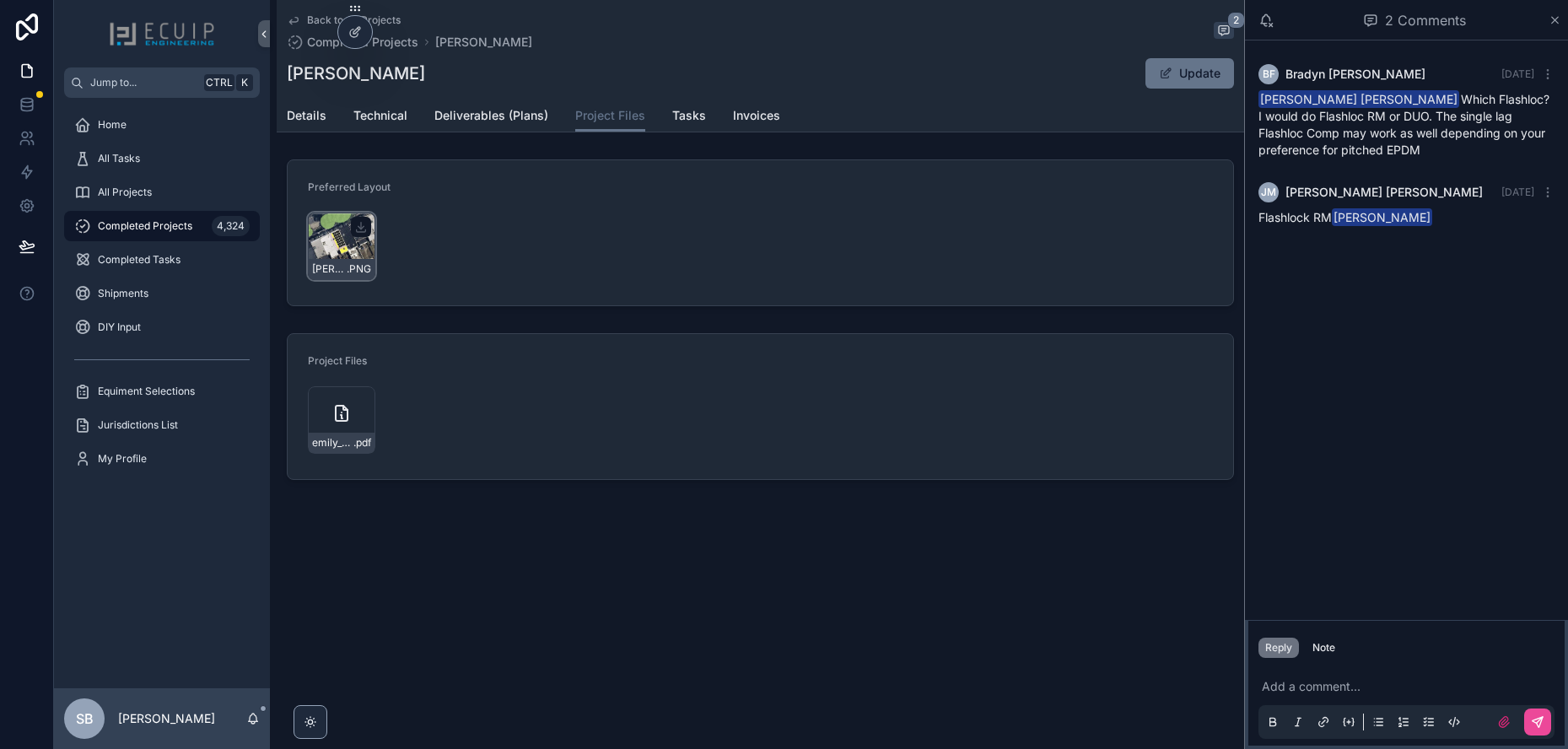
click at [338, 268] on span "Emily-Alexander-Design" at bounding box center [329, 269] width 35 height 13
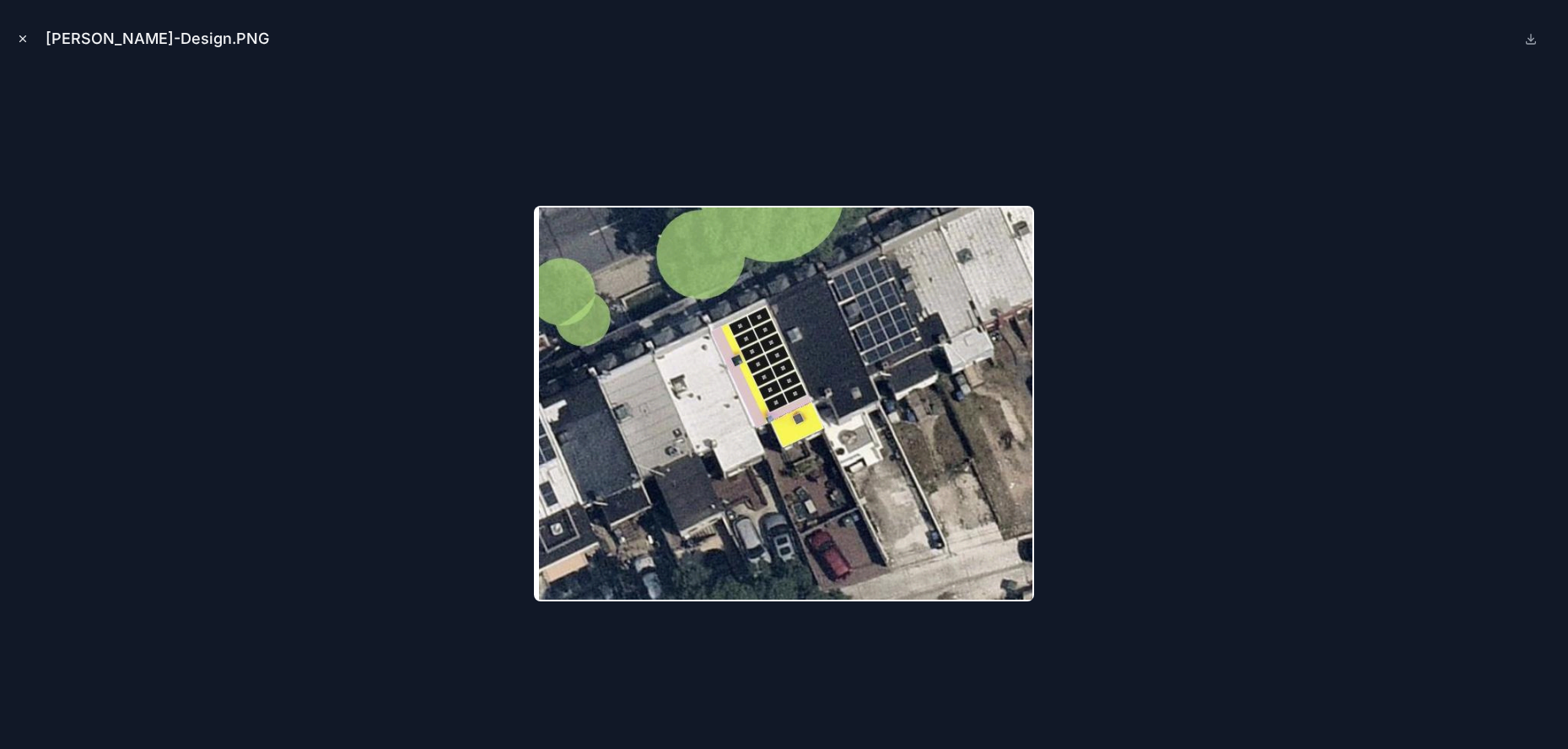
click at [20, 38] on icon "Close modal" at bounding box center [22, 38] width 12 height 12
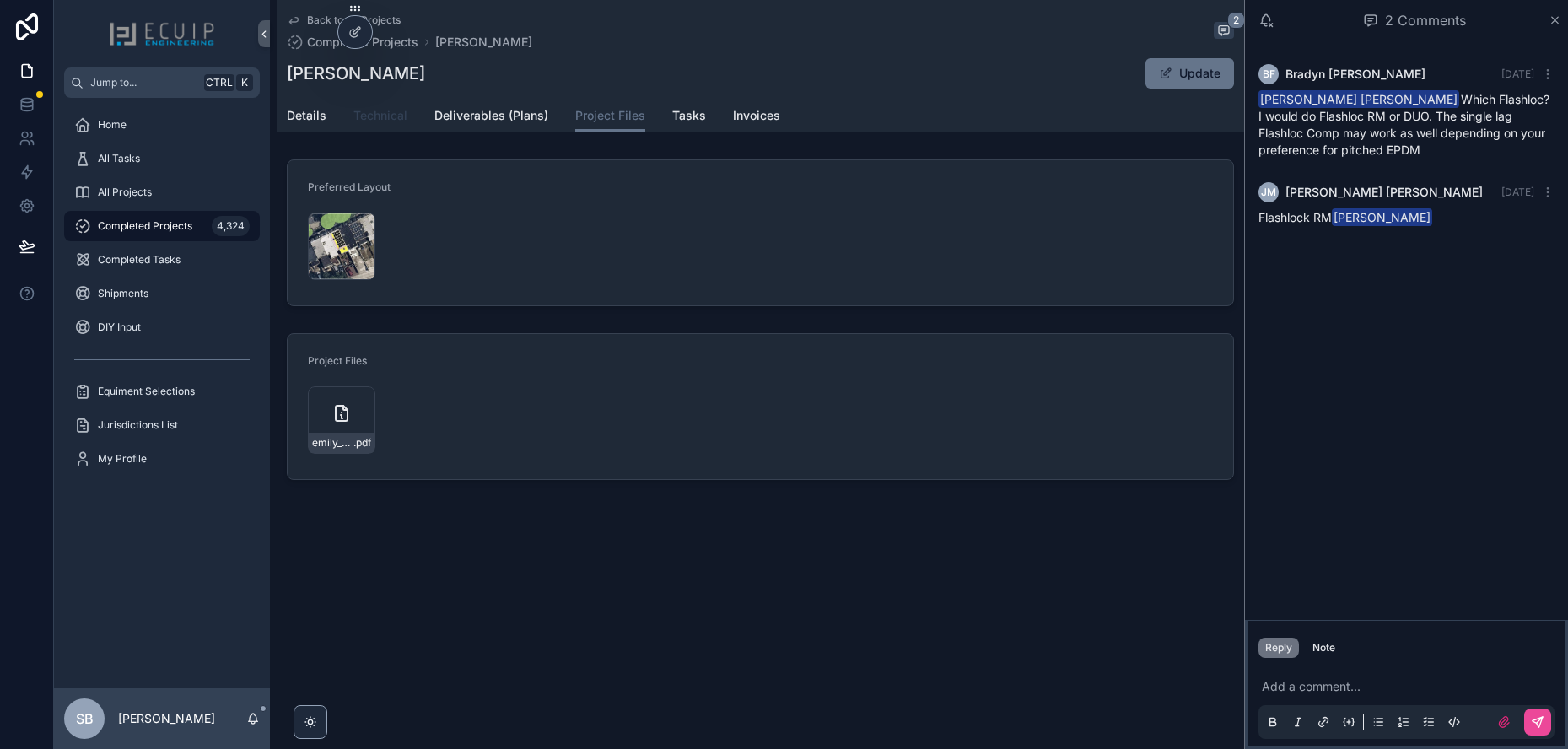
click at [397, 117] on span "Technical" at bounding box center [380, 115] width 54 height 17
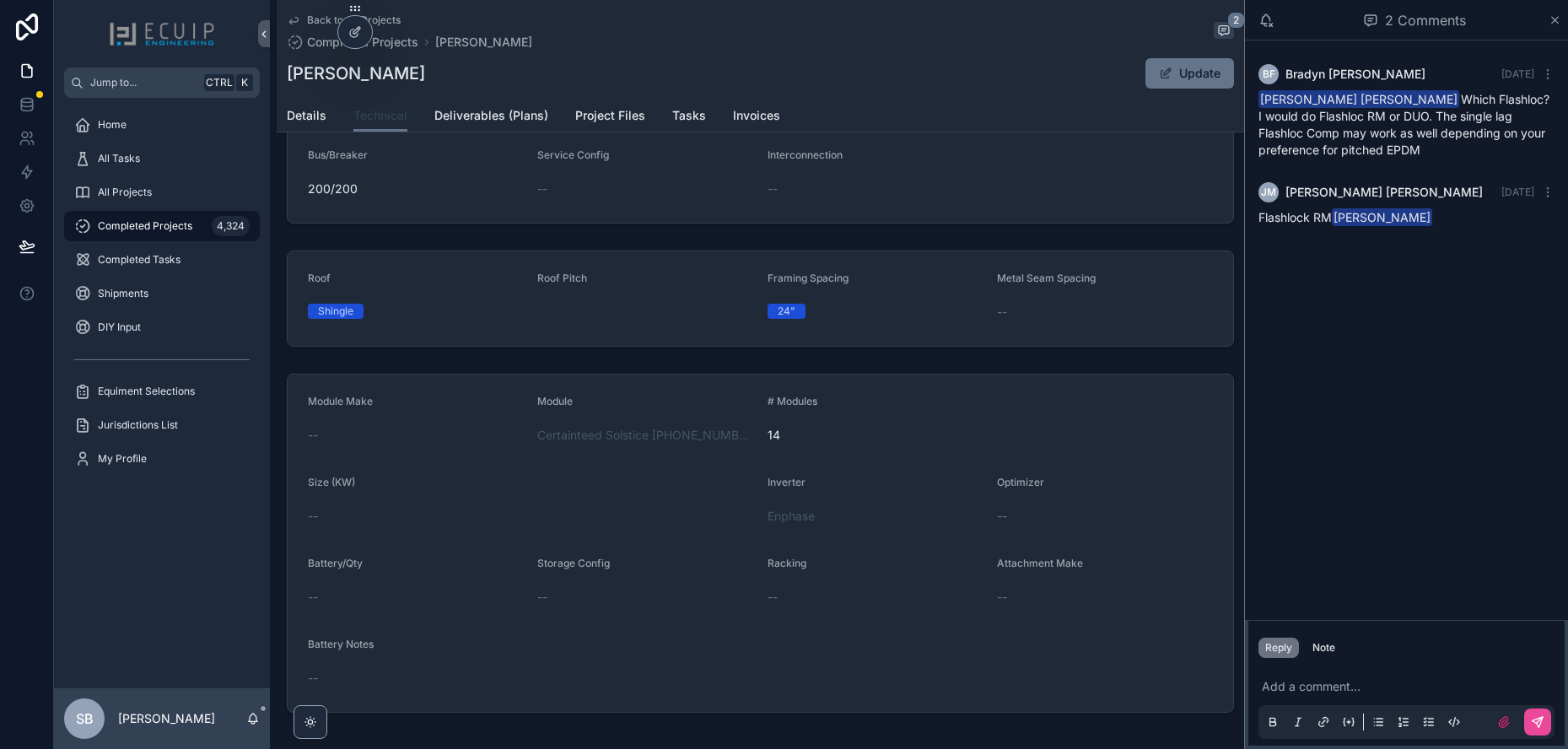
scroll to position [234, 0]
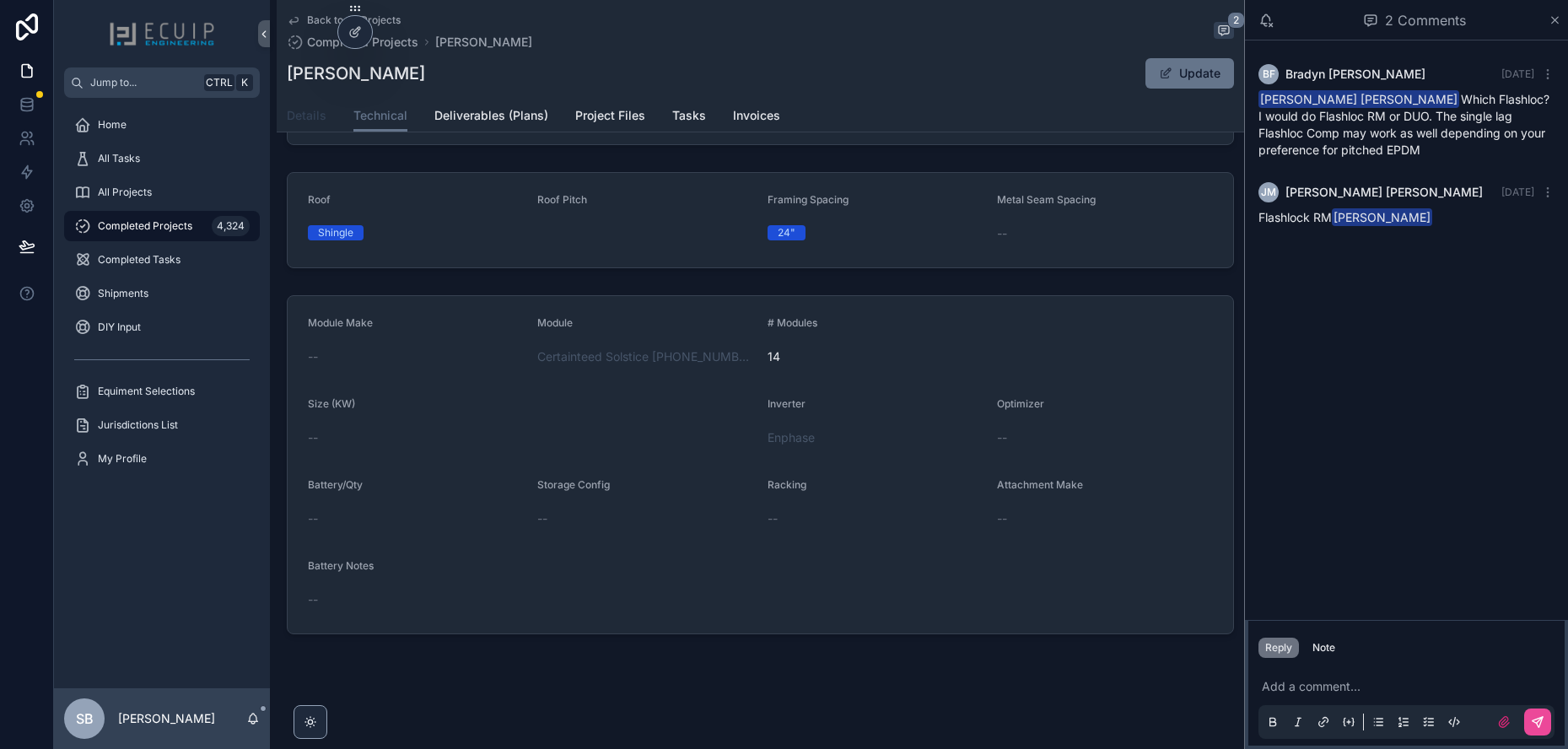
drag, startPoint x: 306, startPoint y: 124, endPoint x: 315, endPoint y: 129, distance: 10.3
click at [306, 124] on link "Details" at bounding box center [306, 117] width 39 height 34
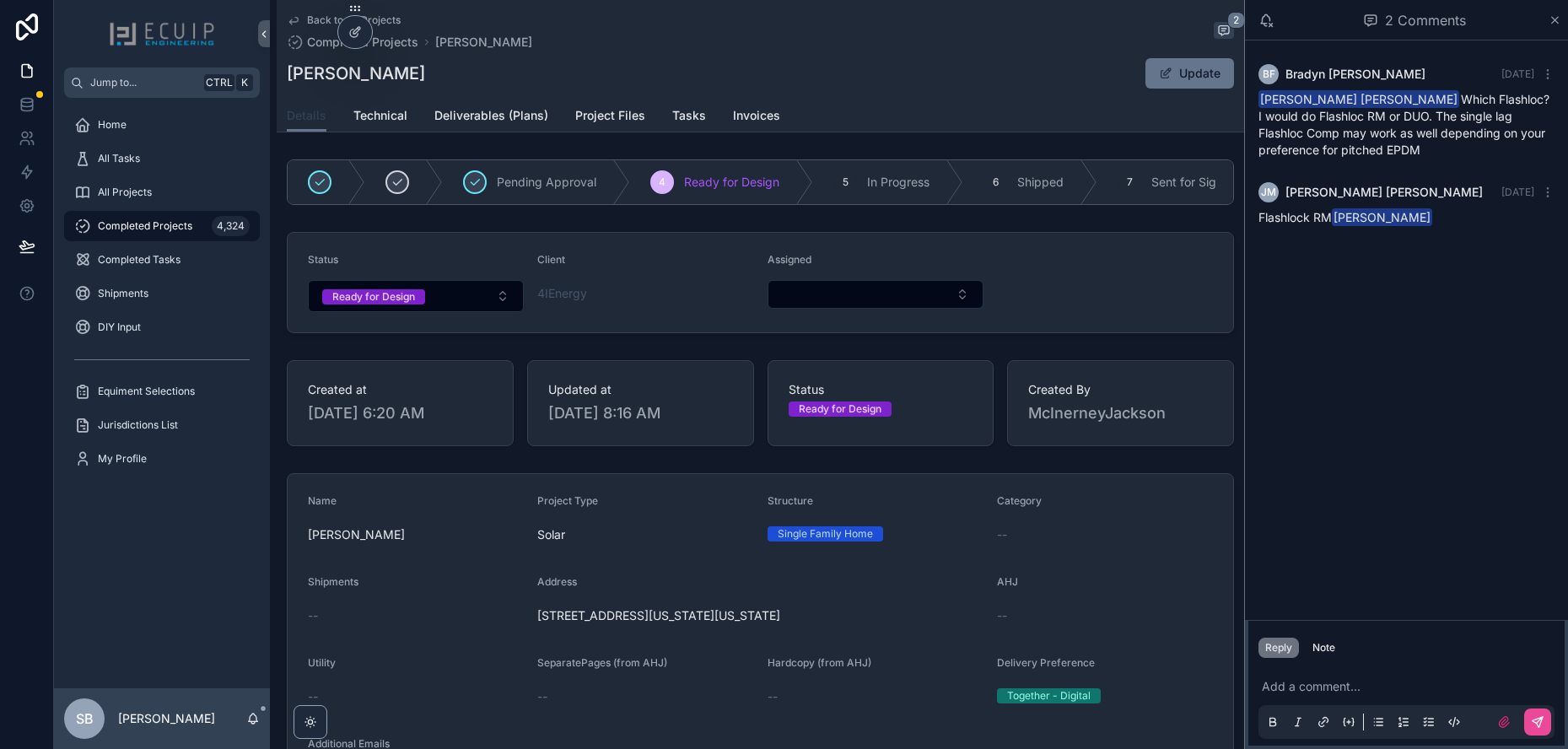
scroll to position [421, 0]
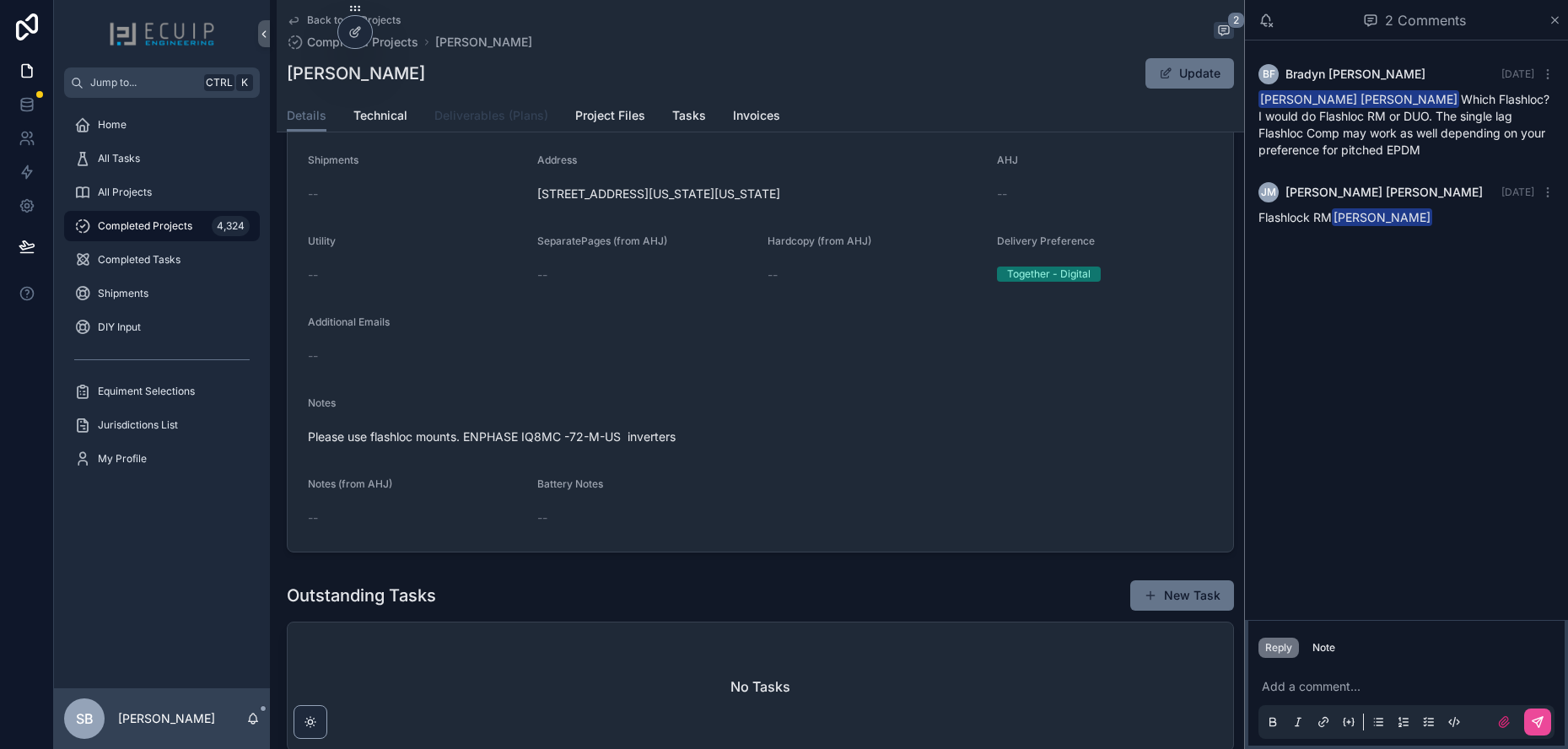
click at [482, 121] on span "Deliverables (Plans)" at bounding box center [491, 115] width 114 height 17
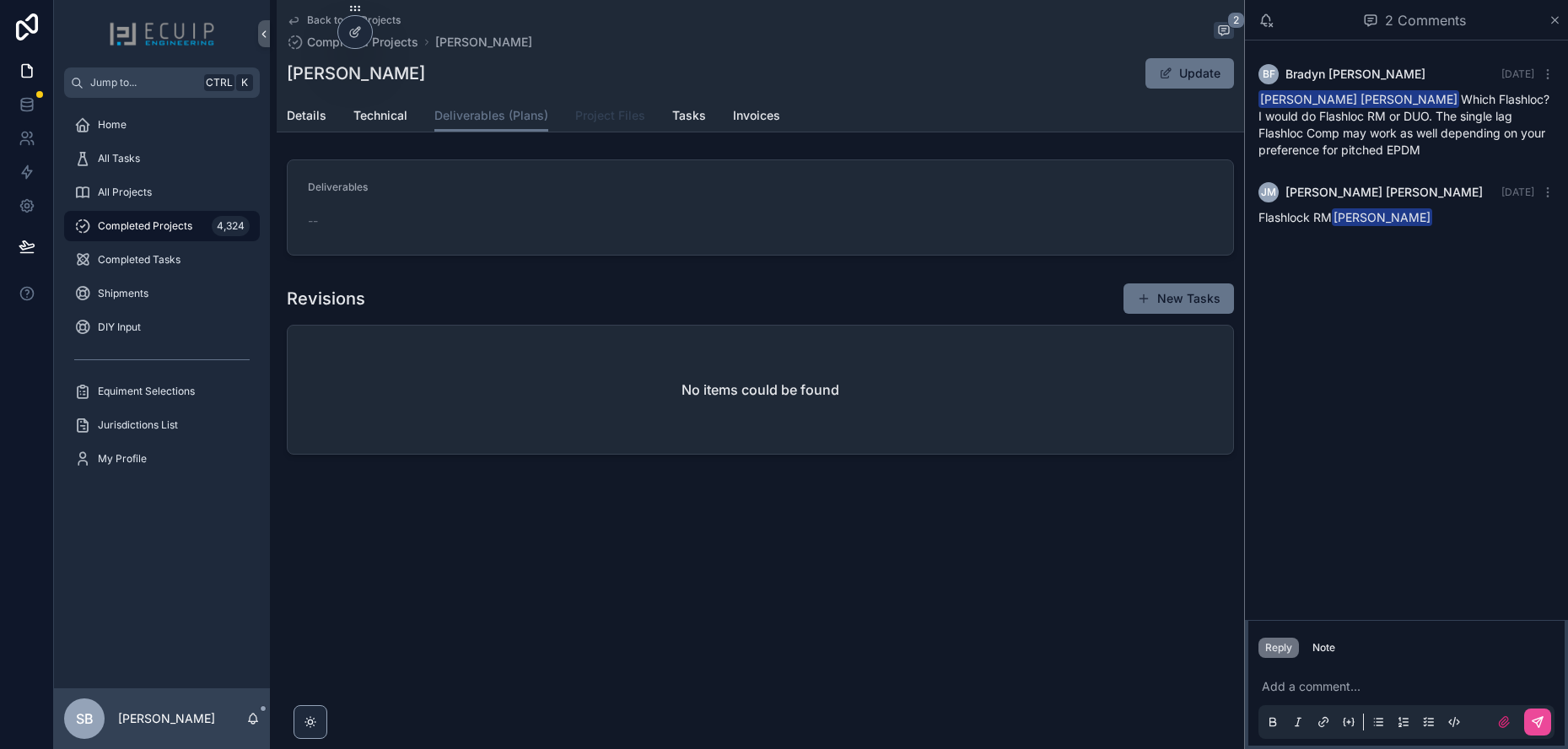
click at [605, 116] on span "Project Files" at bounding box center [609, 115] width 70 height 17
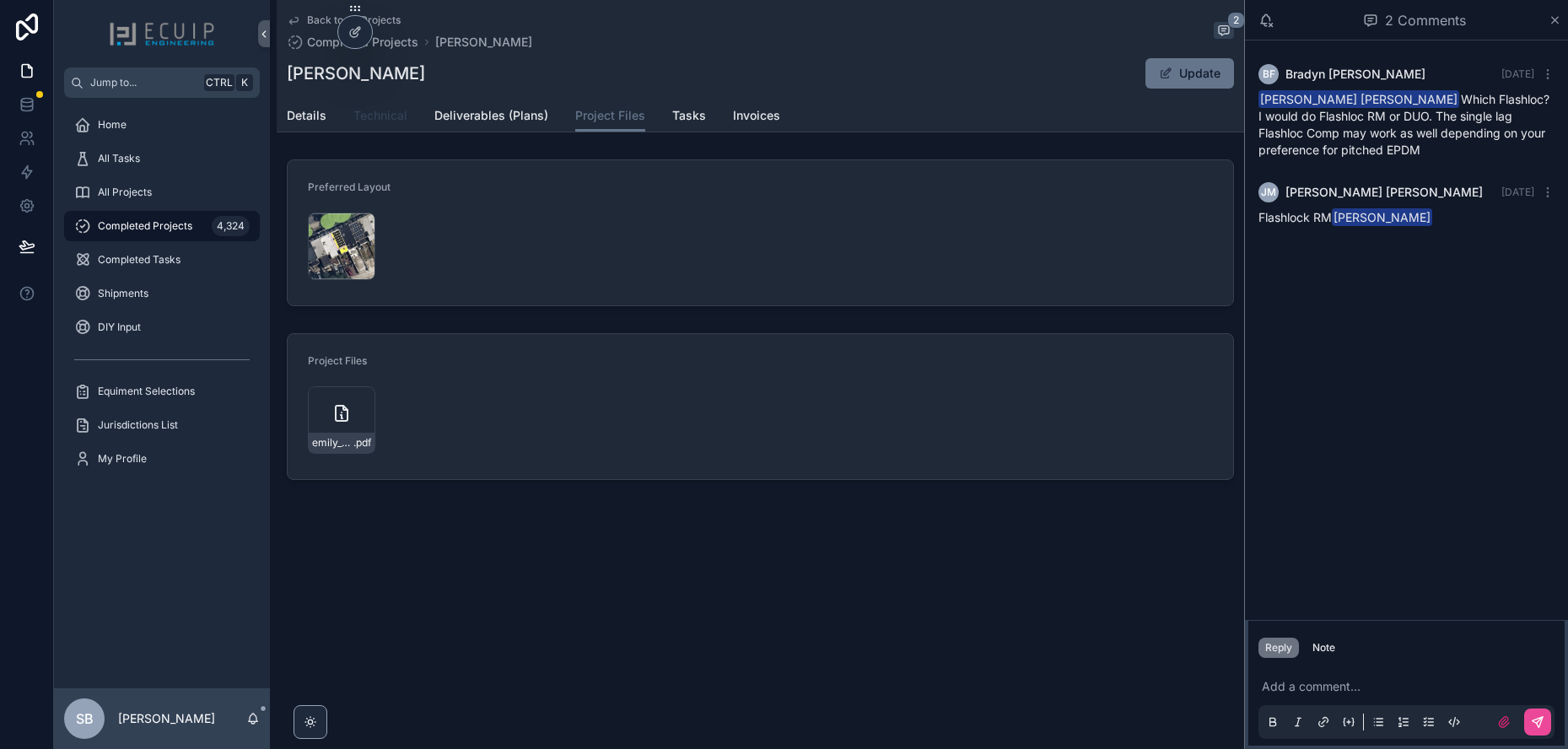
click at [379, 122] on span "Technical" at bounding box center [380, 115] width 54 height 17
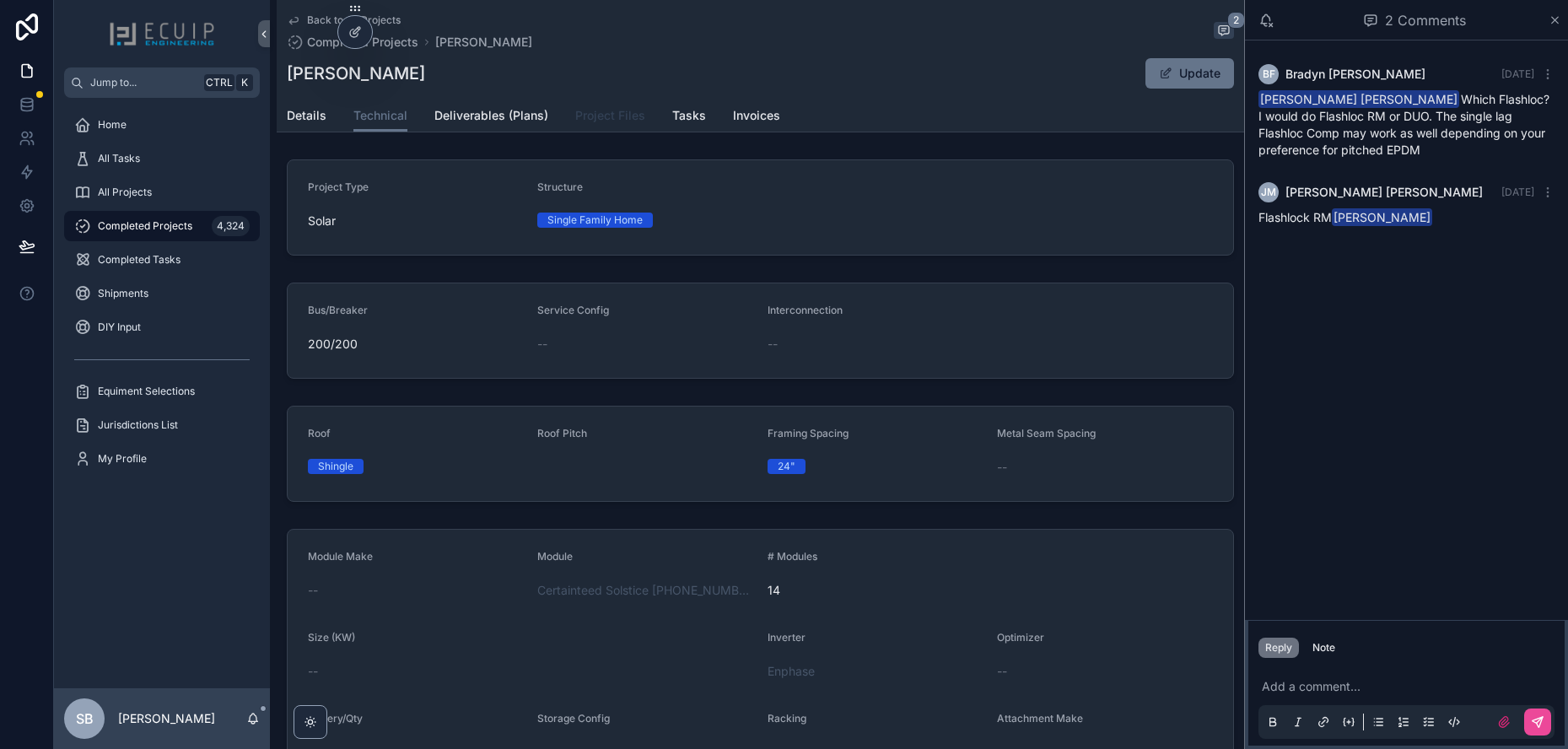
click at [598, 121] on span "Project Files" at bounding box center [609, 115] width 70 height 17
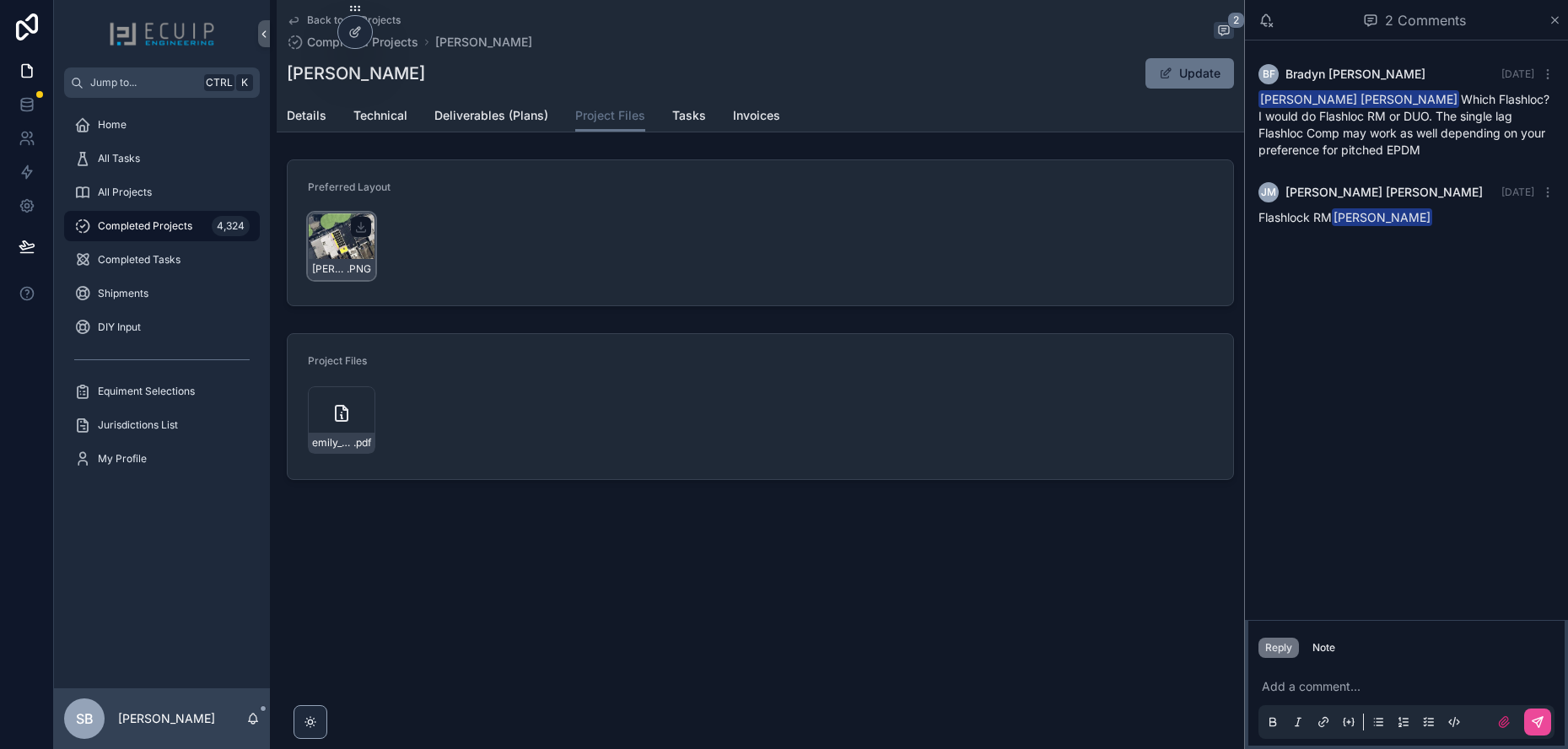
click at [361, 248] on div "Emily-Alexander-Design .PNG" at bounding box center [342, 246] width 67 height 67
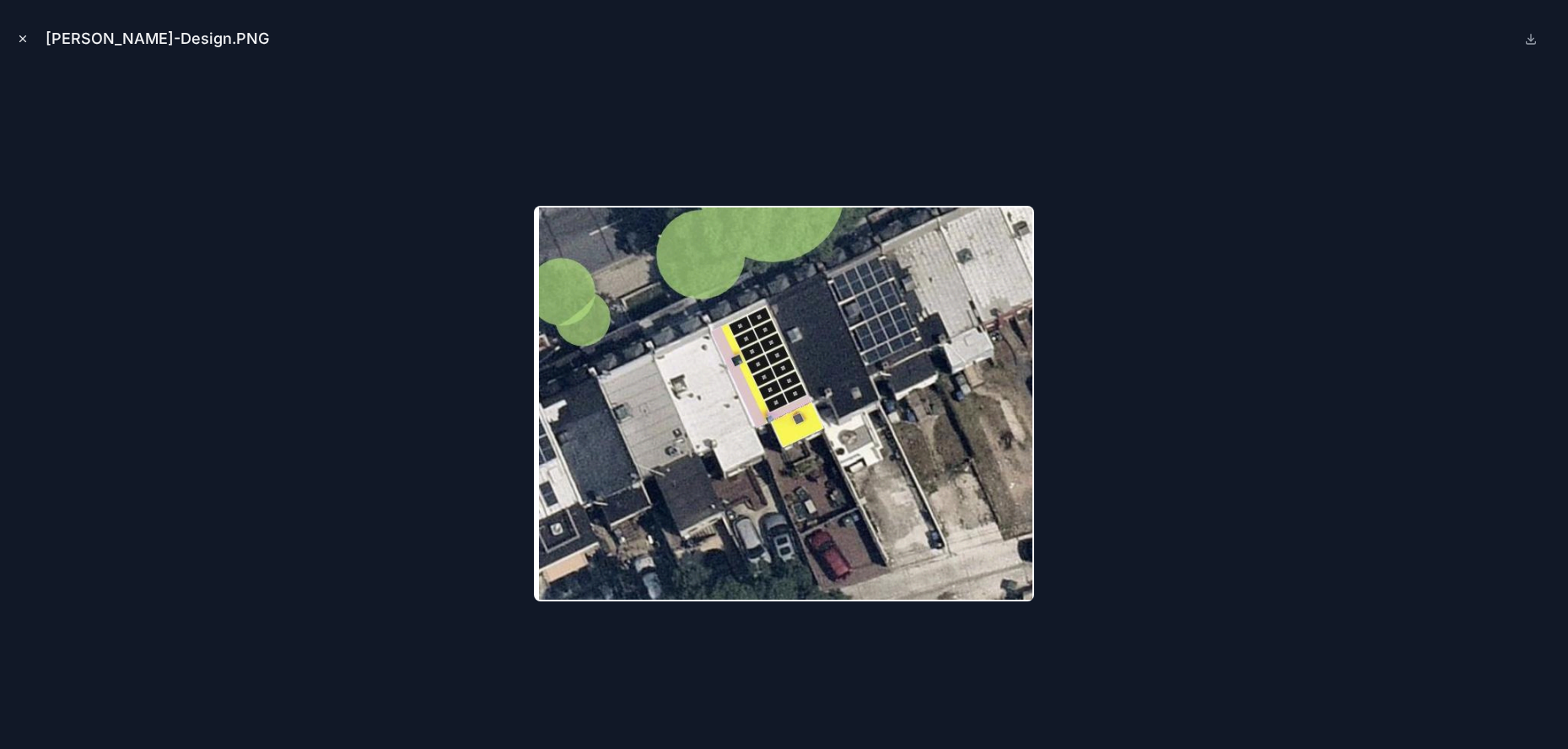
click at [22, 44] on icon "Close modal" at bounding box center [22, 38] width 12 height 12
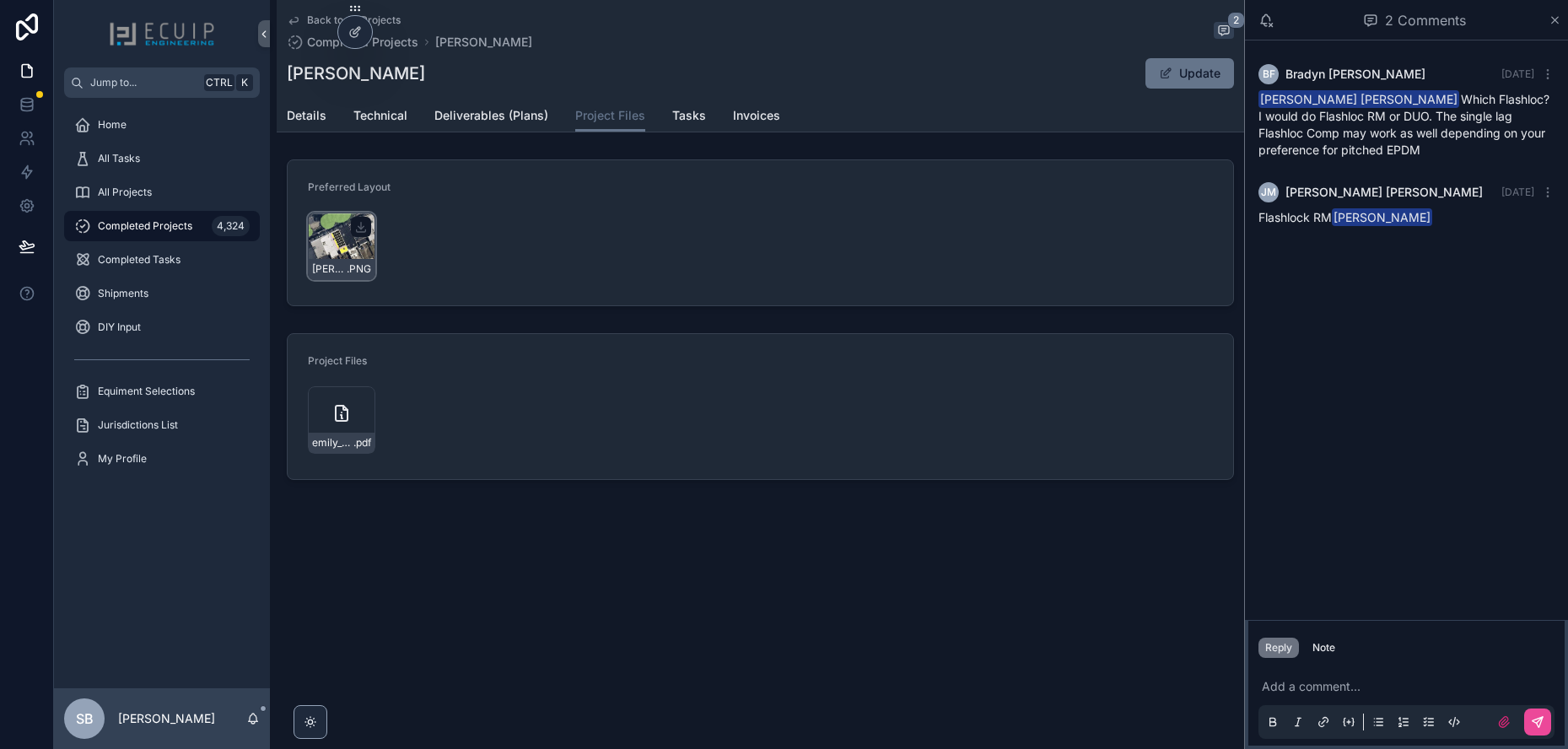
click at [341, 248] on div "Emily-Alexander-Design .PNG" at bounding box center [342, 246] width 67 height 67
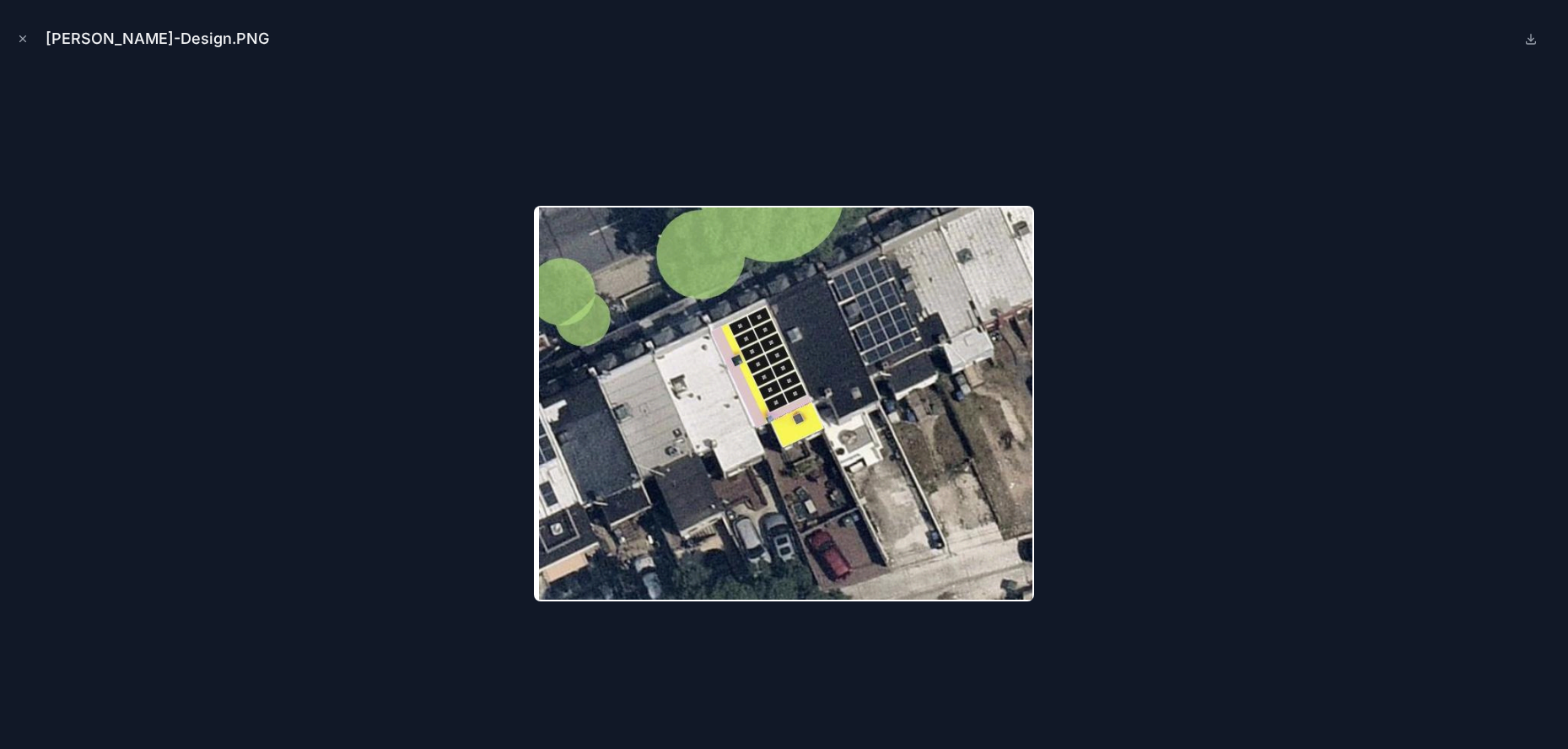
drag, startPoint x: 1101, startPoint y: 552, endPoint x: 1094, endPoint y: 582, distance: 30.8
click at [1094, 582] on div at bounding box center [784, 404] width 1541 height 665
click at [786, 495] on img at bounding box center [784, 404] width 500 height 395
click at [23, 38] on icon "Close modal" at bounding box center [22, 38] width 12 height 12
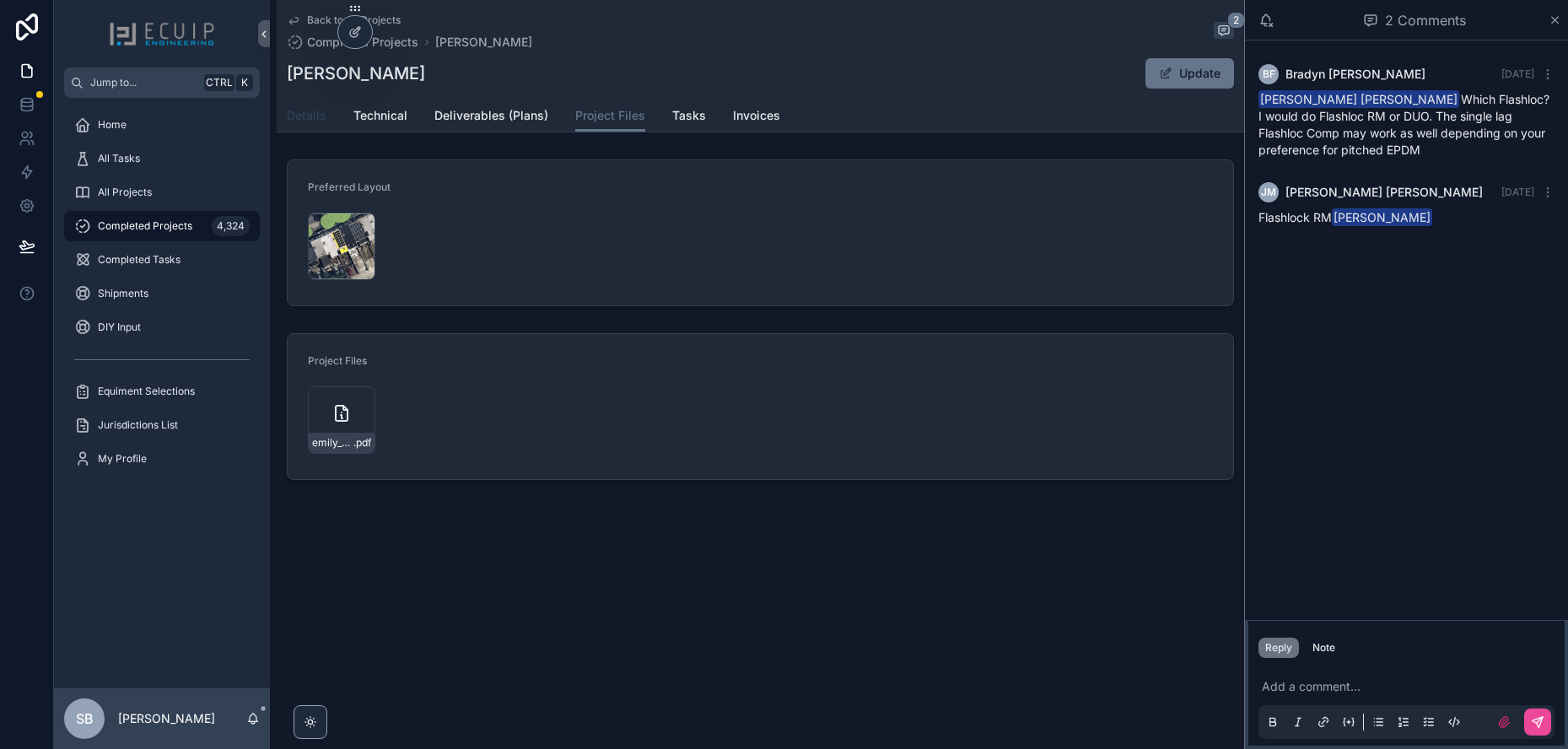
click at [314, 121] on span "Details" at bounding box center [306, 115] width 39 height 17
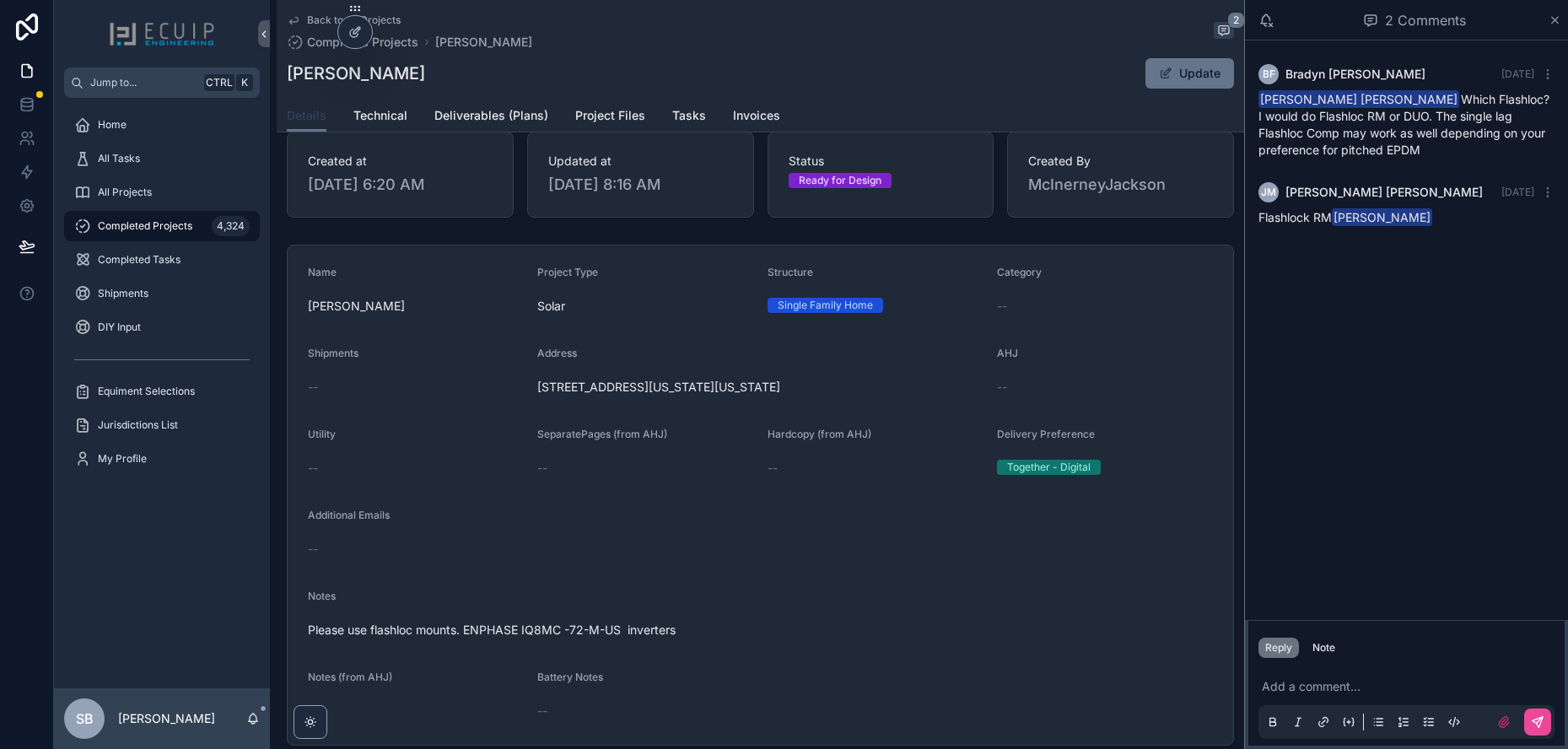
scroll to position [253, 0]
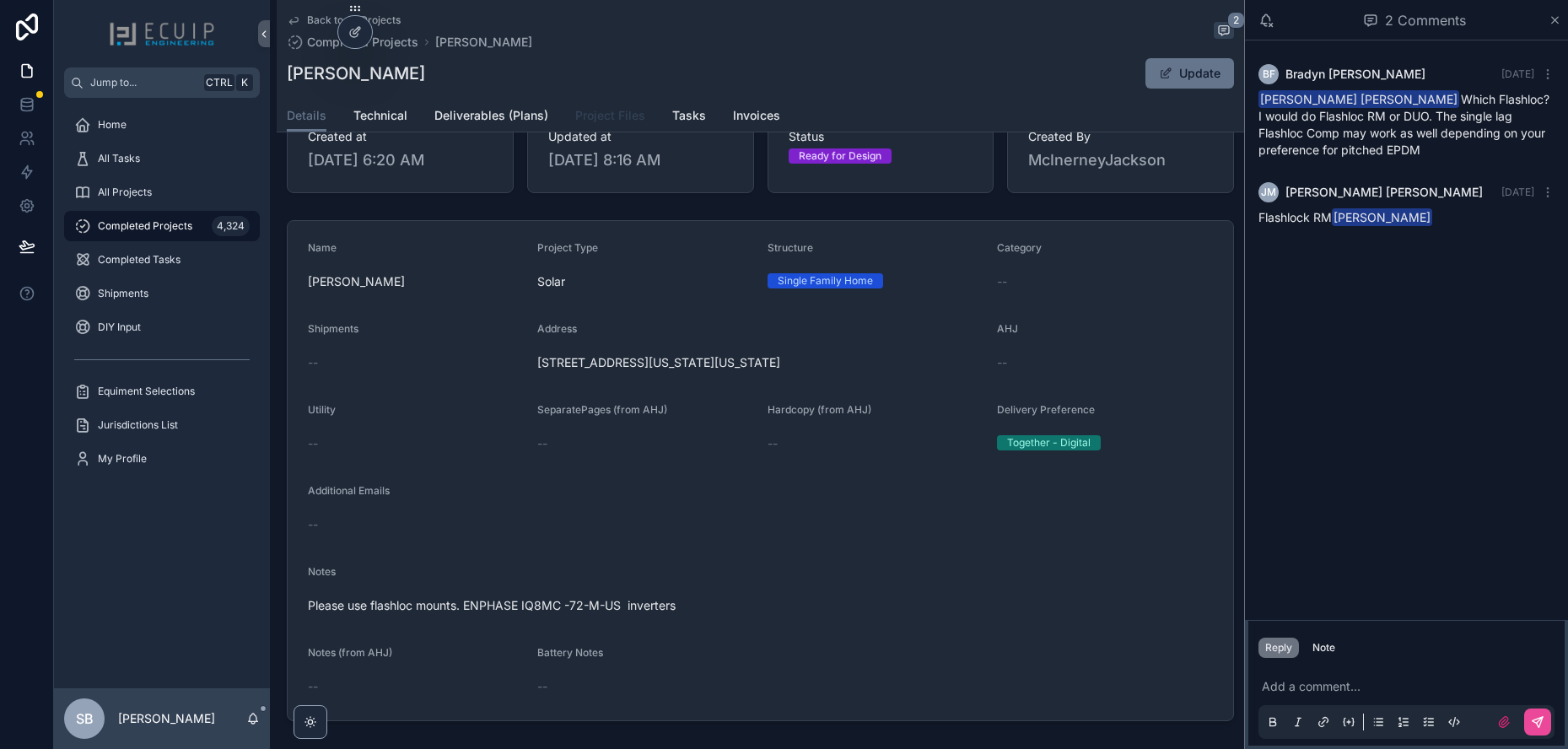
click at [608, 115] on span "Project Files" at bounding box center [609, 115] width 70 height 17
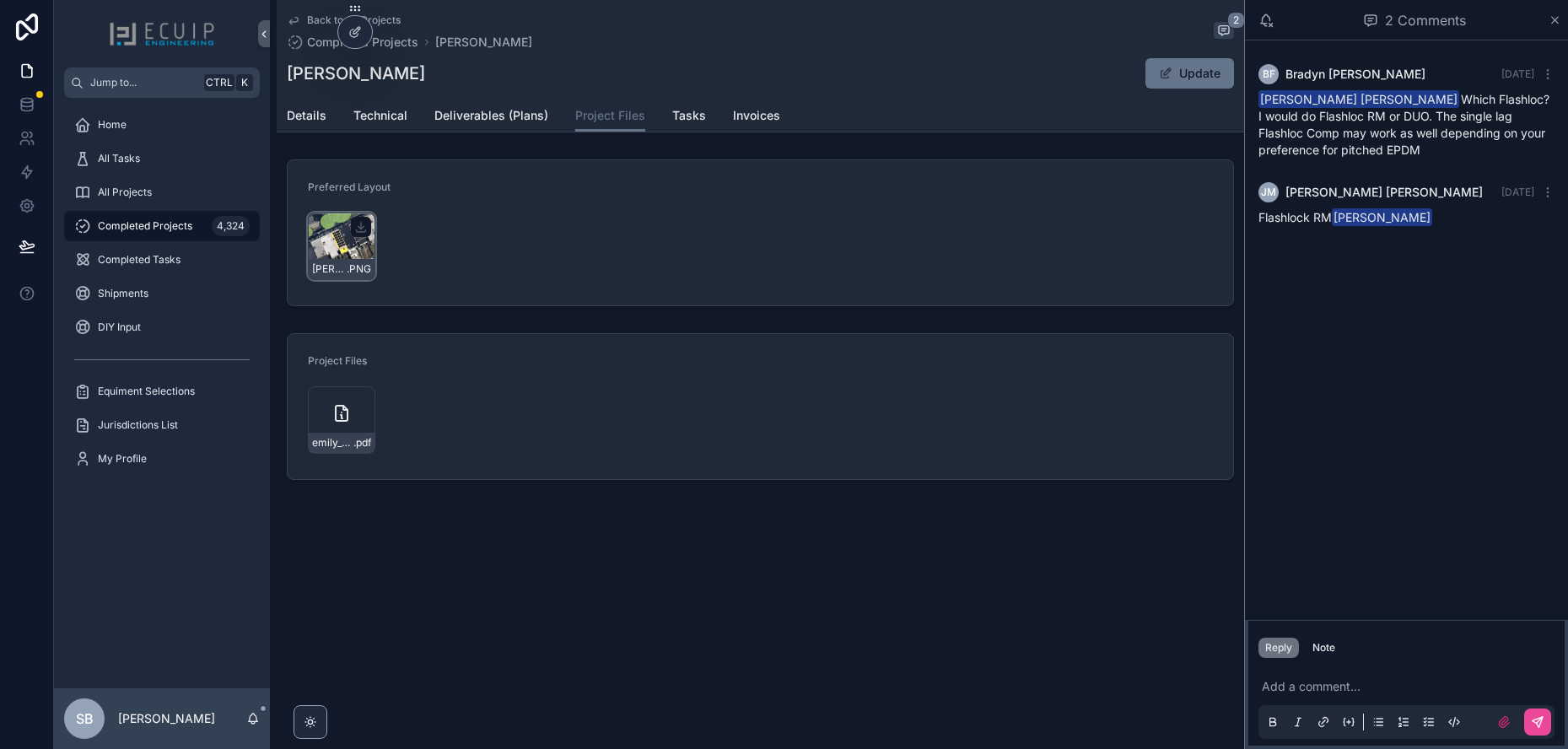
click at [327, 235] on div "Emily-Alexander-Design .PNG" at bounding box center [342, 246] width 67 height 67
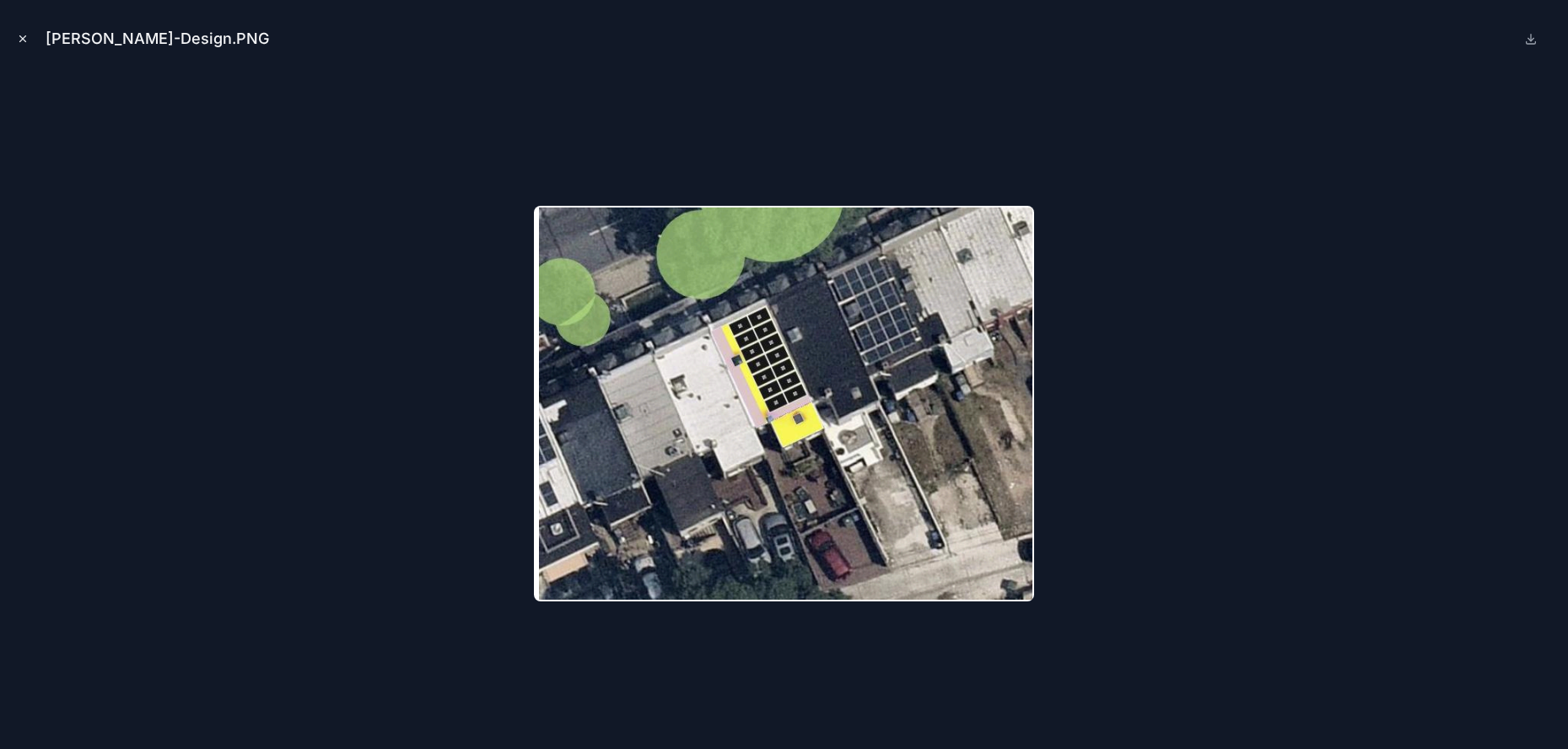
click at [22, 37] on icon "Close modal" at bounding box center [22, 38] width 12 height 12
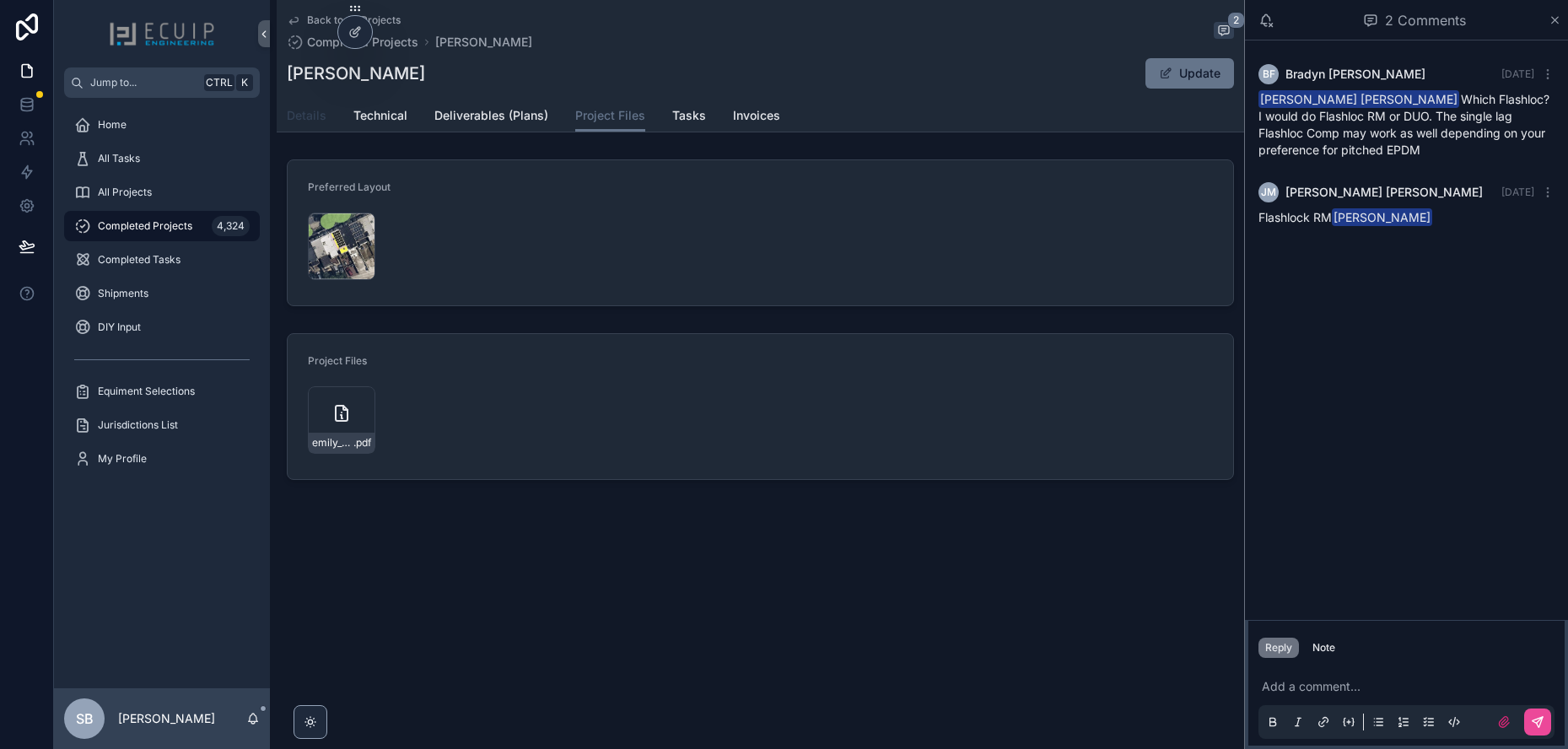
click at [315, 115] on span "Details" at bounding box center [306, 115] width 39 height 17
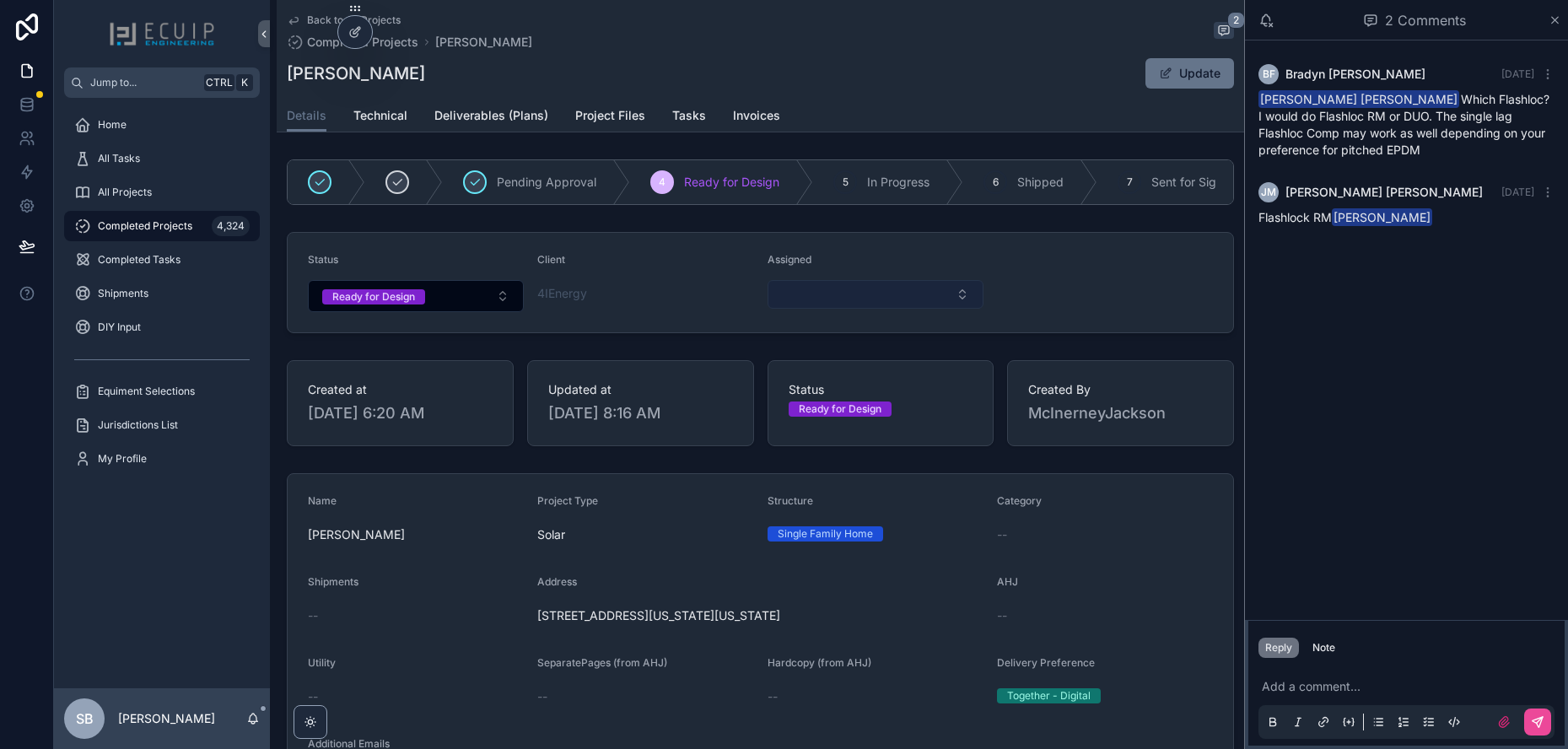
click at [882, 309] on button "Select Button" at bounding box center [875, 294] width 216 height 29
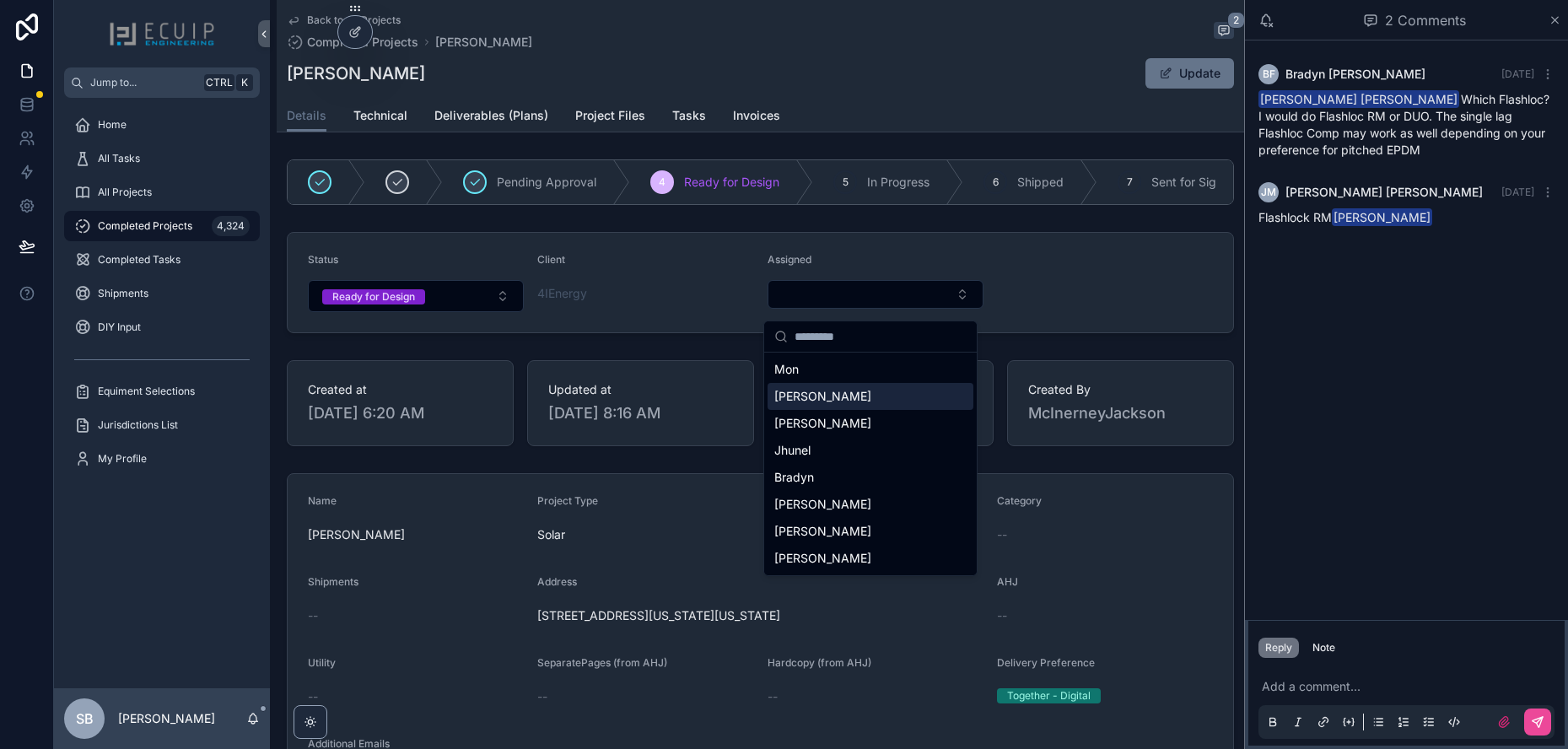
click at [845, 395] on div "[PERSON_NAME]" at bounding box center [871, 396] width 206 height 27
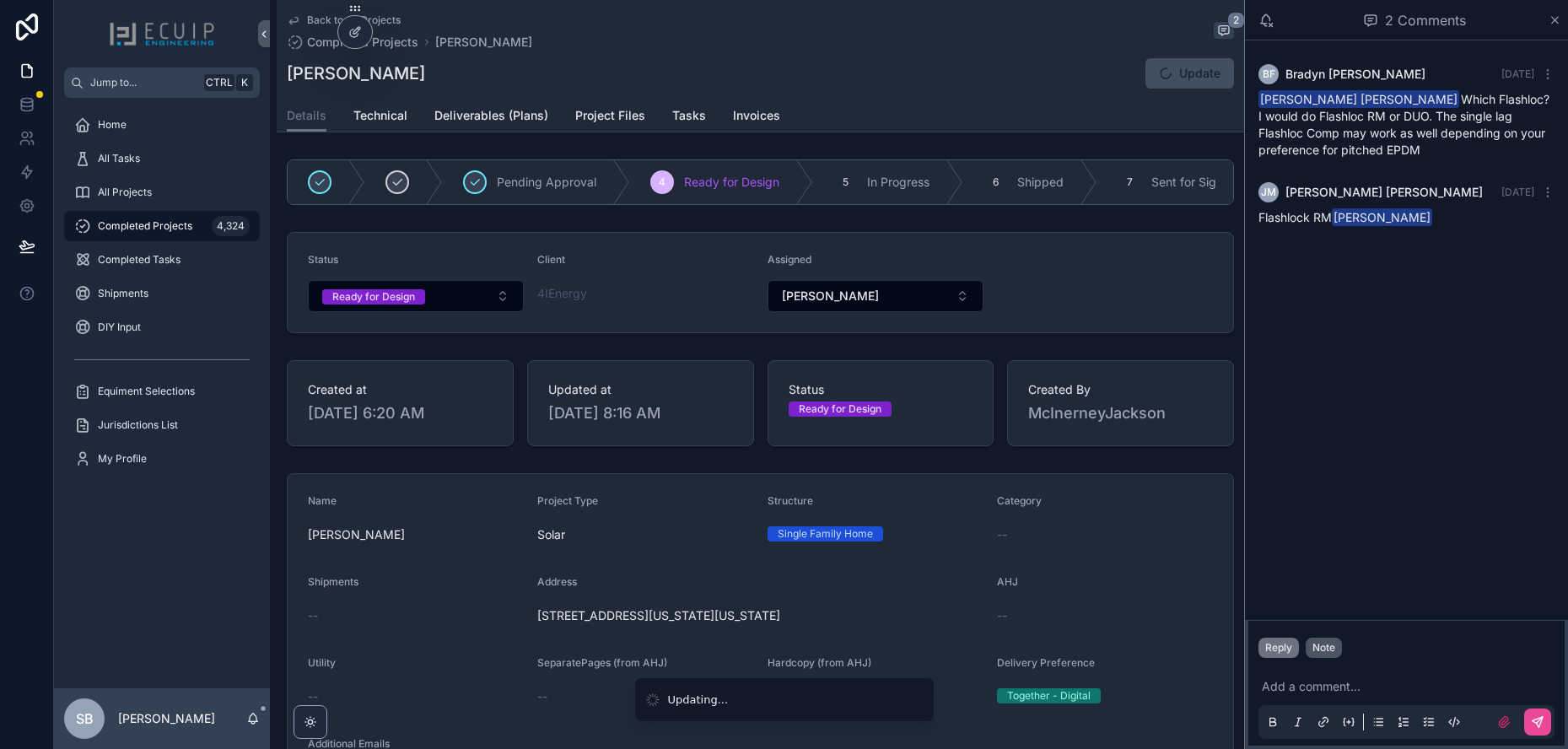
click at [1339, 653] on button "Note" at bounding box center [1323, 648] width 37 height 21
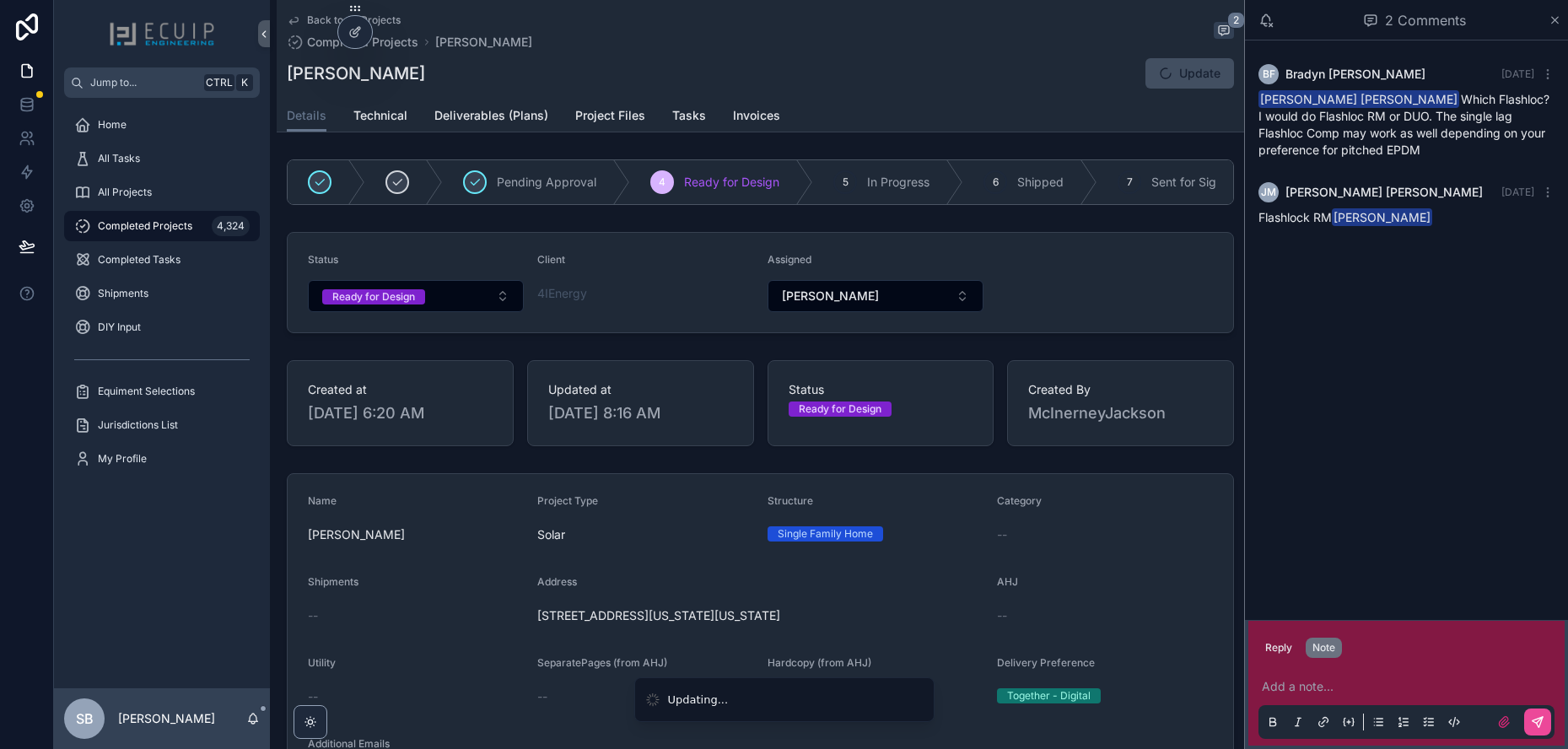
click at [1352, 685] on p "scrollable content" at bounding box center [1410, 686] width 296 height 17
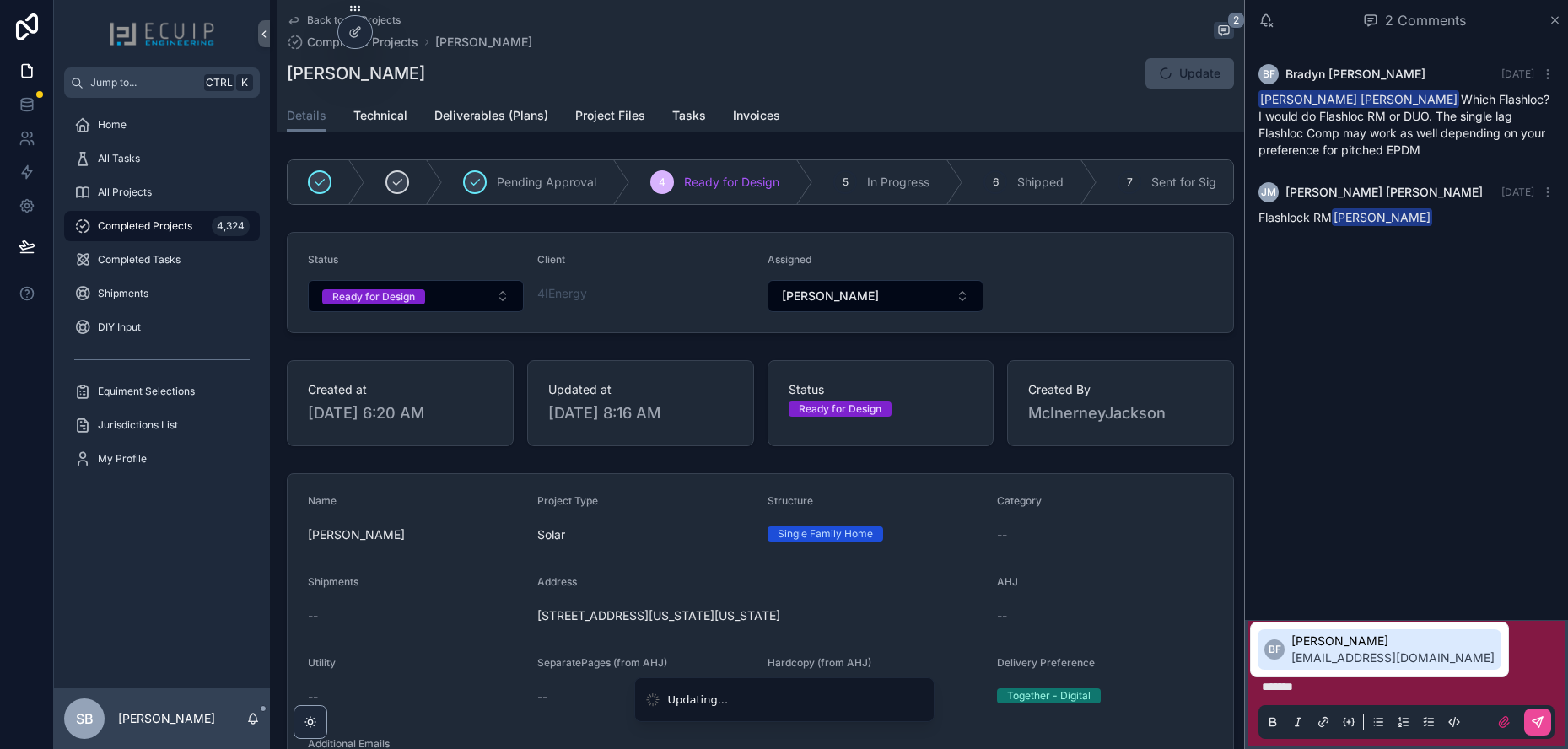
click at [1365, 653] on span "[EMAIL_ADDRESS][DOMAIN_NAME]" at bounding box center [1392, 658] width 203 height 17
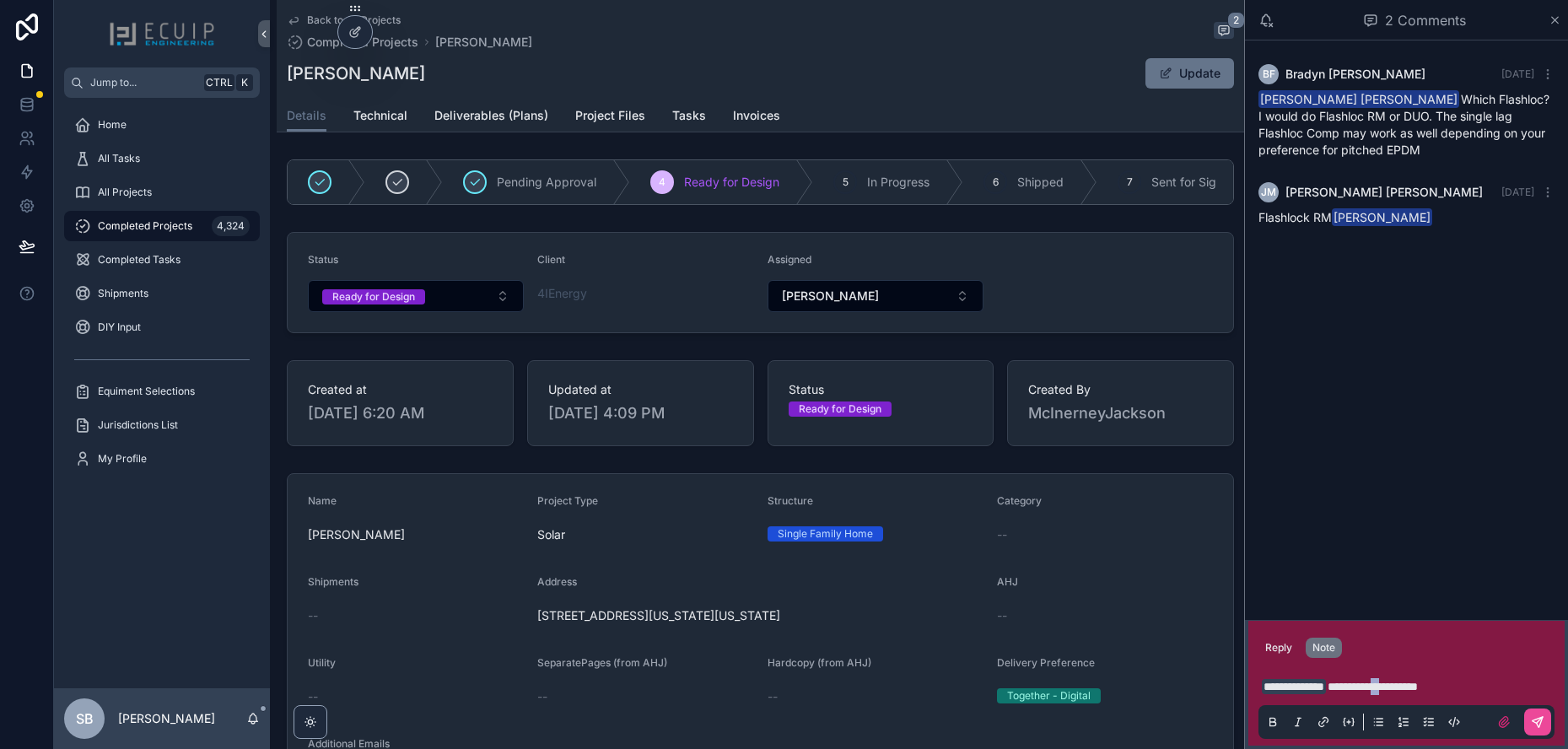
drag, startPoint x: 1441, startPoint y: 686, endPoint x: 1430, endPoint y: 686, distance: 11.0
click at [1417, 686] on span "**********" at bounding box center [1372, 686] width 90 height 12
click at [1506, 685] on p "**********" at bounding box center [1410, 686] width 296 height 17
drag, startPoint x: 1506, startPoint y: 685, endPoint x: 1443, endPoint y: 692, distance: 63.4
click at [1443, 692] on p "**********" at bounding box center [1410, 686] width 296 height 17
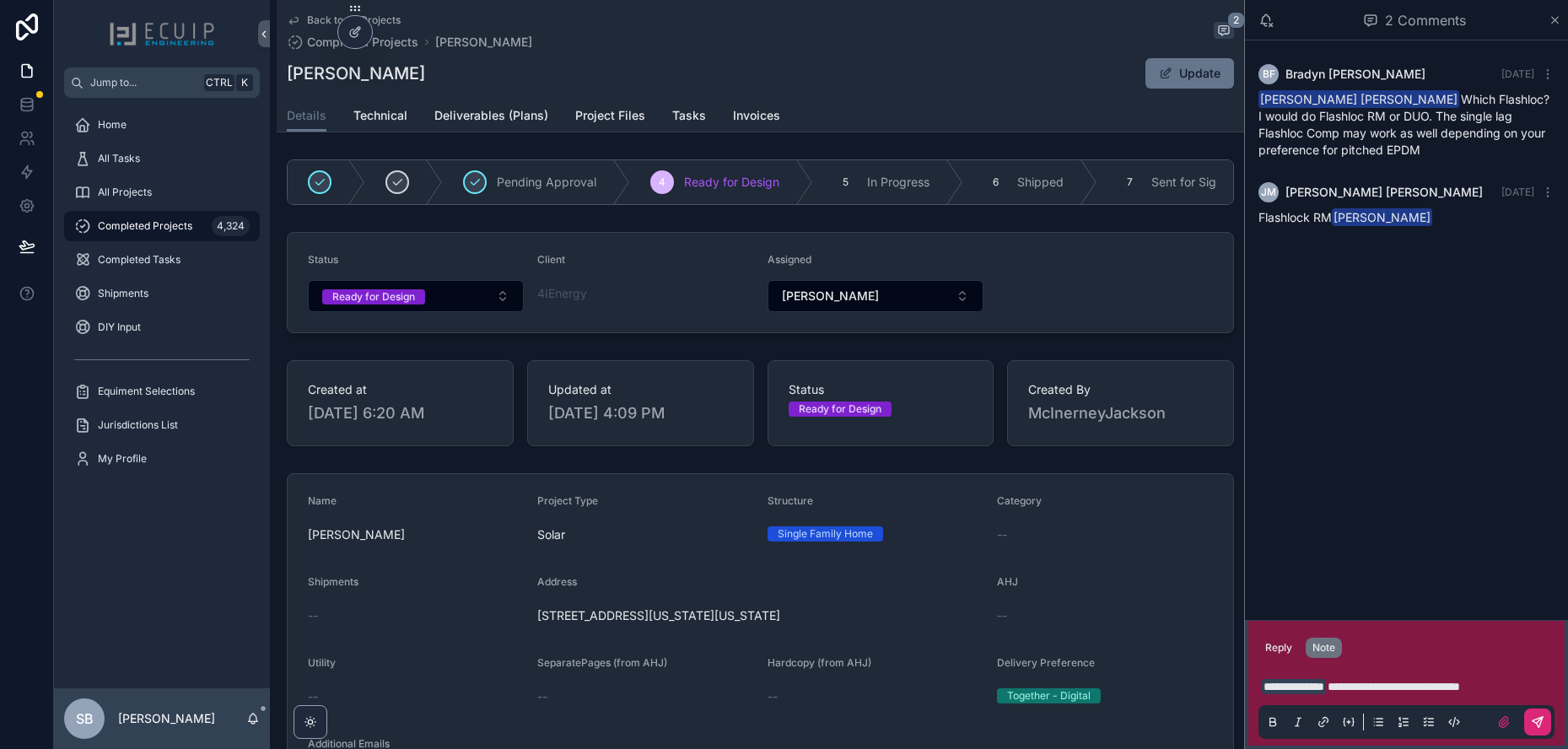
click at [1542, 730] on button "scrollable content" at bounding box center [1537, 722] width 27 height 27
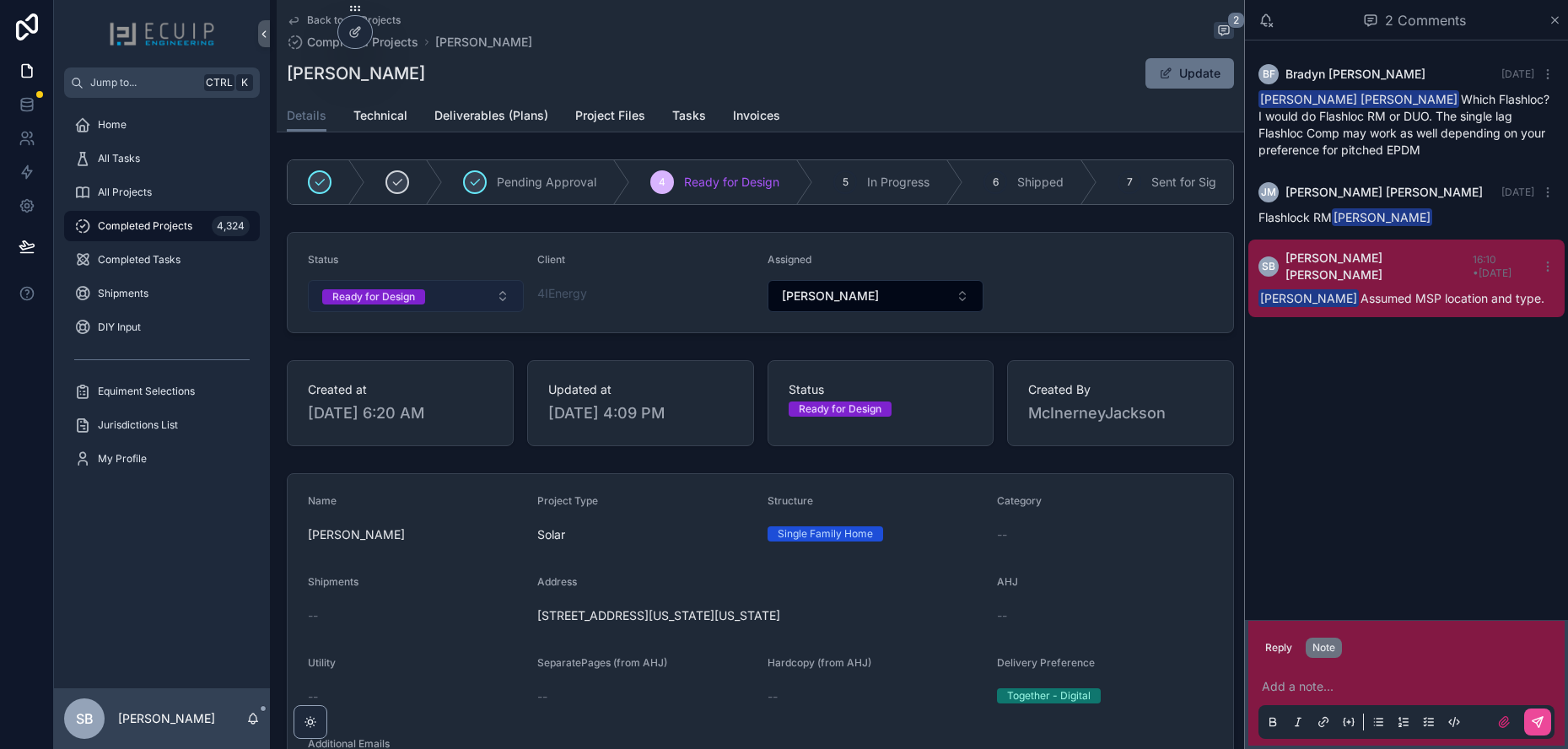
click at [502, 308] on button "Ready for Design" at bounding box center [416, 296] width 216 height 32
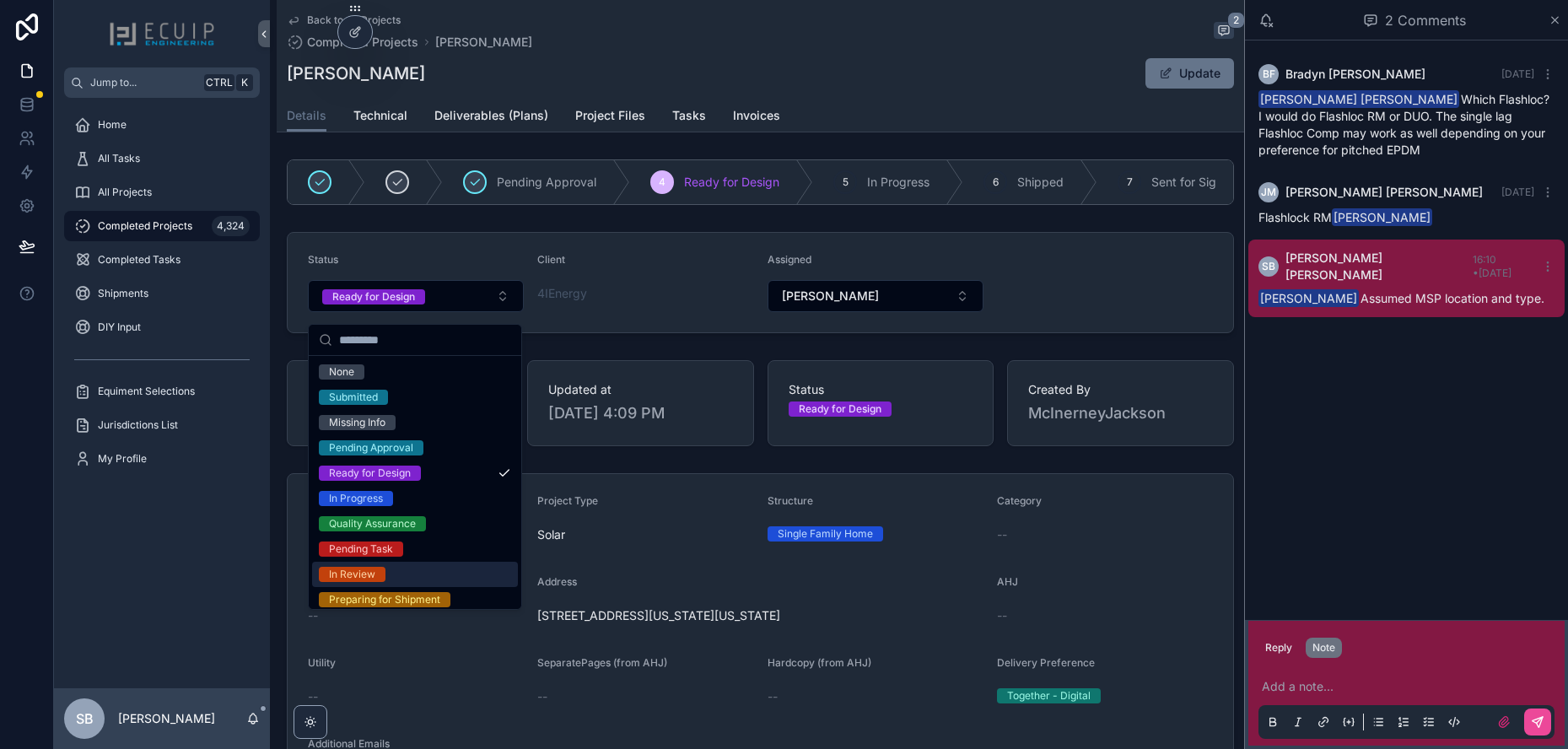
click at [391, 577] on div "In Review" at bounding box center [415, 574] width 206 height 25
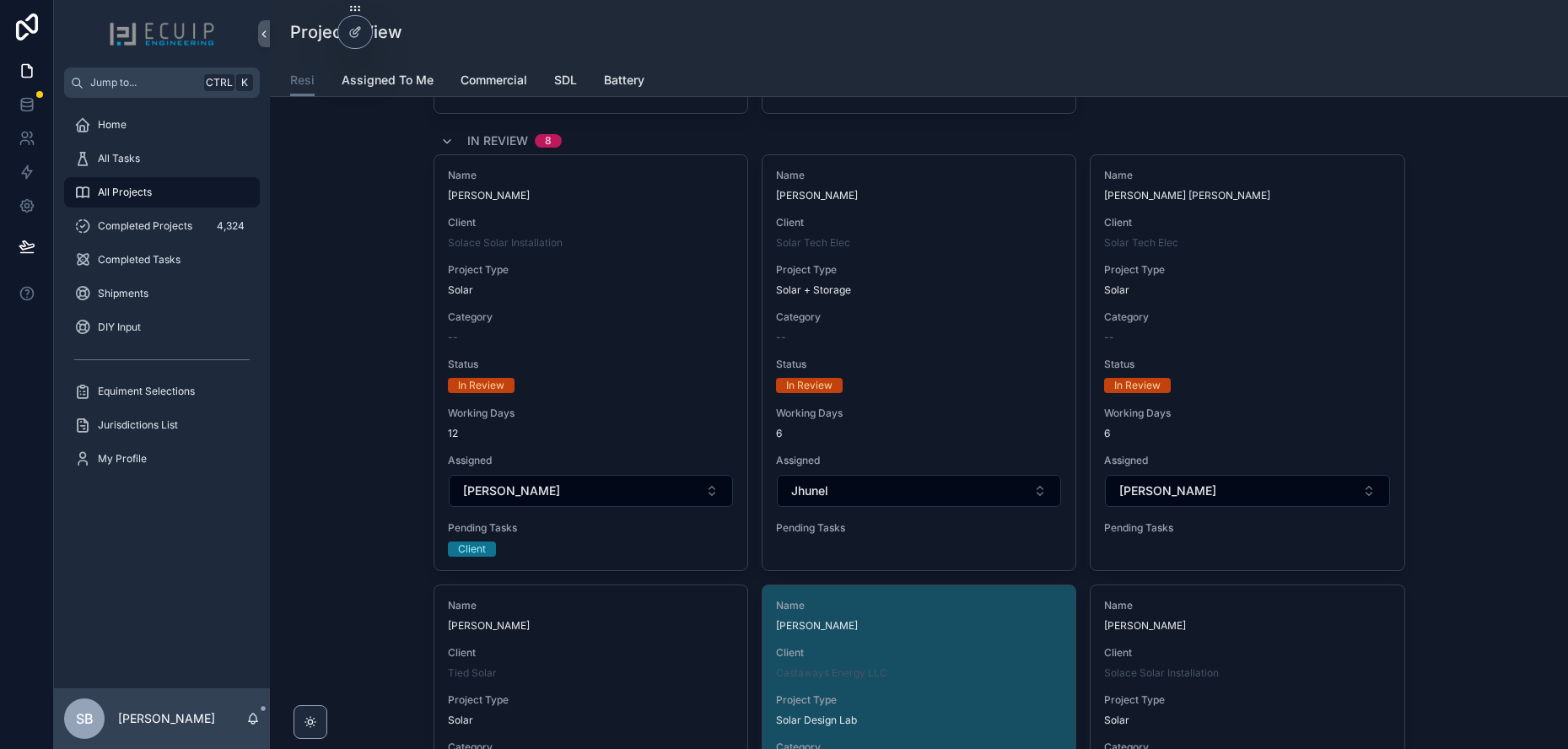
scroll to position [3121, 0]
